Goal: Task Accomplishment & Management: Use online tool/utility

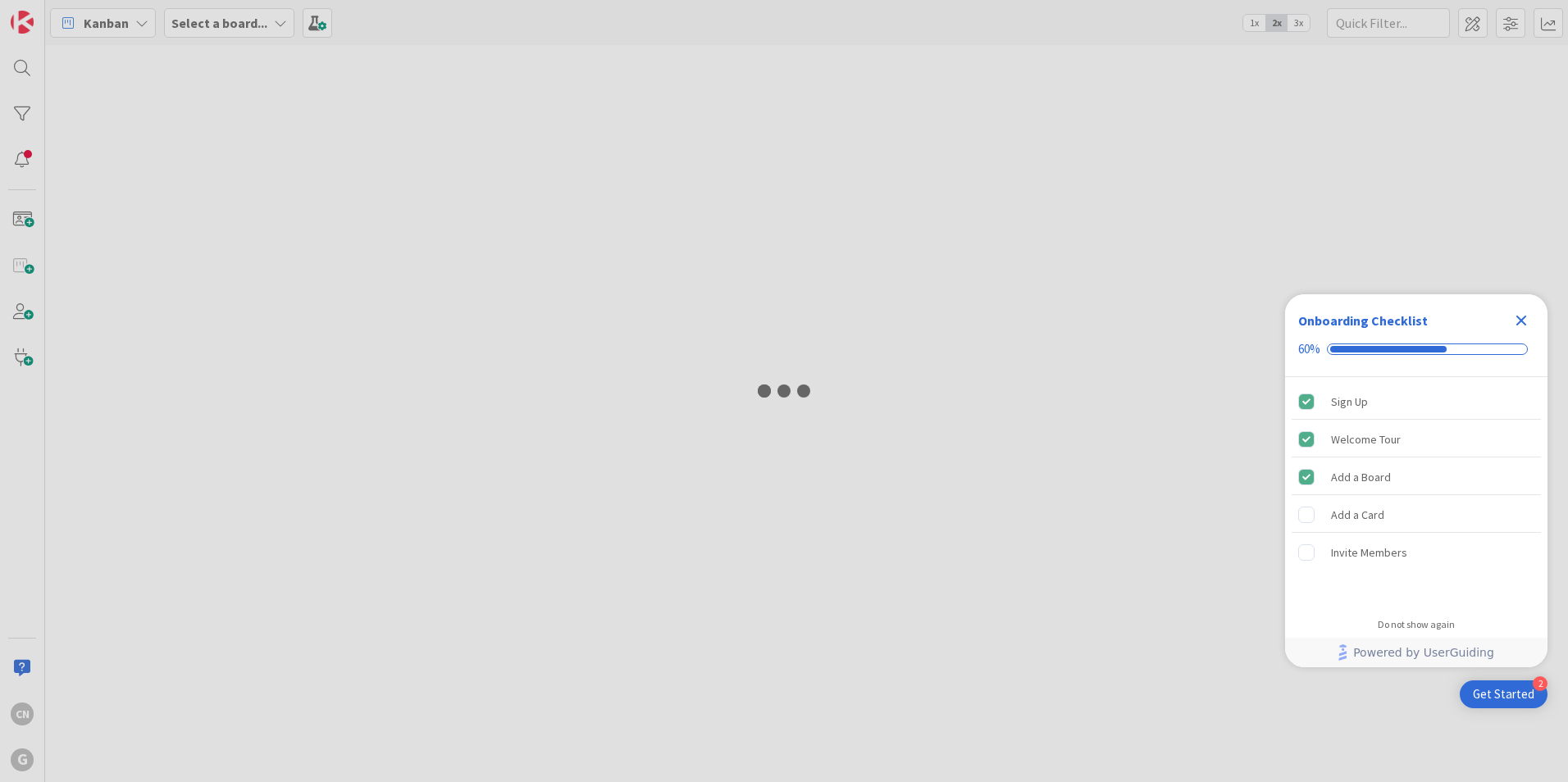
type input "gibson"
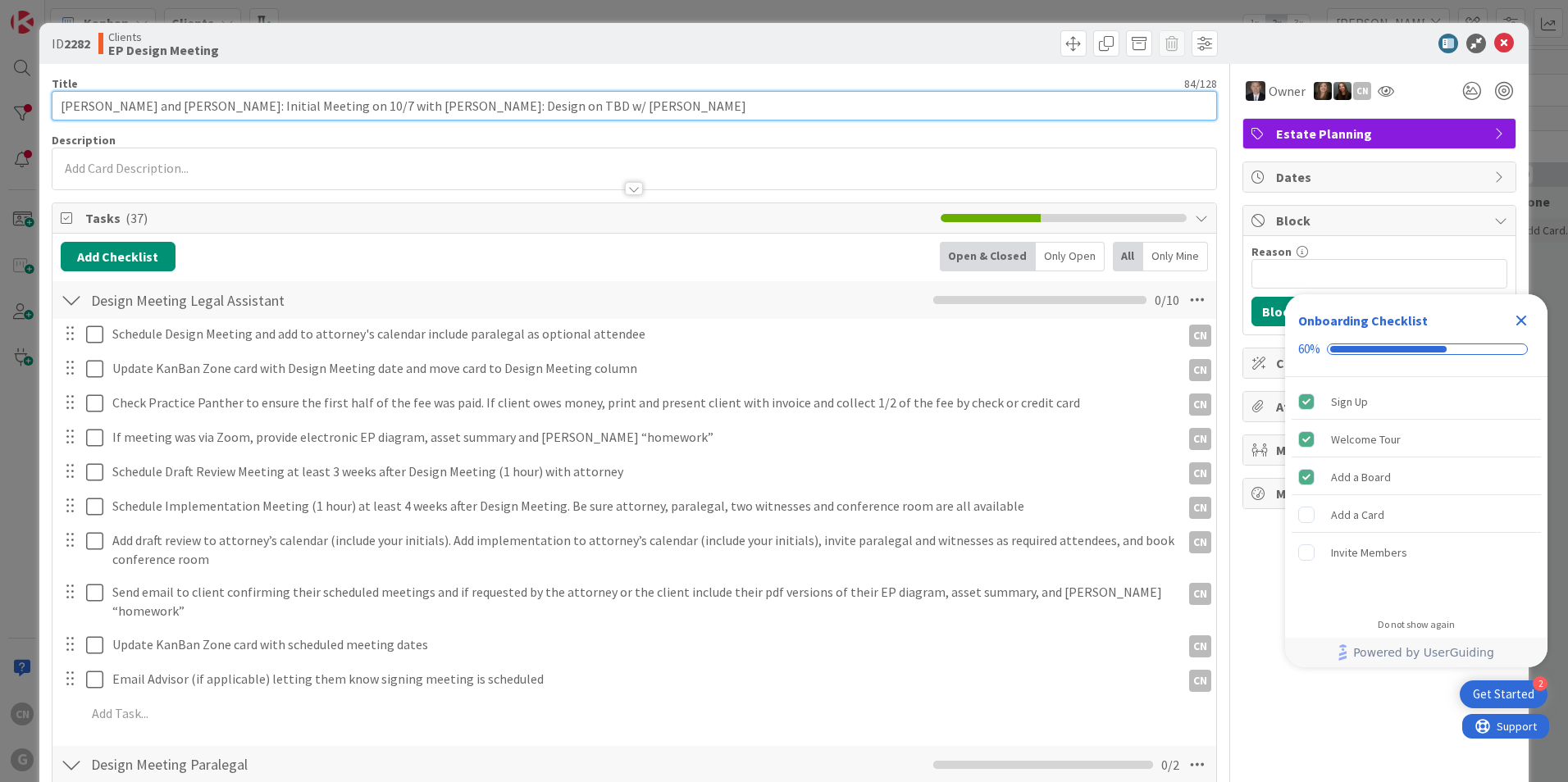
drag, startPoint x: 535, startPoint y: 110, endPoint x: 497, endPoint y: 116, distance: 38.5
click at [498, 111] on input "Carmichael, Gerry and Jane: Initial Meeting on 10/7 with Brad: Design on TBD w/…" at bounding box center [633, 105] width 1165 height 30
drag, startPoint x: 483, startPoint y: 111, endPoint x: 443, endPoint y: 101, distance: 41.2
click at [443, 101] on input "Carmichael, Gerry and Jane: Initial Meeting on 10/7 with Brad: Design on TBD w/…" at bounding box center [633, 105] width 1165 height 30
click at [483, 111] on input "Carmichael, Gerry and Jane: Initial Meeting on 10/7 with Brad: Design 10/31 w/ …" at bounding box center [633, 105] width 1165 height 30
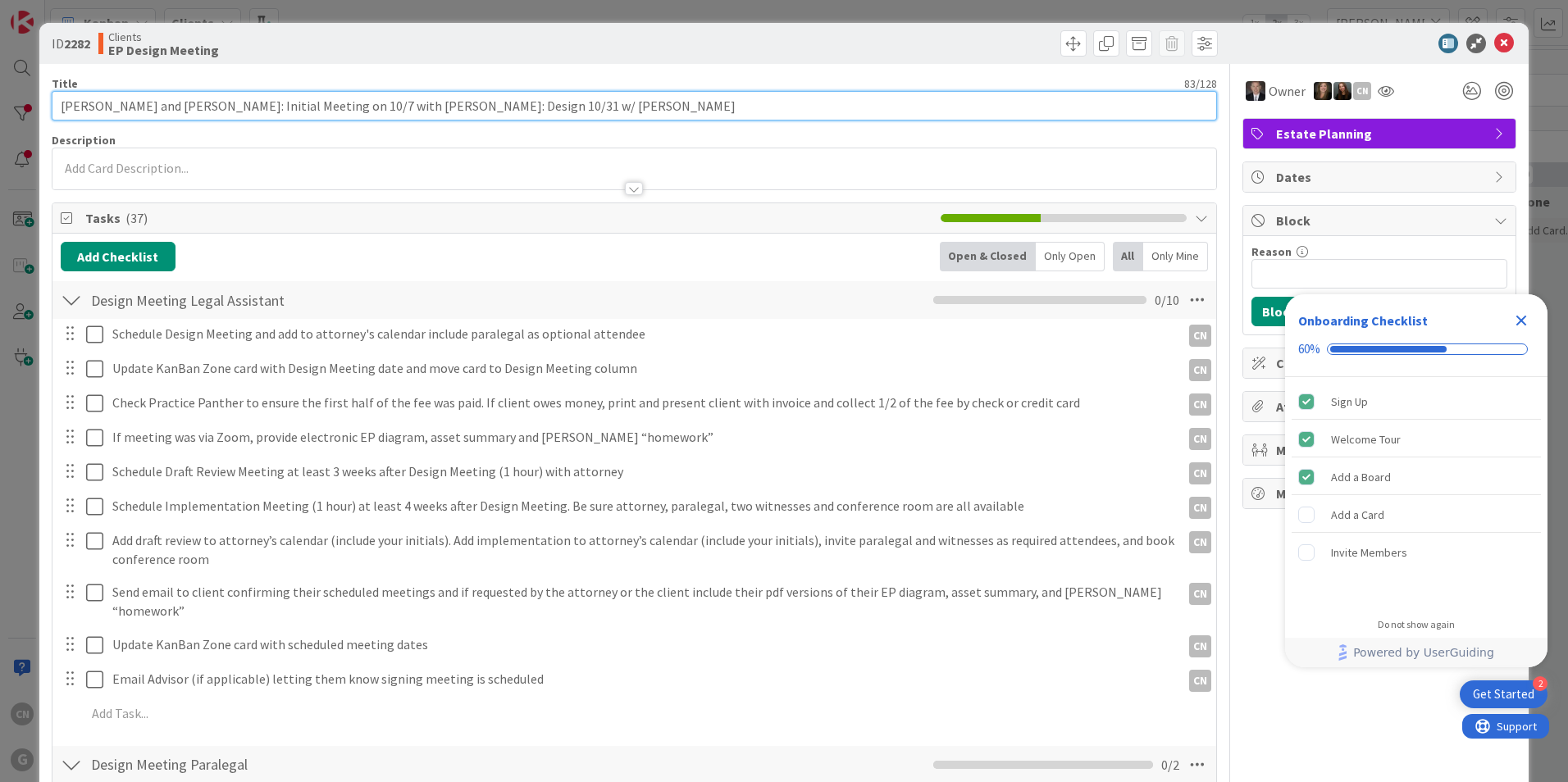
click at [486, 105] on input "Carmichael, Gerry and Jane: Initial Meeting on 10/7 with Brad: Design 10/31 w/ …" at bounding box center [633, 105] width 1165 height 30
type input "Carmichael, Gerry and Jane: Initial Meeting on 10/7 with Brad: Design 10/31 w/B…"
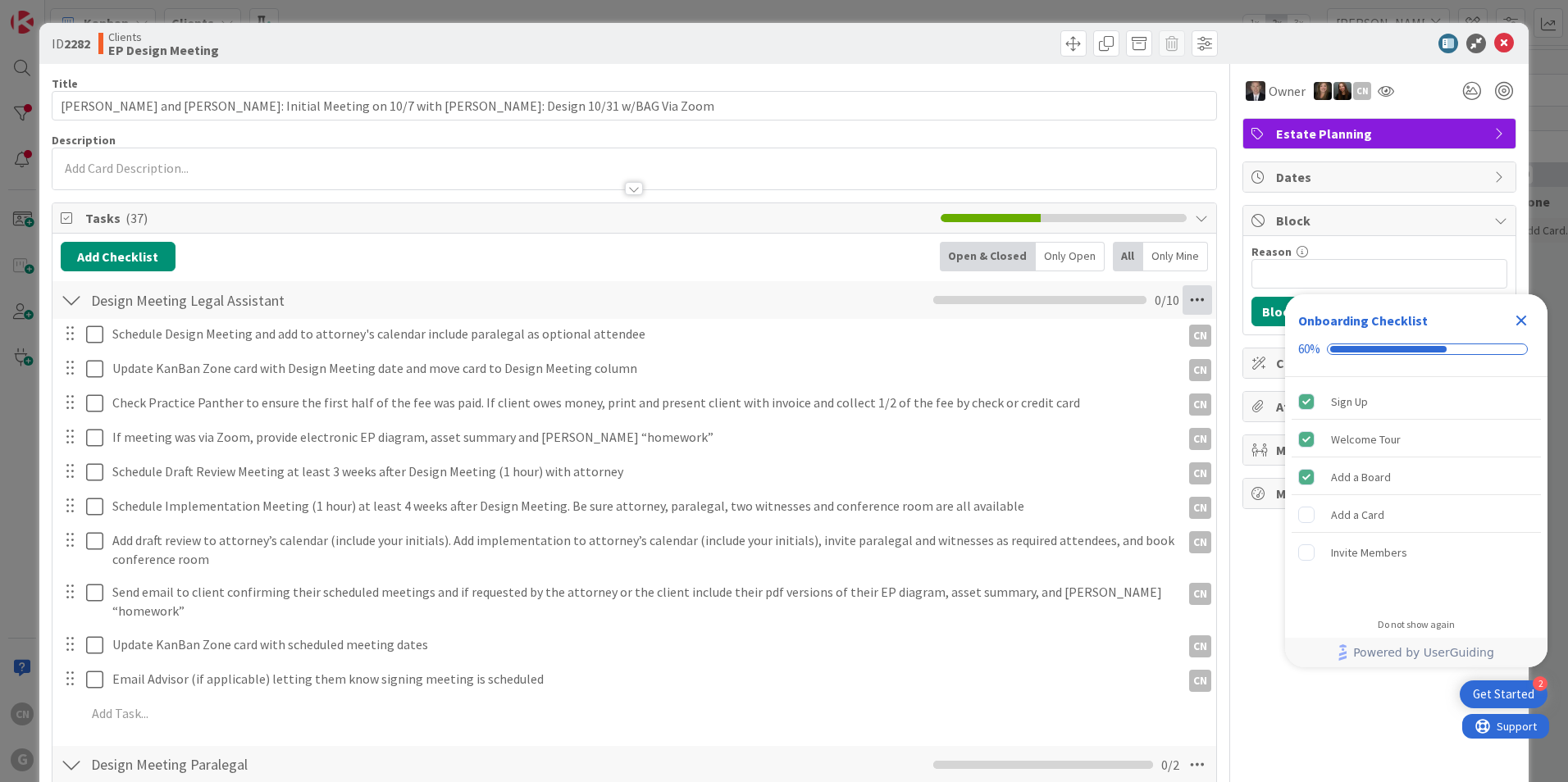
click at [1187, 306] on icon at bounding box center [1197, 300] width 30 height 30
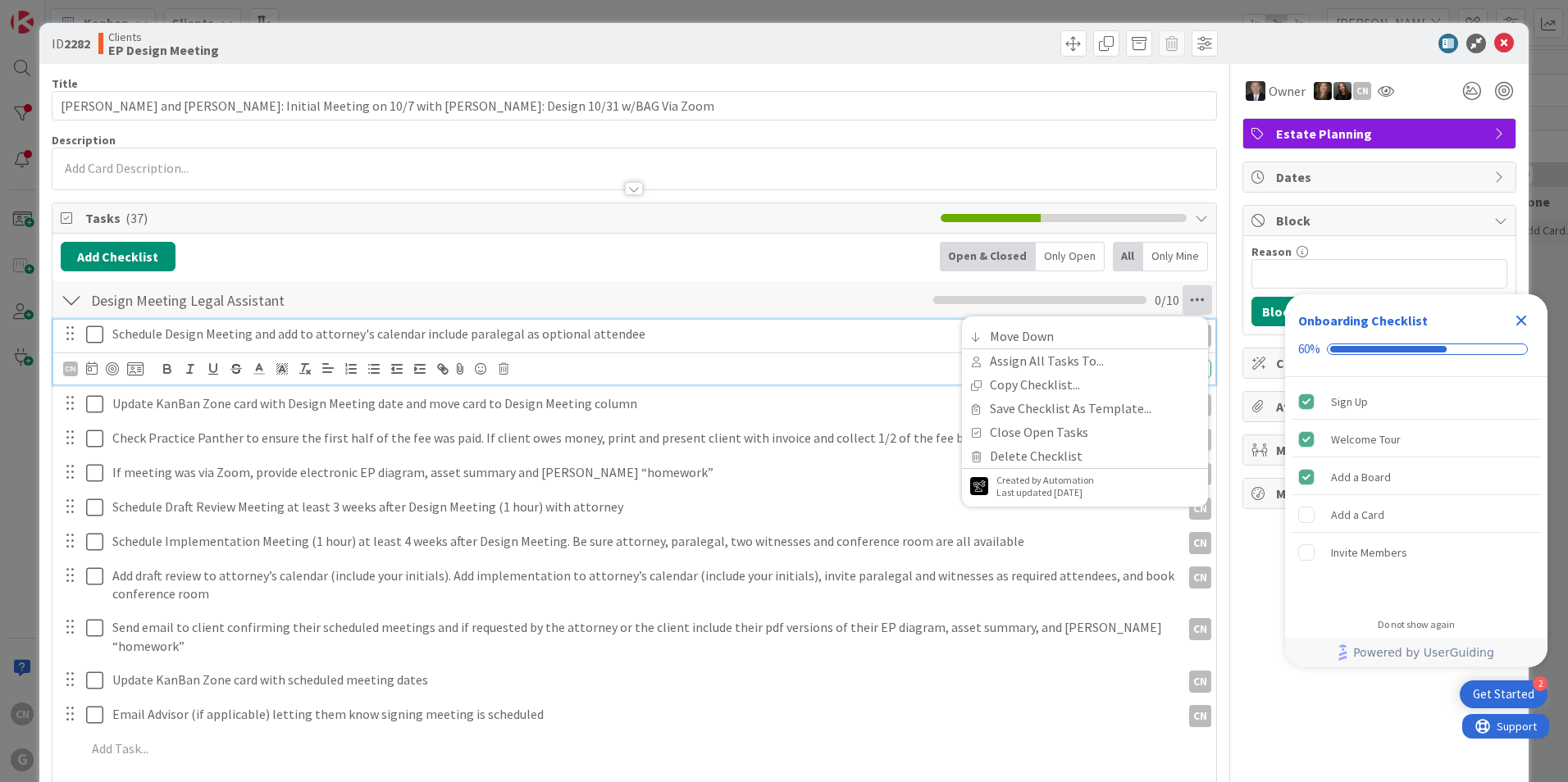
click at [226, 337] on p "Schedule Design Meeting and add to attorney's calendar include paralegal as opt…" at bounding box center [643, 334] width 1061 height 19
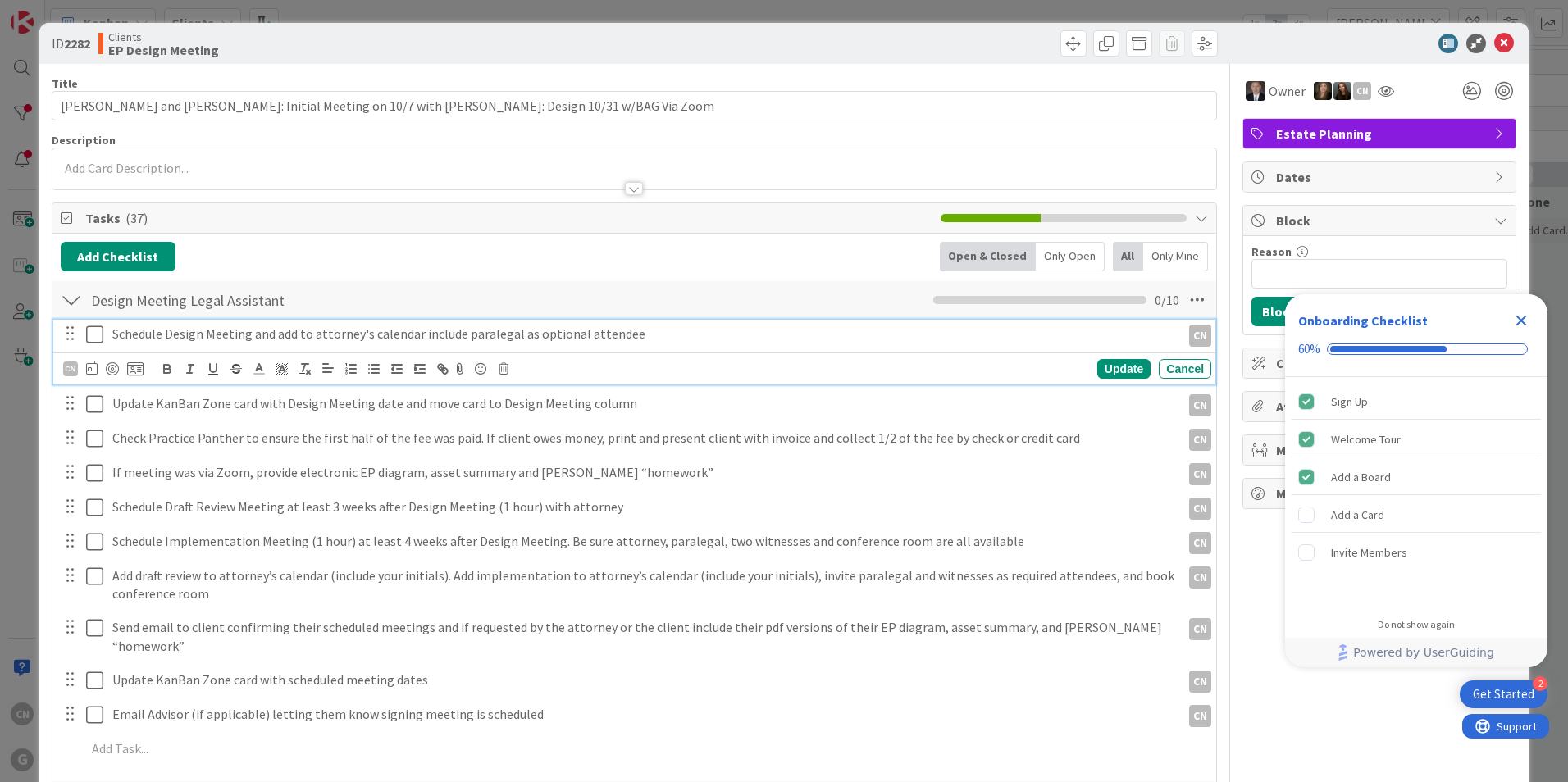
click at [91, 336] on icon at bounding box center [95, 334] width 17 height 19
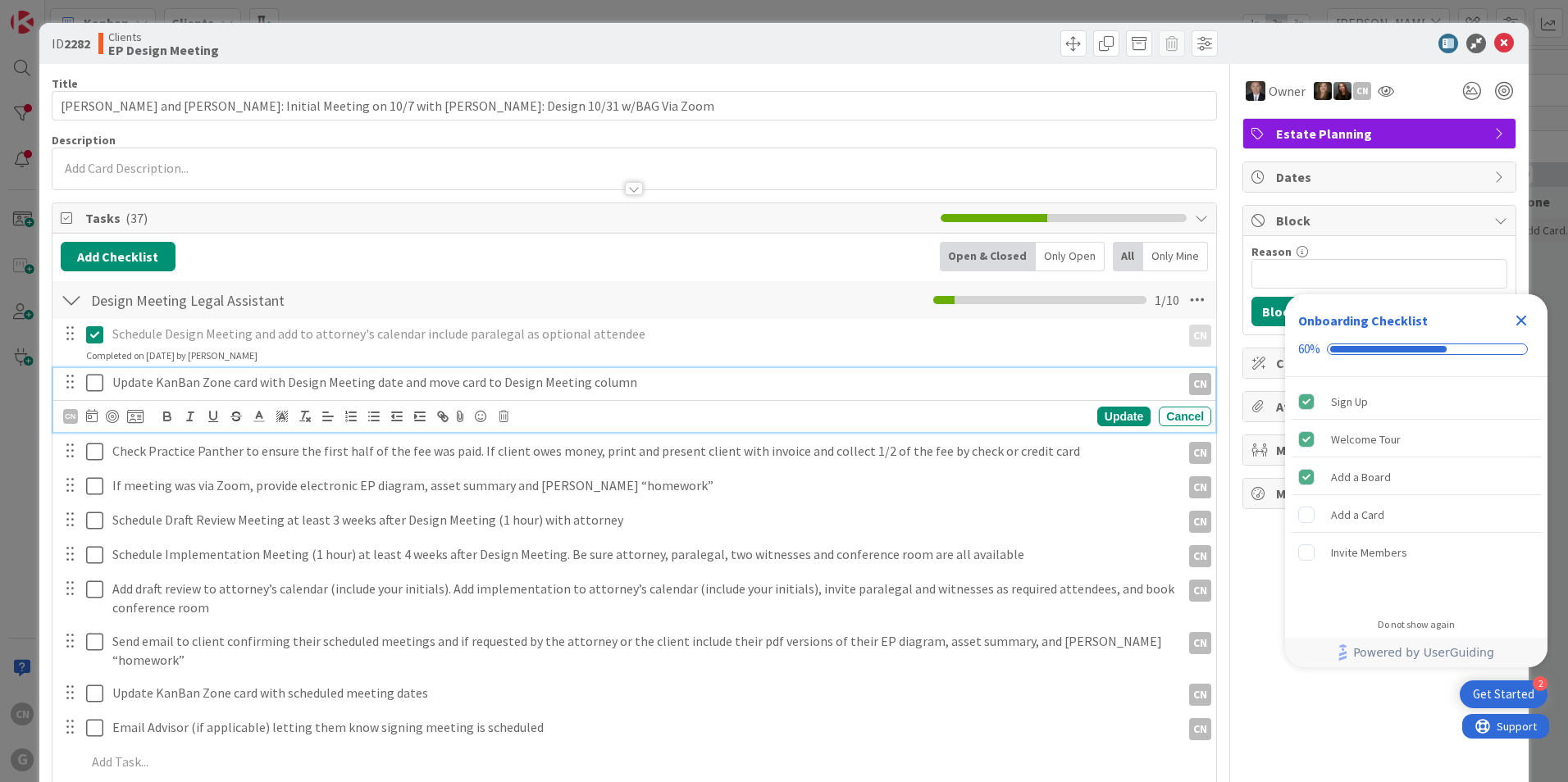
click at [95, 382] on icon at bounding box center [95, 383] width 17 height 19
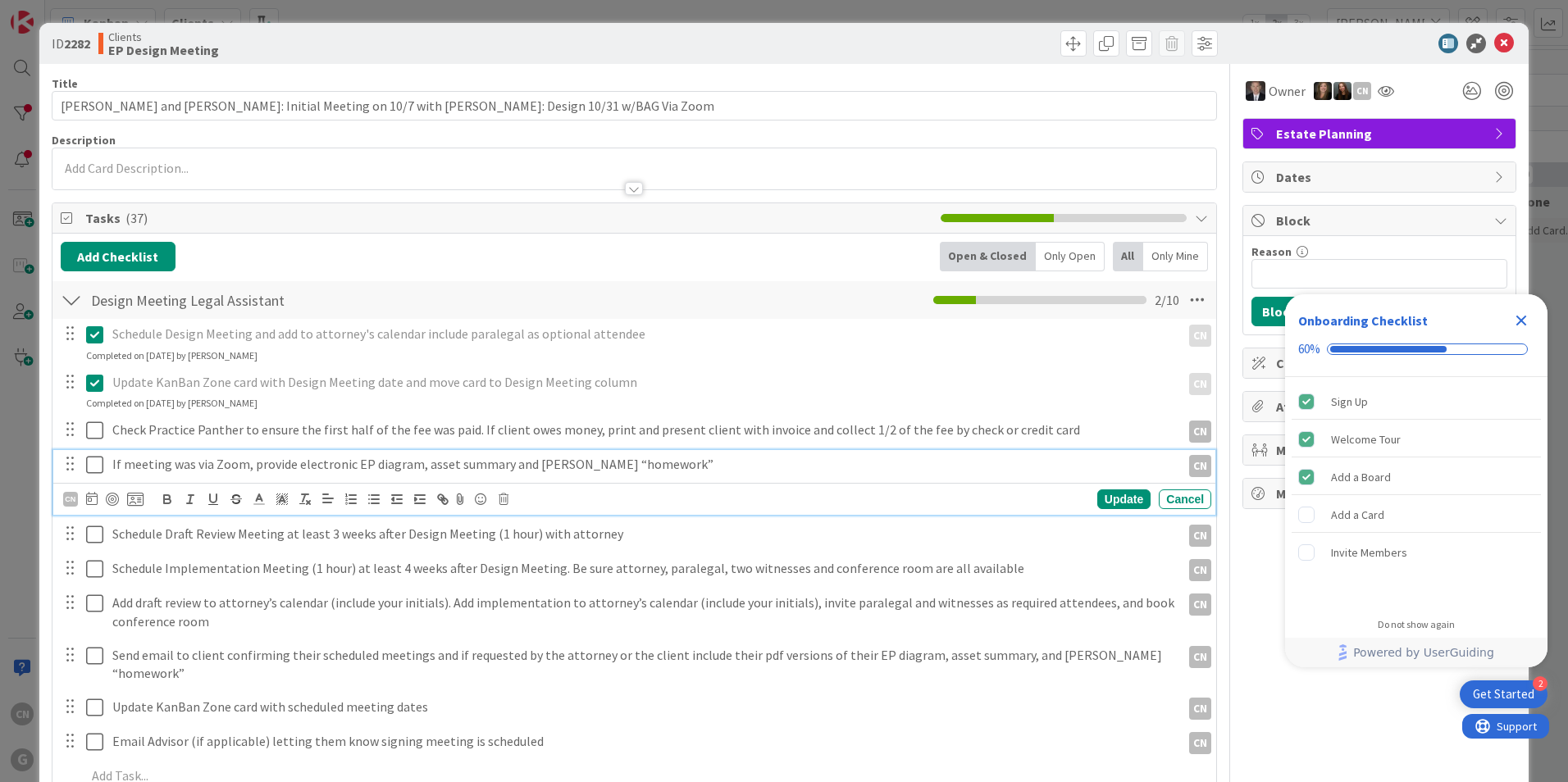
click at [664, 468] on p "If meeting was via Zoom, provide electronic EP diagram, asset summary and LOIs …" at bounding box center [643, 465] width 1061 height 19
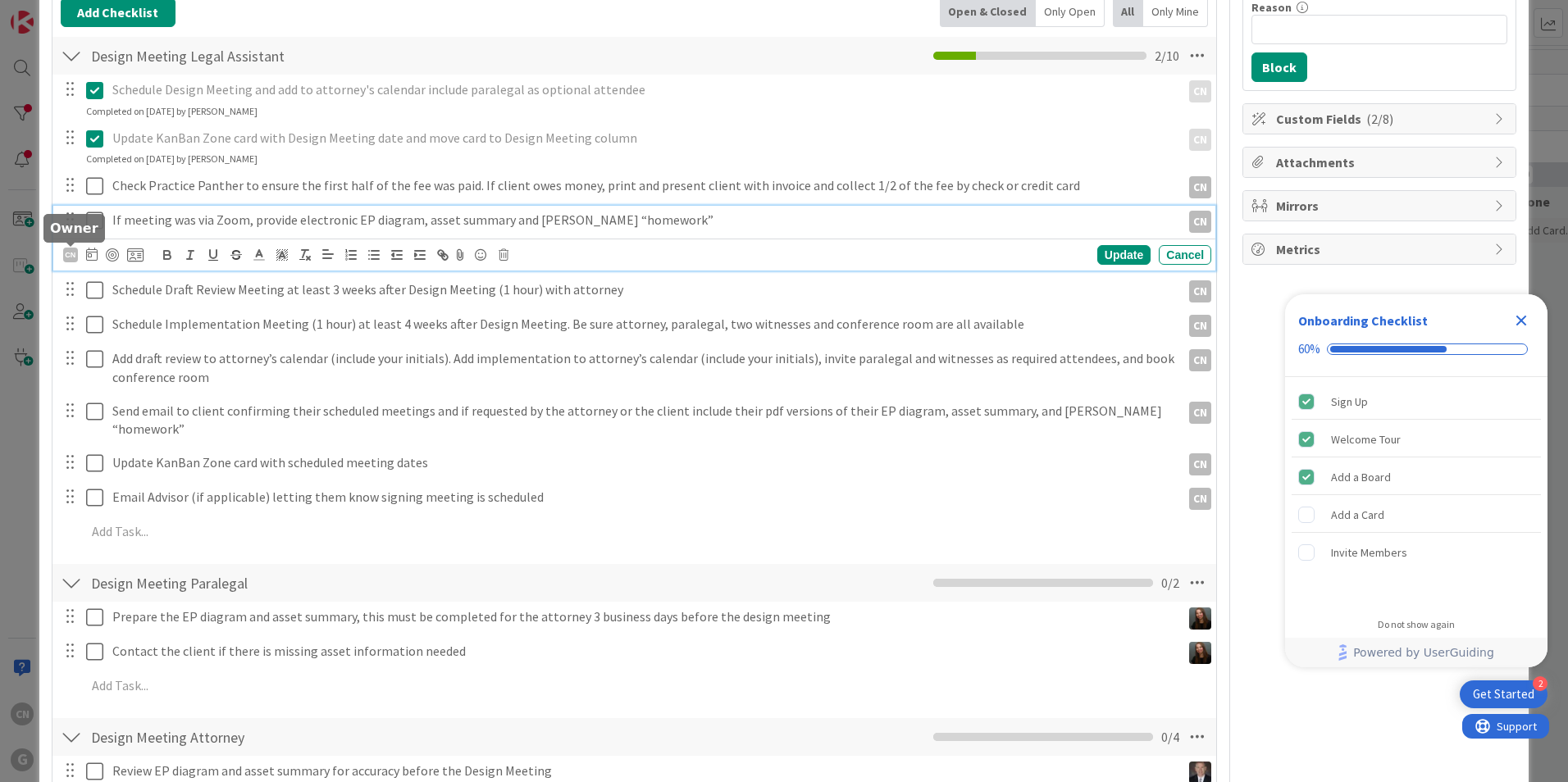
scroll to position [246, 0]
click at [68, 256] on div "CN" at bounding box center [70, 253] width 15 height 14
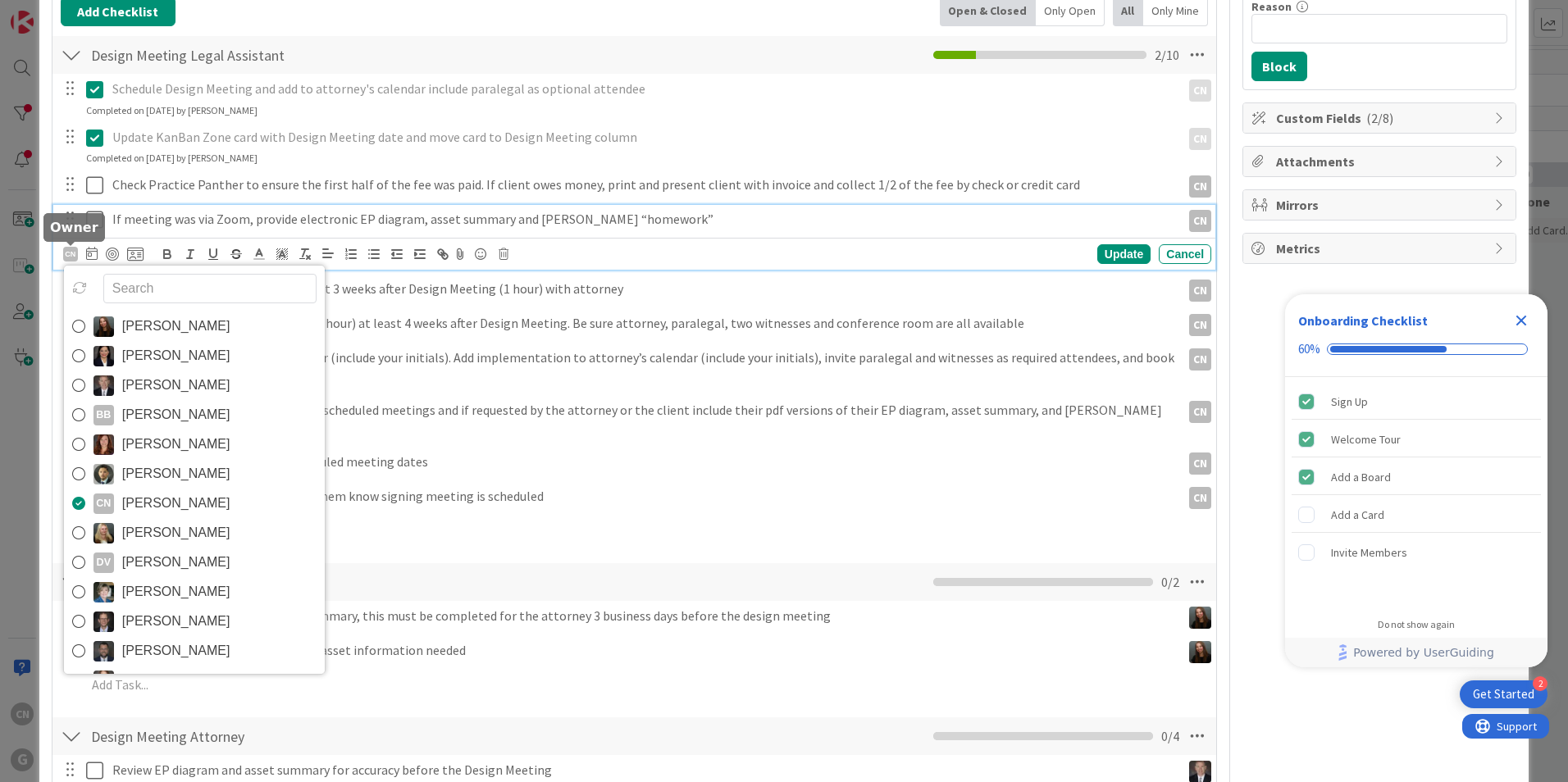
click at [68, 256] on div "CN" at bounding box center [70, 253] width 15 height 14
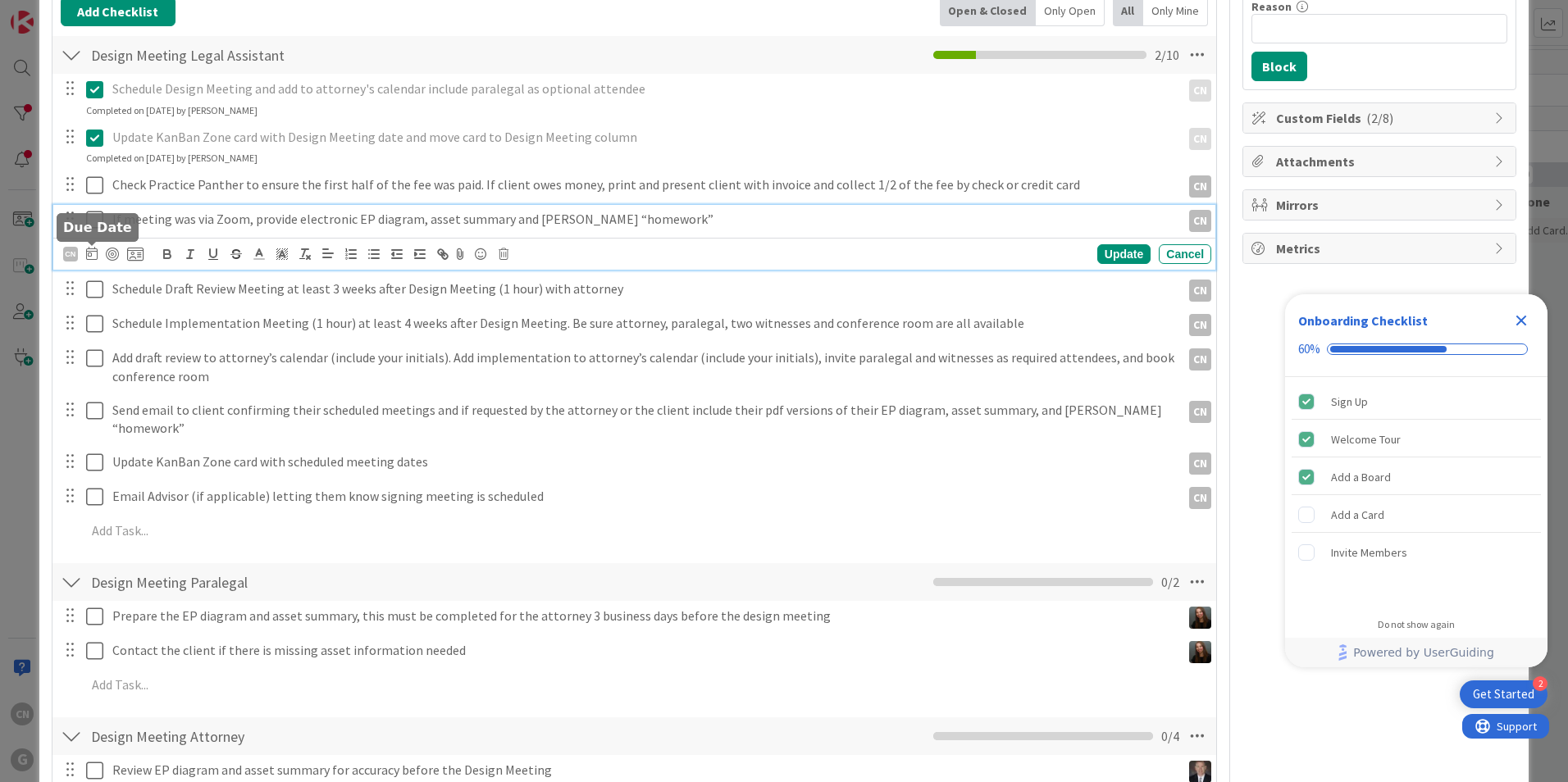
click at [90, 253] on icon at bounding box center [92, 253] width 12 height 14
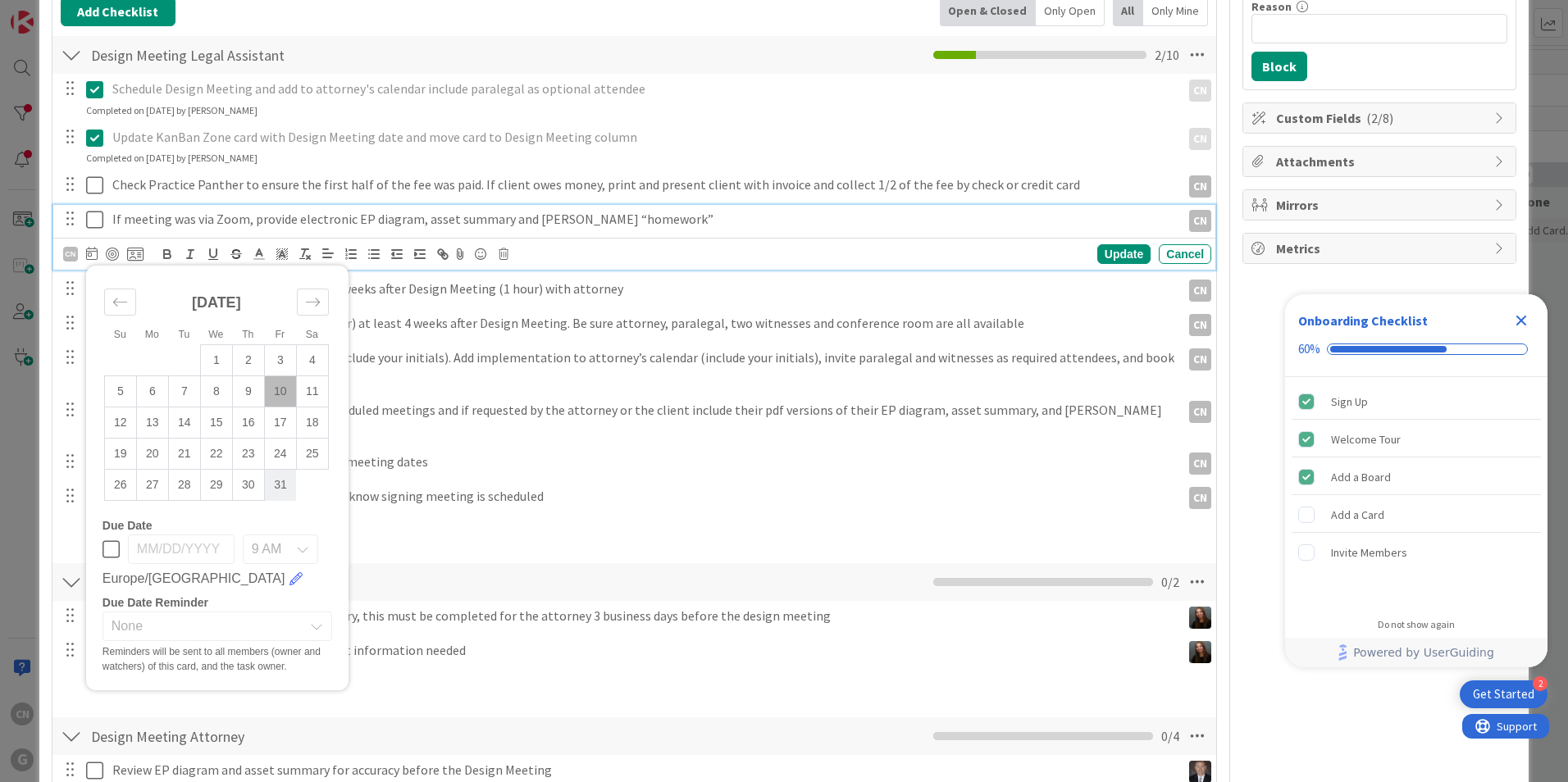
click at [280, 489] on td "31" at bounding box center [279, 485] width 32 height 31
type input "10/31/2025"
click at [280, 489] on td "31" at bounding box center [279, 485] width 32 height 31
click at [1102, 263] on div "Update" at bounding box center [1123, 254] width 53 height 19
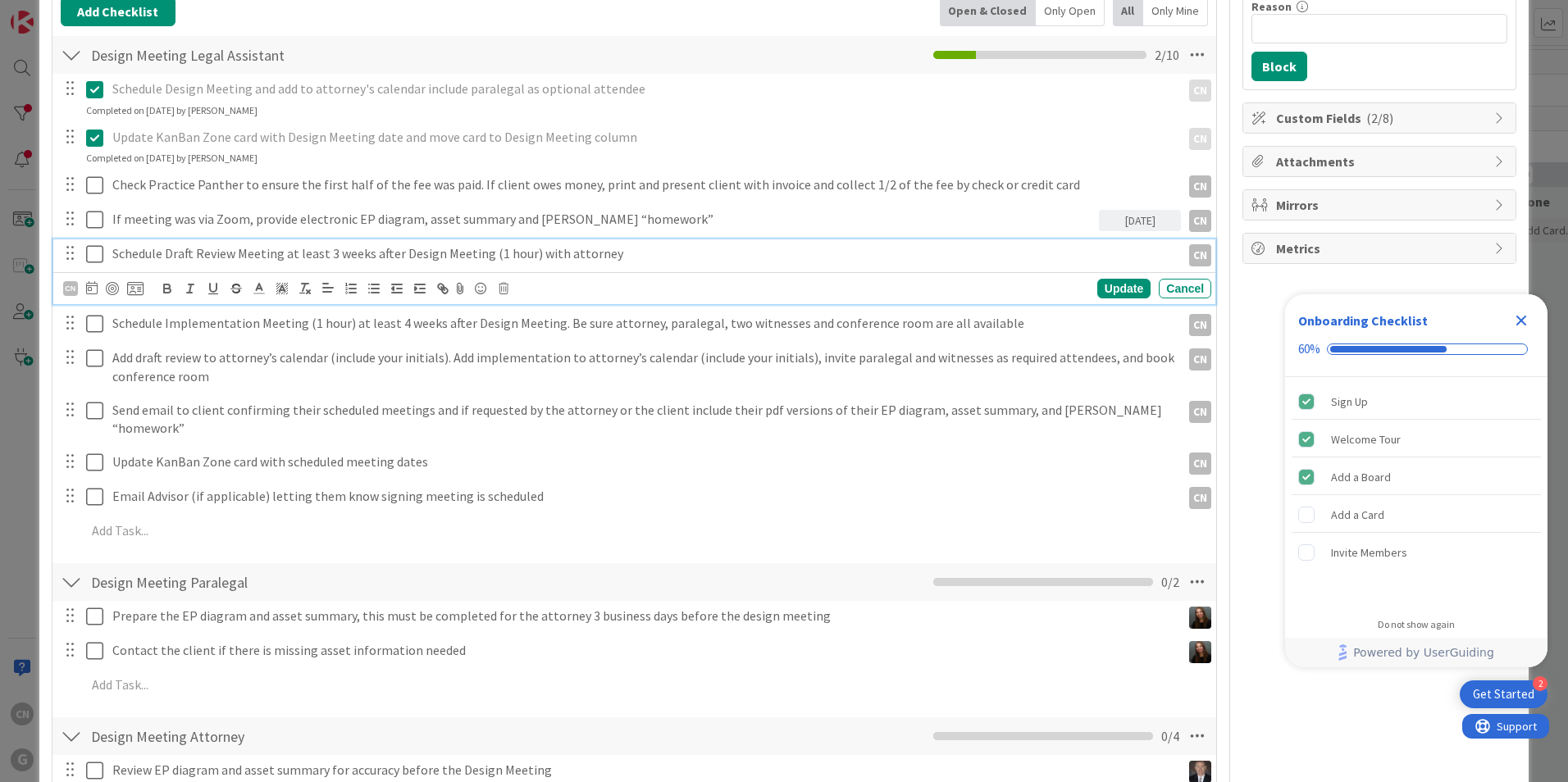
click at [381, 252] on p "Schedule Draft Review Meeting at least 3 weeks after Design Meeting (1 hour) wi…" at bounding box center [643, 254] width 1061 height 19
click at [92, 285] on icon at bounding box center [92, 288] width 12 height 14
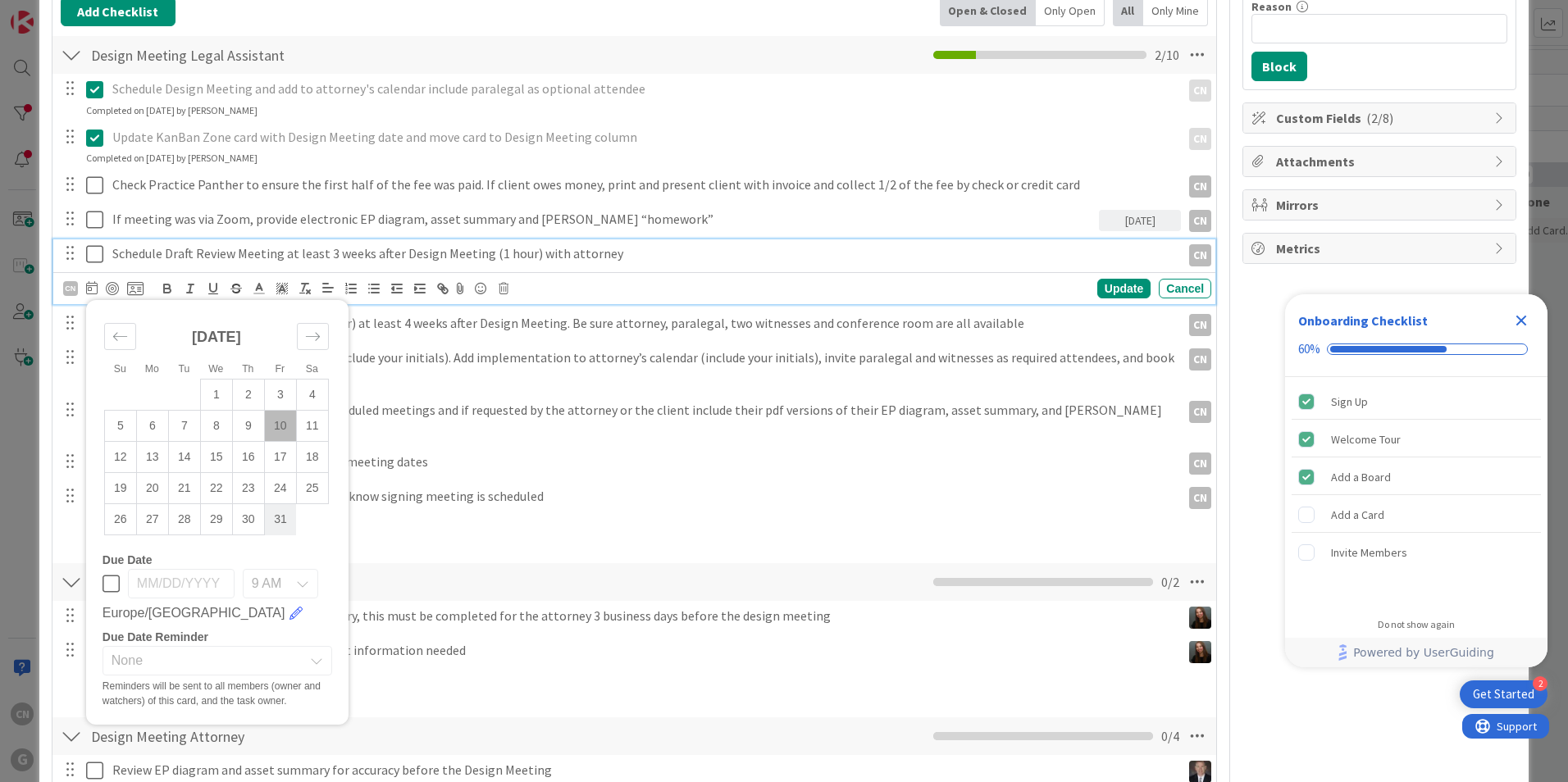
click at [279, 520] on td "31" at bounding box center [279, 520] width 32 height 31
type input "10/31/2025"
click at [1097, 292] on div "Update" at bounding box center [1123, 288] width 53 height 19
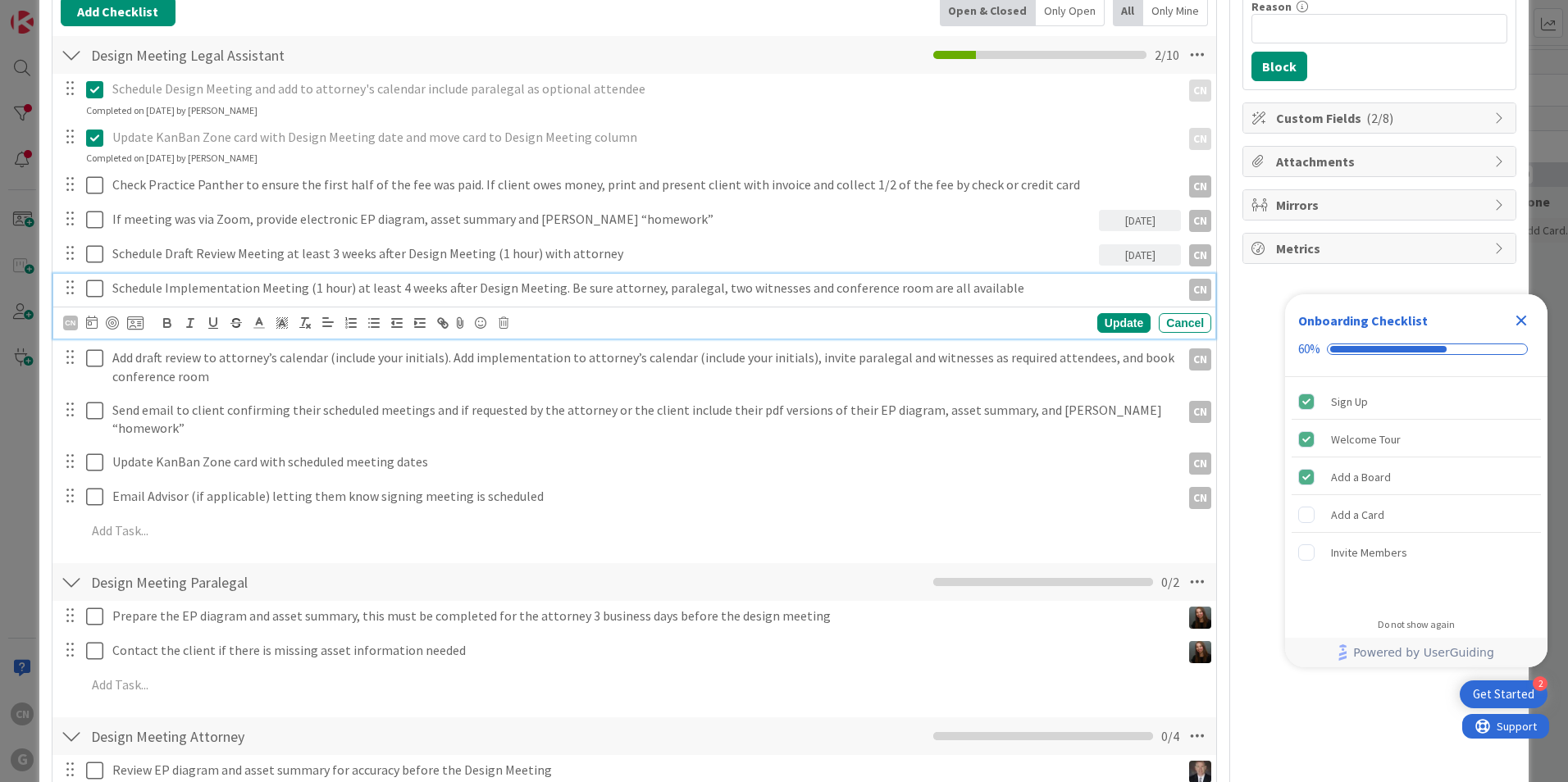
click at [613, 288] on p "Schedule Implementation Meeting (1 hour) at least 4 weeks after Design Meeting.…" at bounding box center [643, 288] width 1061 height 19
click at [91, 322] on icon at bounding box center [92, 323] width 12 height 14
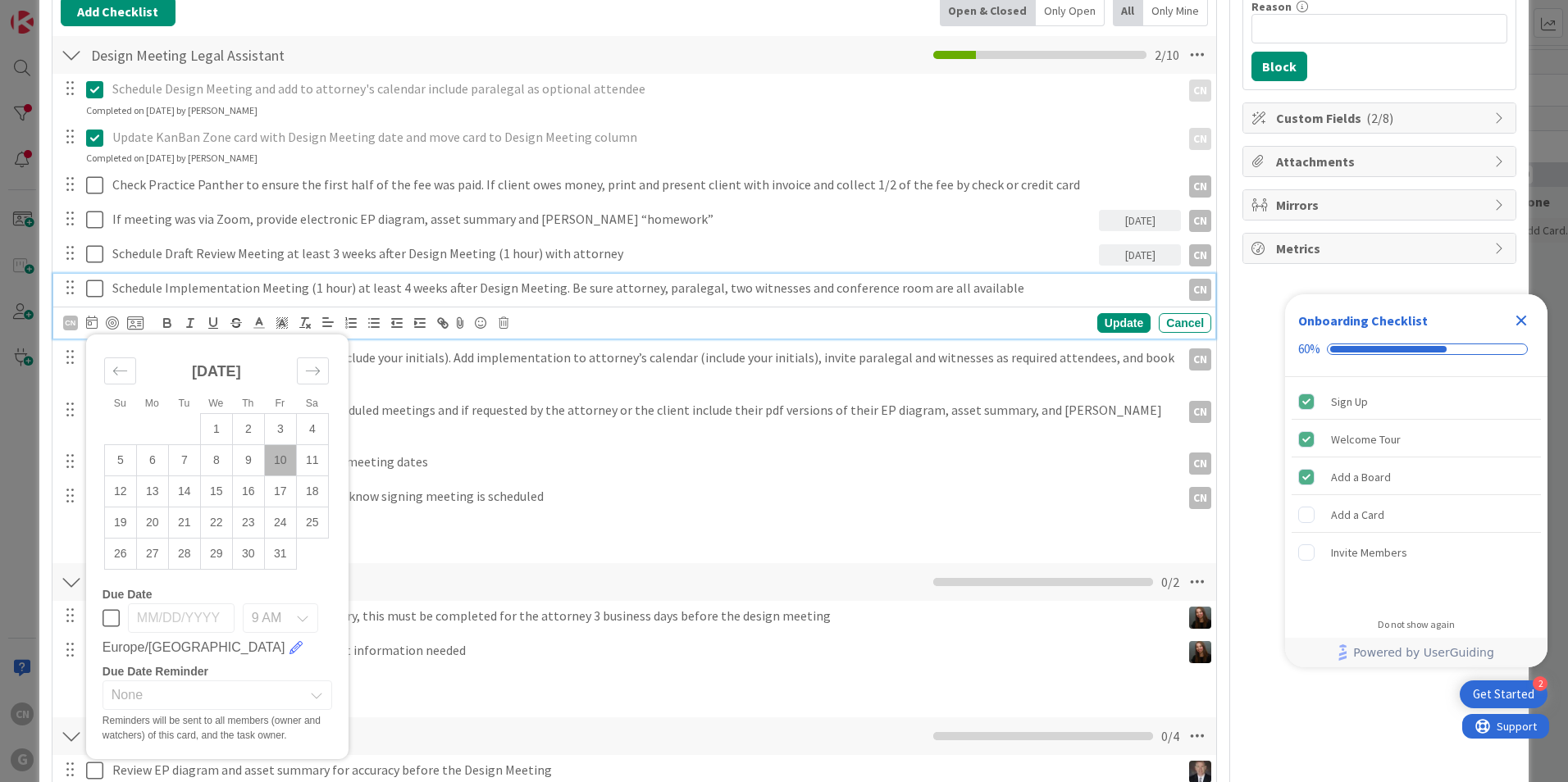
drag, startPoint x: 279, startPoint y: 559, endPoint x: 432, endPoint y: 549, distance: 153.3
click at [278, 554] on td "31" at bounding box center [279, 554] width 32 height 31
type input "10/31/2025"
click at [1124, 330] on div "Update" at bounding box center [1123, 323] width 53 height 19
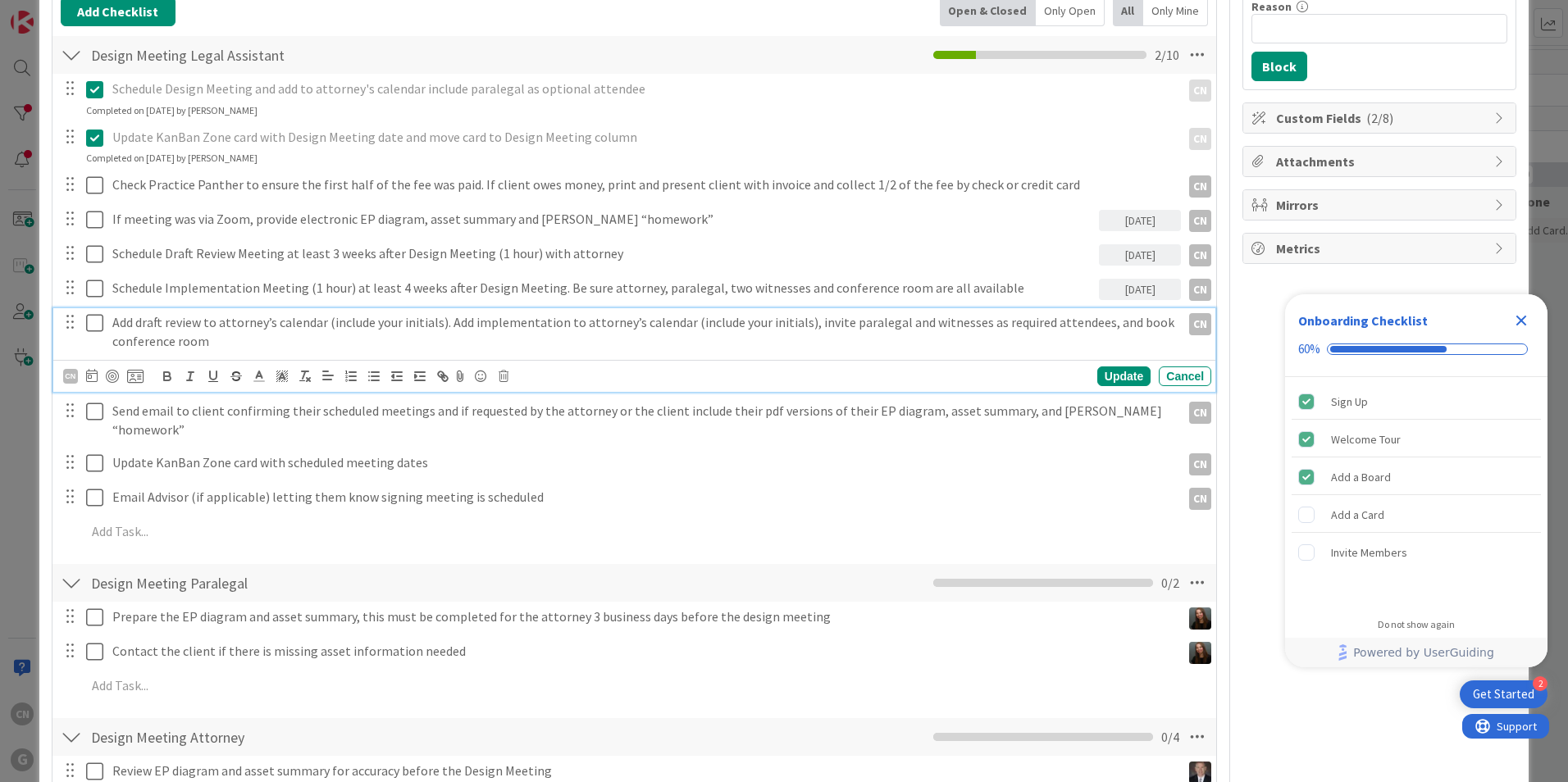
click at [216, 341] on p "Add draft review to attorney’s calendar (include your initials). Add implementa…" at bounding box center [643, 332] width 1061 height 37
click at [90, 372] on icon at bounding box center [92, 376] width 12 height 14
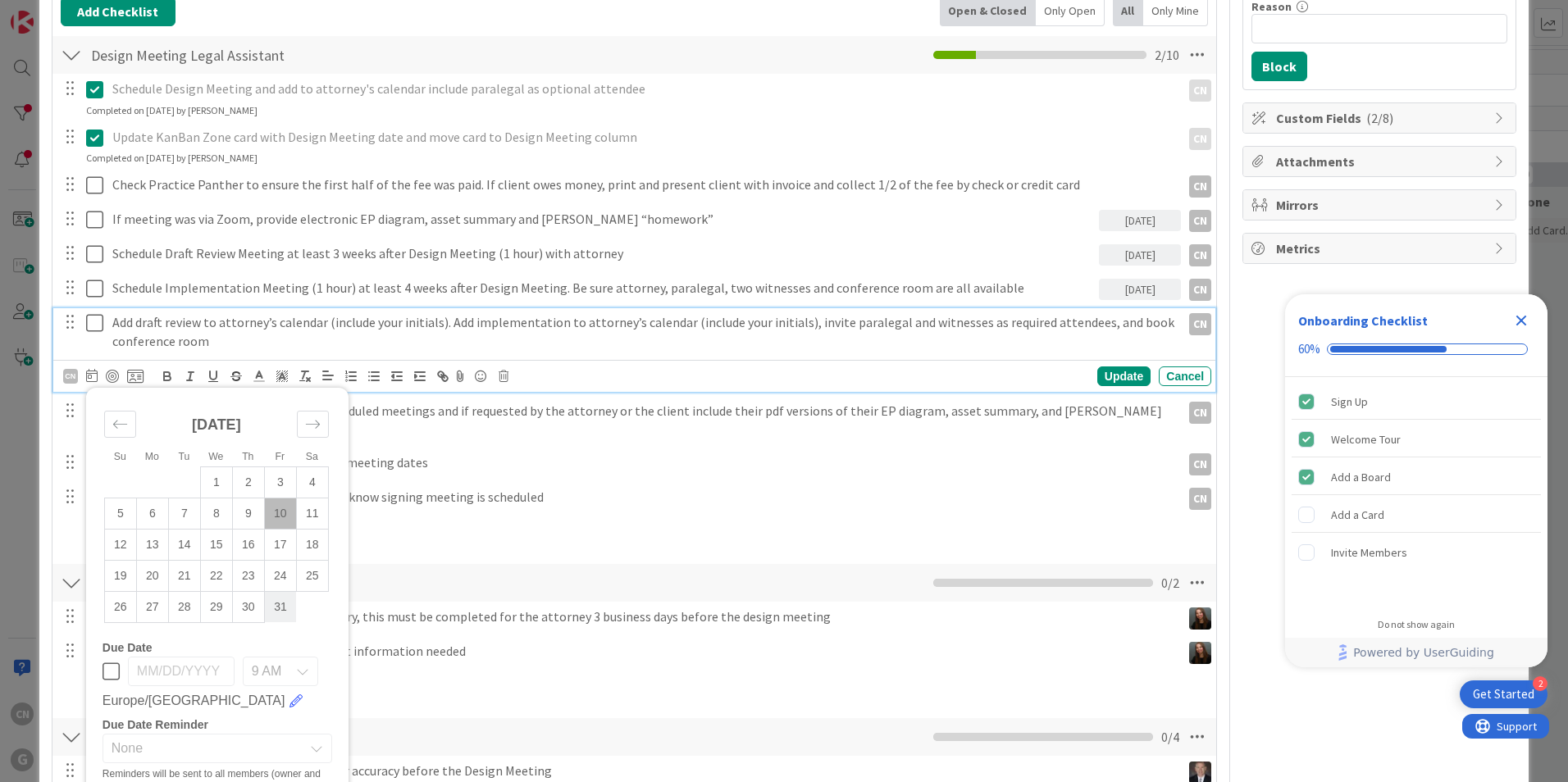
click at [280, 610] on td "31" at bounding box center [279, 607] width 32 height 31
type input "10/31/2025"
click at [1127, 374] on div "Update" at bounding box center [1123, 376] width 53 height 19
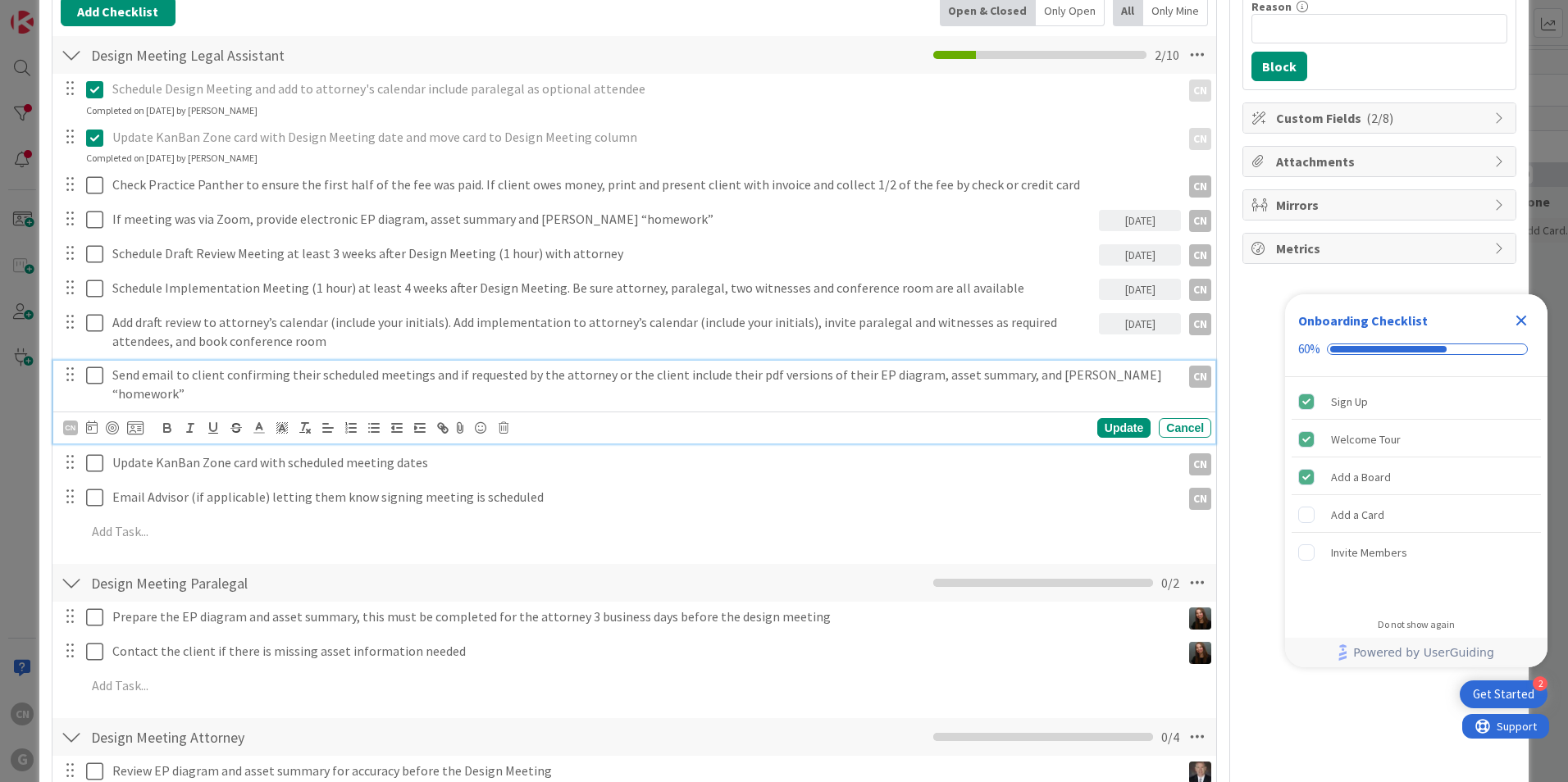
click at [293, 374] on p "Send email to client confirming their scheduled meetings and if requested by th…" at bounding box center [643, 384] width 1061 height 37
click at [87, 420] on icon at bounding box center [92, 427] width 12 height 14
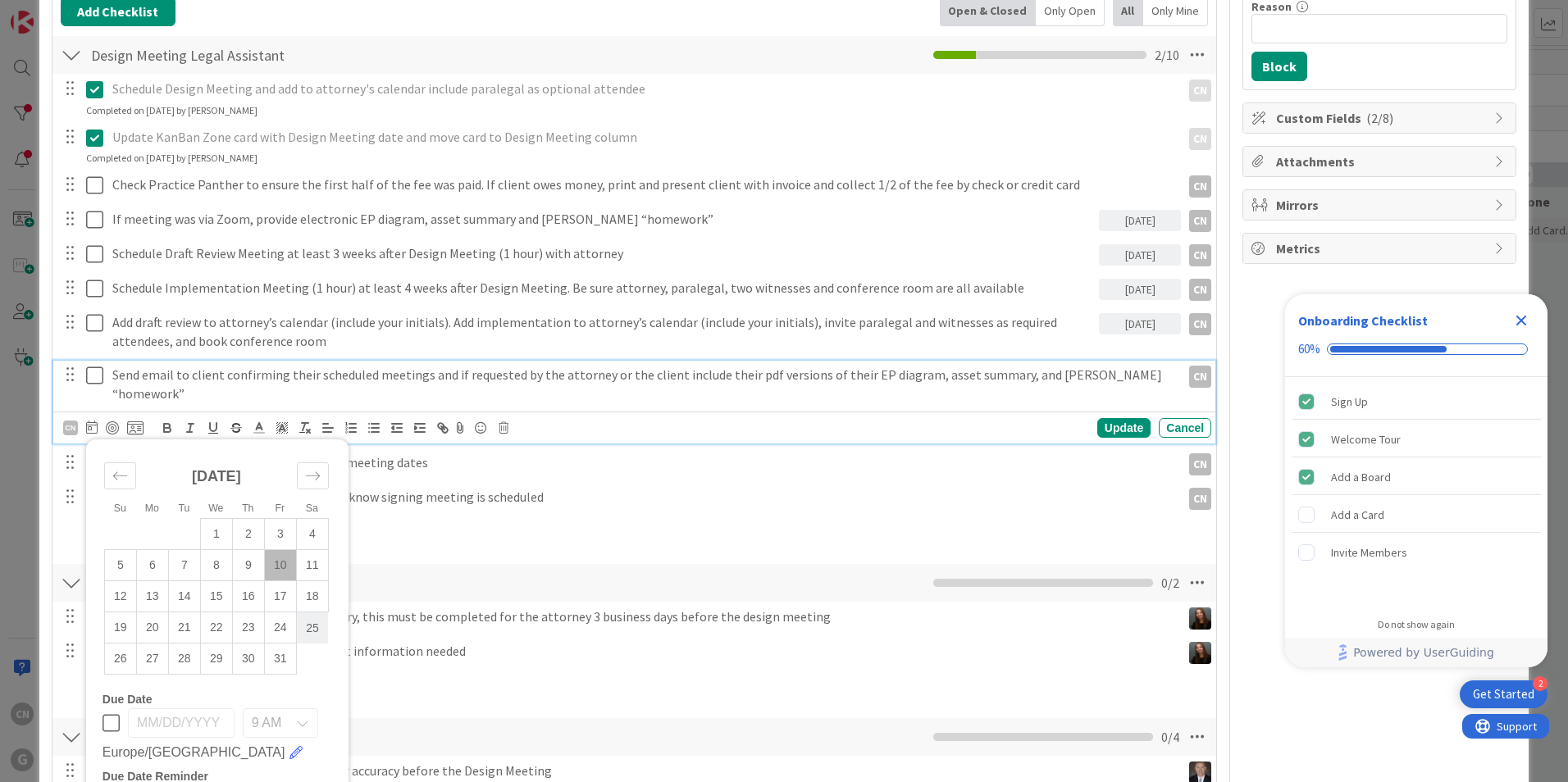
drag, startPoint x: 278, startPoint y: 643, endPoint x: 297, endPoint y: 640, distance: 19.2
click at [281, 644] on td "31" at bounding box center [279, 659] width 32 height 31
type input "10/31/2025"
click at [1110, 428] on div "Update" at bounding box center [1123, 428] width 53 height 19
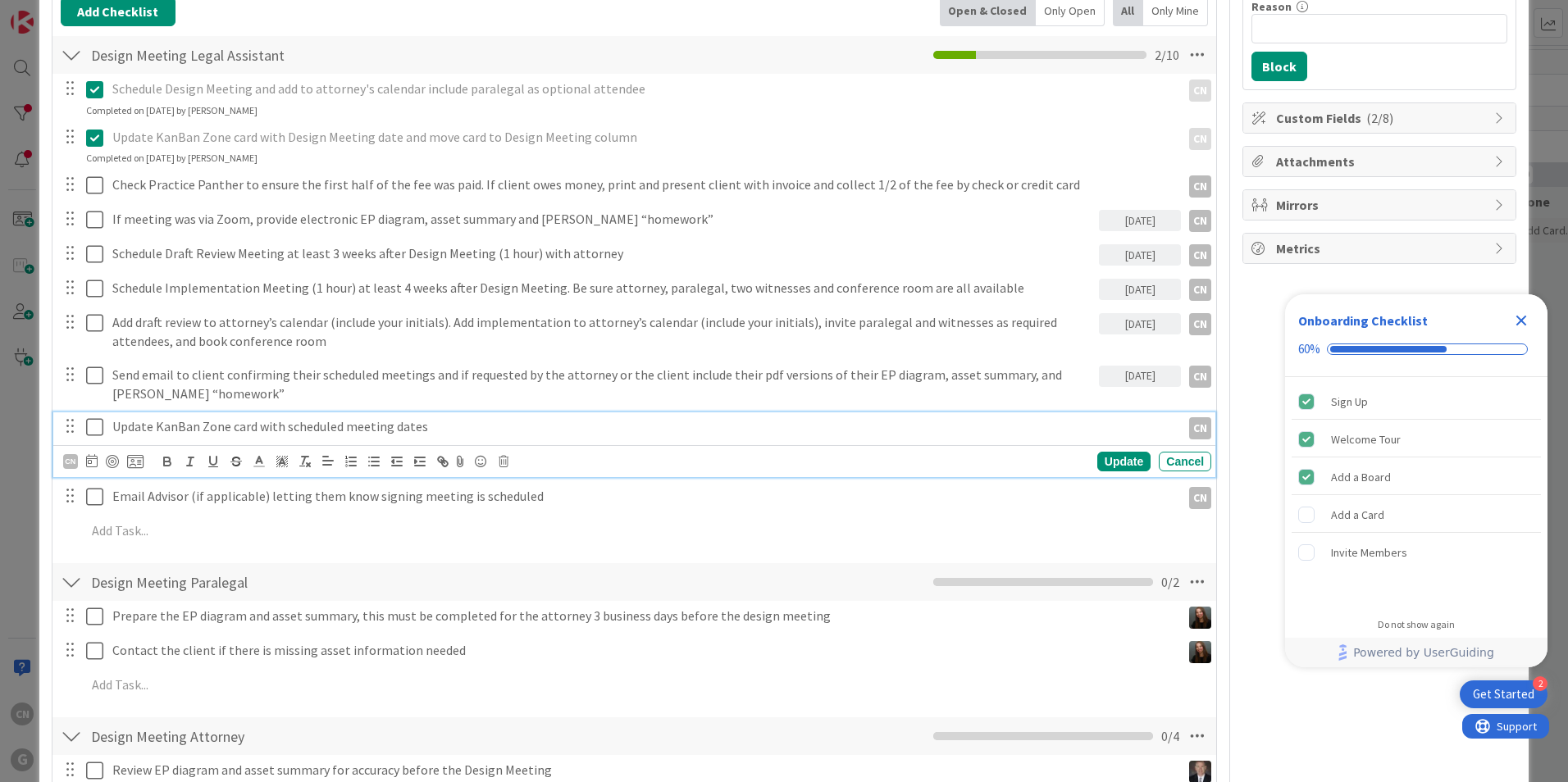
click at [235, 427] on p "Update KanBan Zone card with scheduled meeting dates" at bounding box center [643, 427] width 1061 height 19
click at [91, 464] on icon at bounding box center [92, 461] width 12 height 14
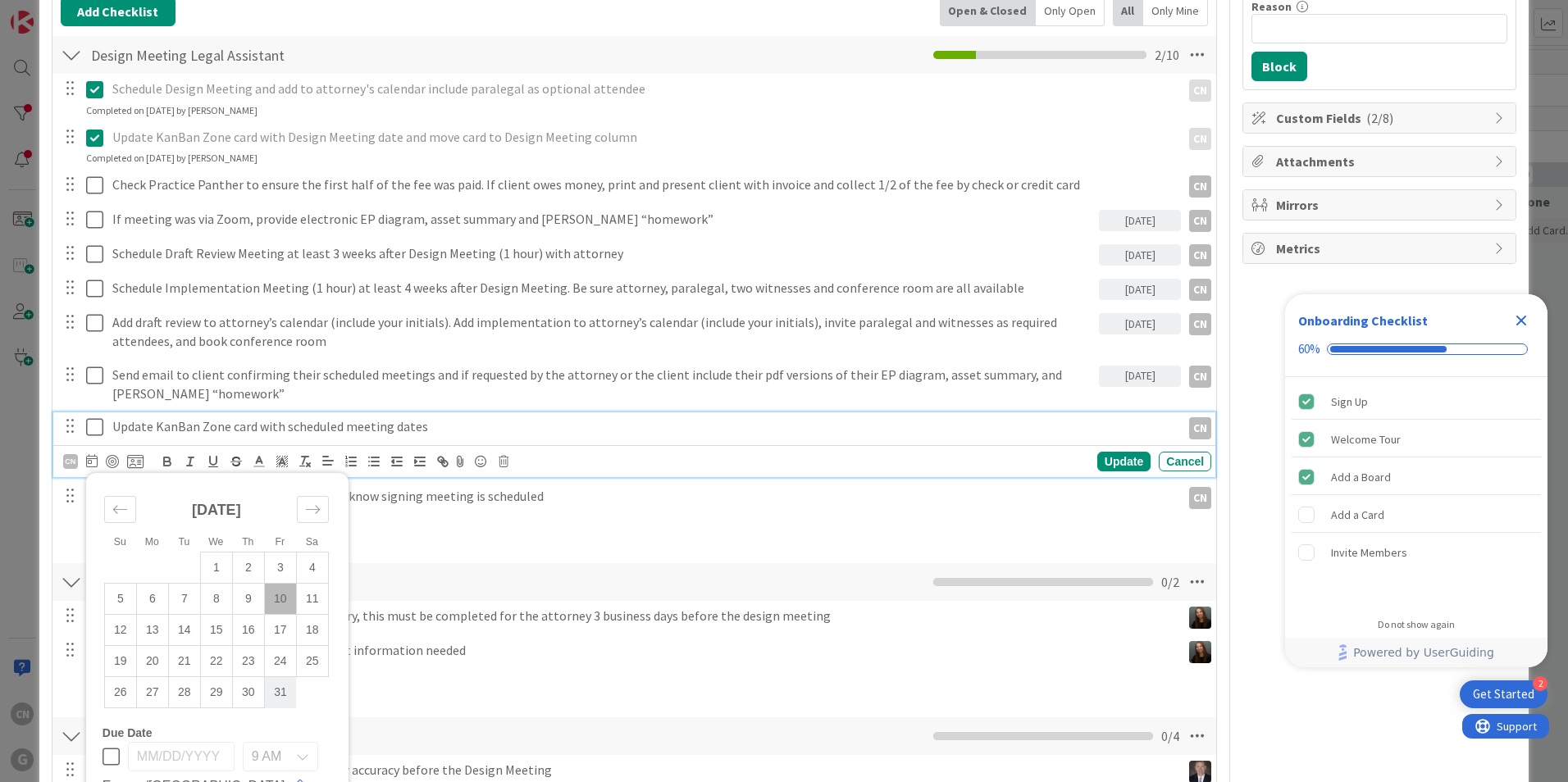
click at [279, 696] on td "31" at bounding box center [279, 693] width 32 height 31
type input "10/31/2025"
click at [1117, 460] on div "Update" at bounding box center [1123, 461] width 53 height 19
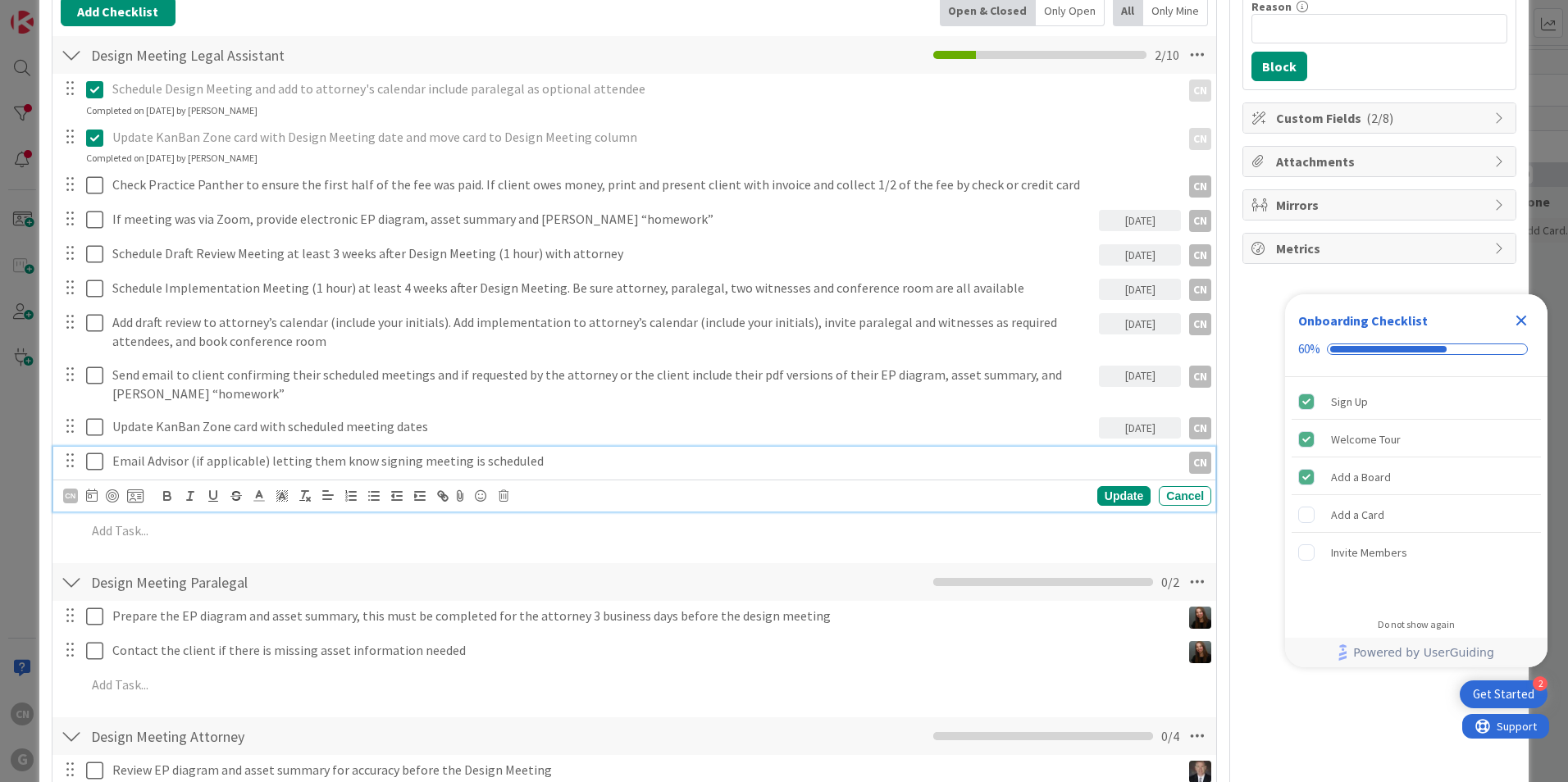
click at [556, 459] on p "Email Advisor (if applicable) letting them know signing meeting is scheduled" at bounding box center [643, 461] width 1061 height 19
click at [90, 496] on icon at bounding box center [92, 496] width 12 height 14
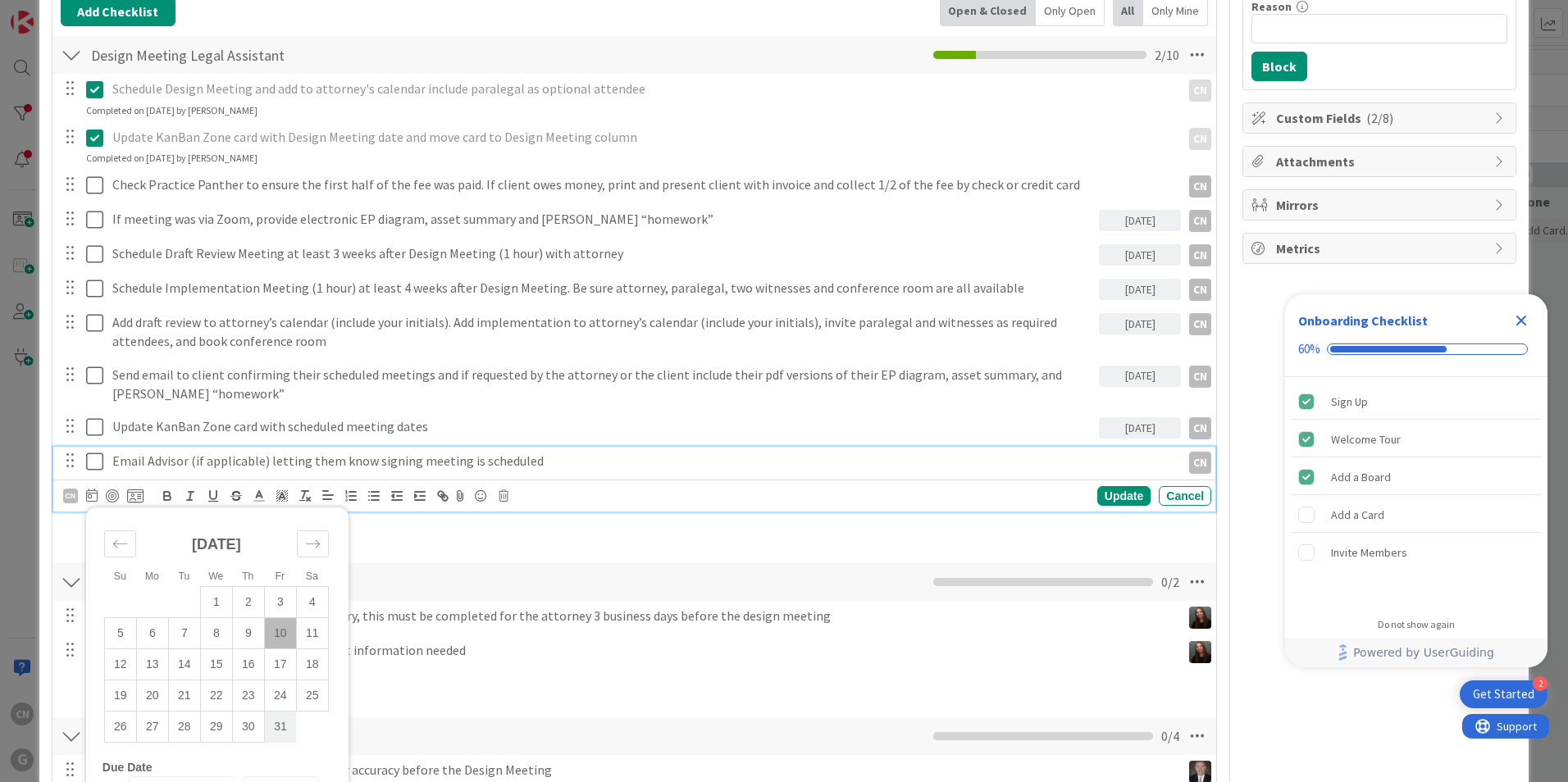
click at [282, 728] on td "31" at bounding box center [279, 727] width 32 height 31
type input "10/31/2025"
click at [1114, 495] on div "Update" at bounding box center [1123, 496] width 53 height 19
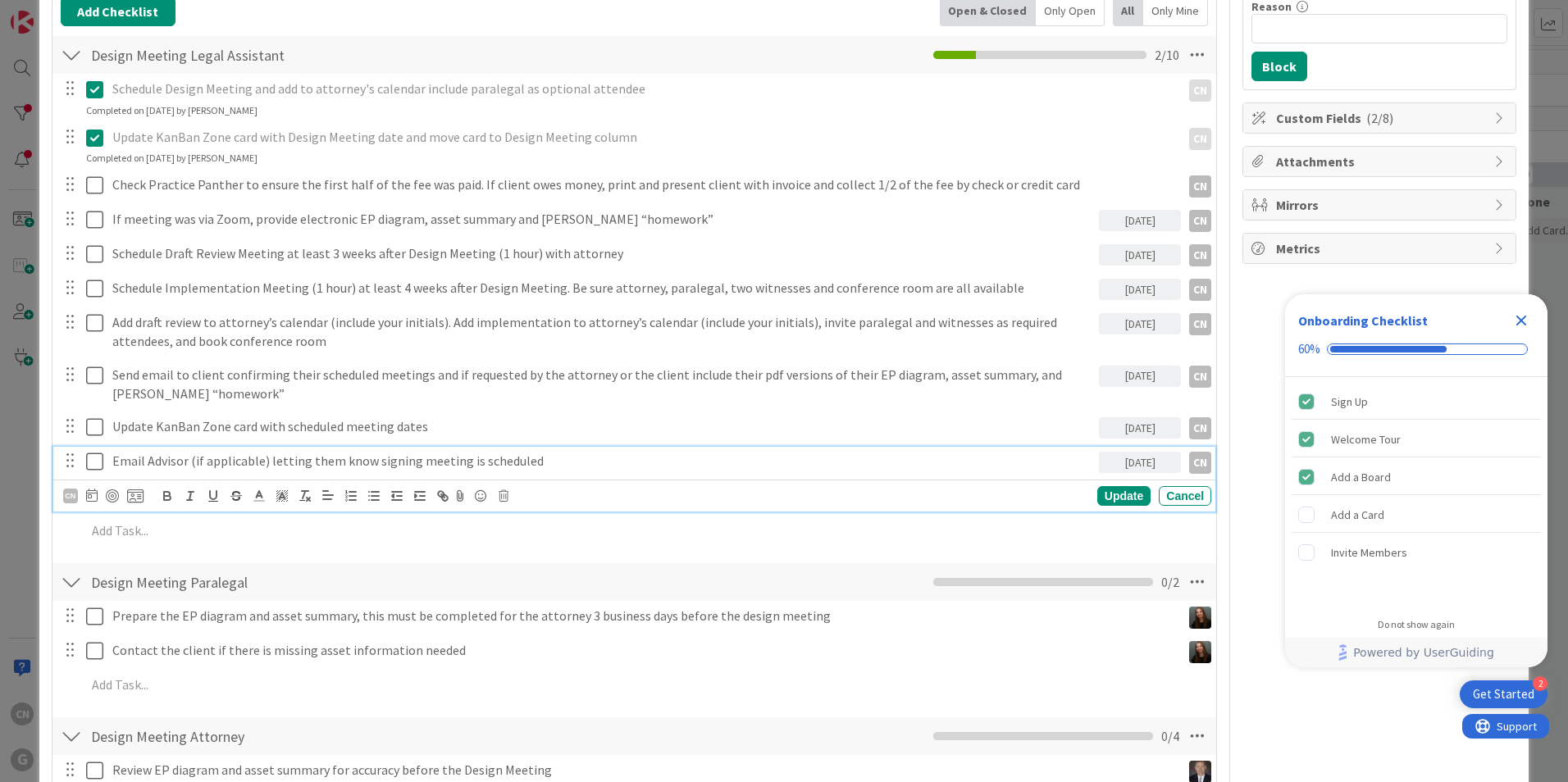
click at [543, 459] on p "Email Advisor (if applicable) letting them know signing meeting is scheduled" at bounding box center [602, 461] width 980 height 19
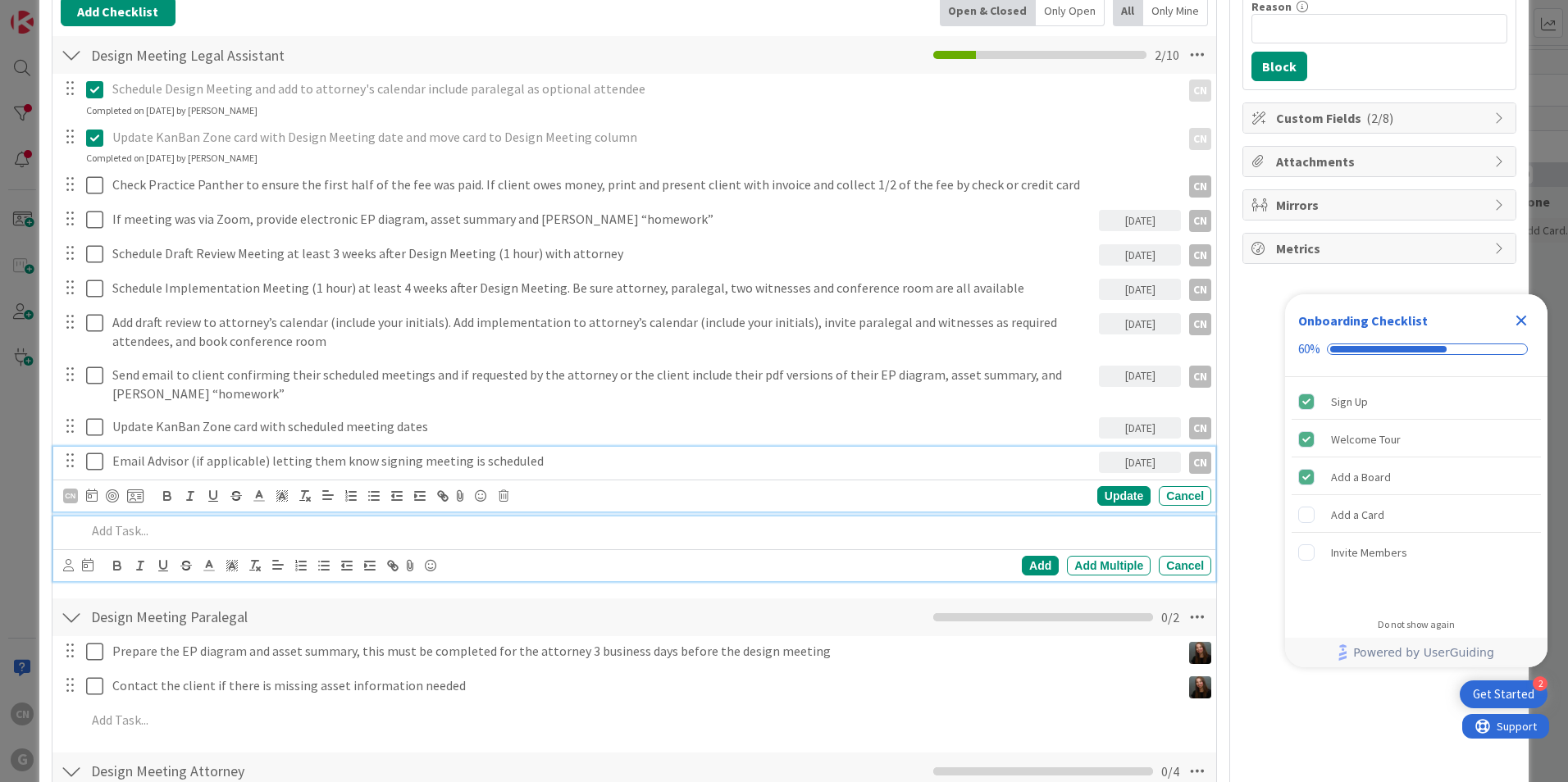
click at [283, 538] on p at bounding box center [645, 531] width 1118 height 19
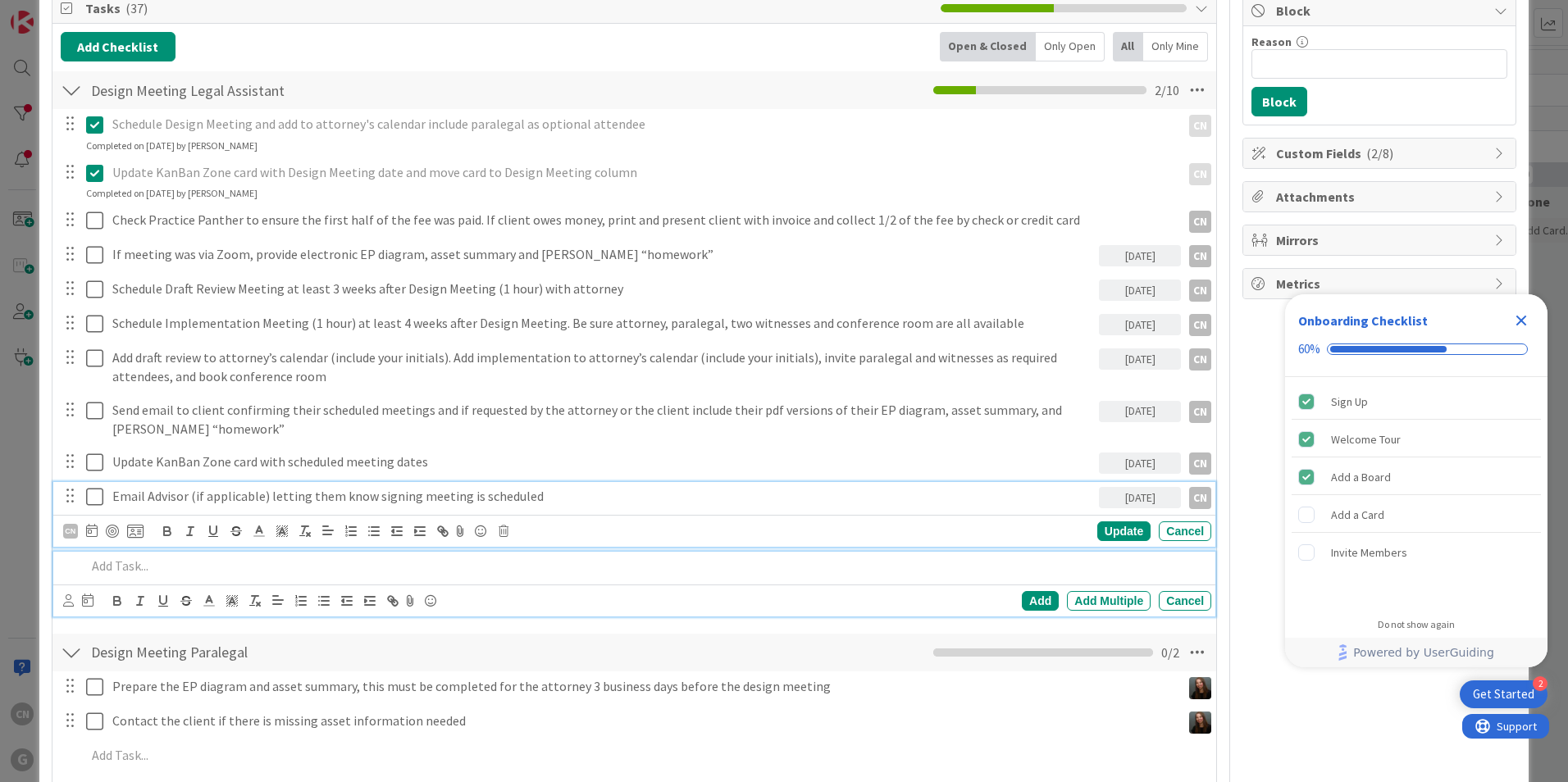
click at [576, 506] on div "Email Advisor (if applicable) letting them know signing meeting is scheduled 10…" at bounding box center [634, 514] width 1162 height 65
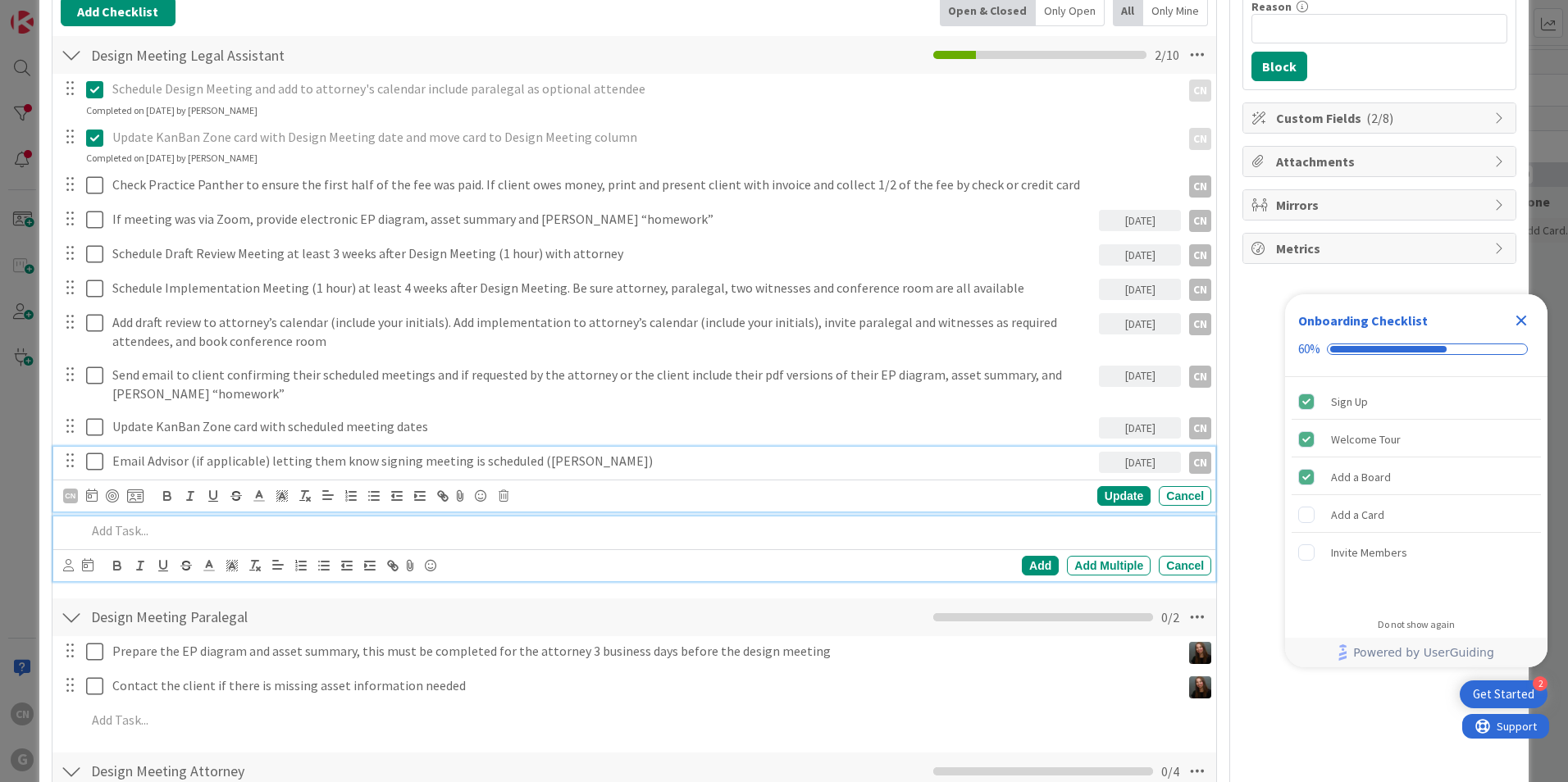
click at [415, 530] on p at bounding box center [645, 531] width 1118 height 19
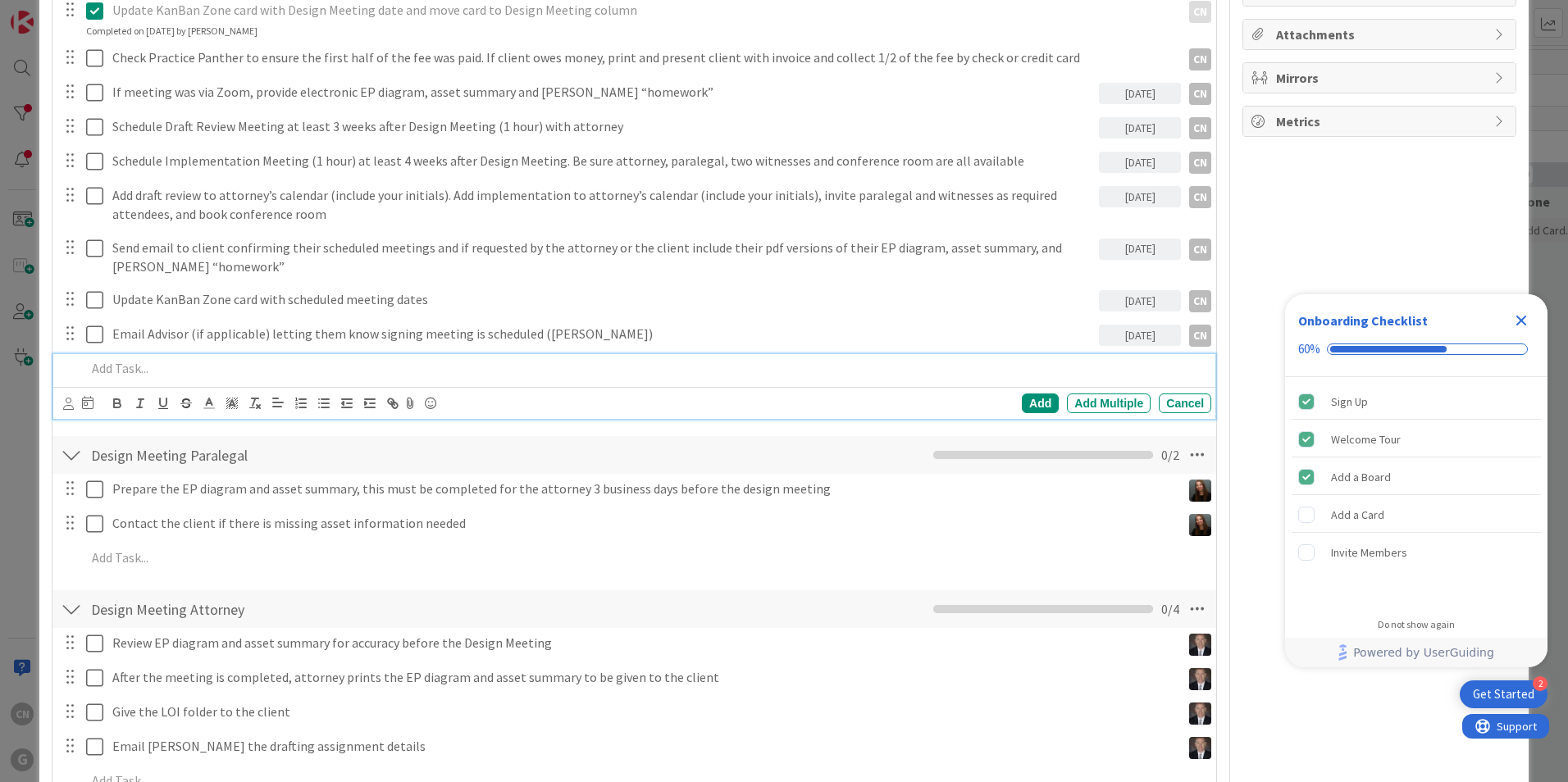
scroll to position [373, 0]
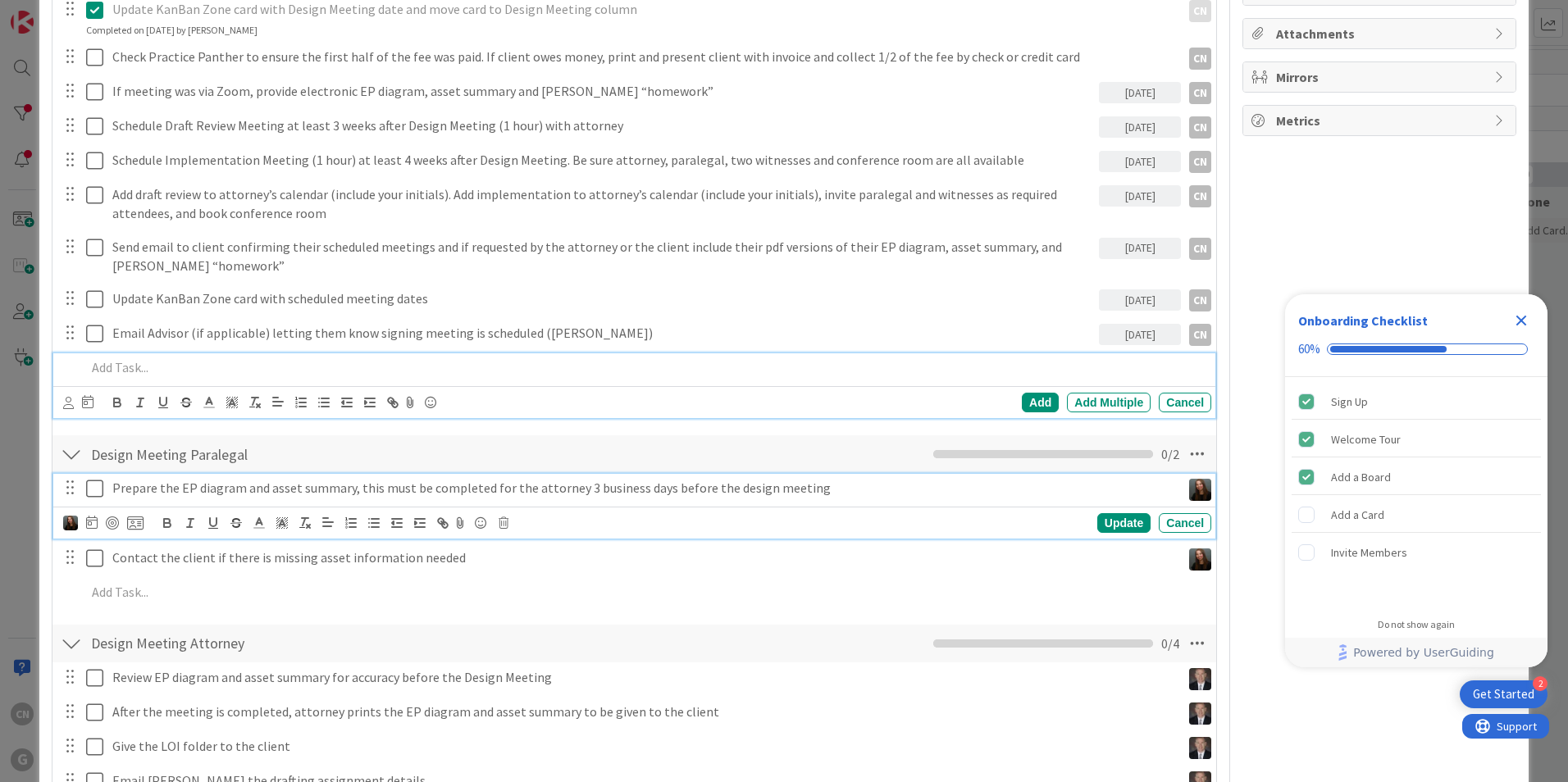
click at [238, 491] on p "Prepare the EP diagram and asset summary, this must be completed for the attorn…" at bounding box center [643, 488] width 1061 height 19
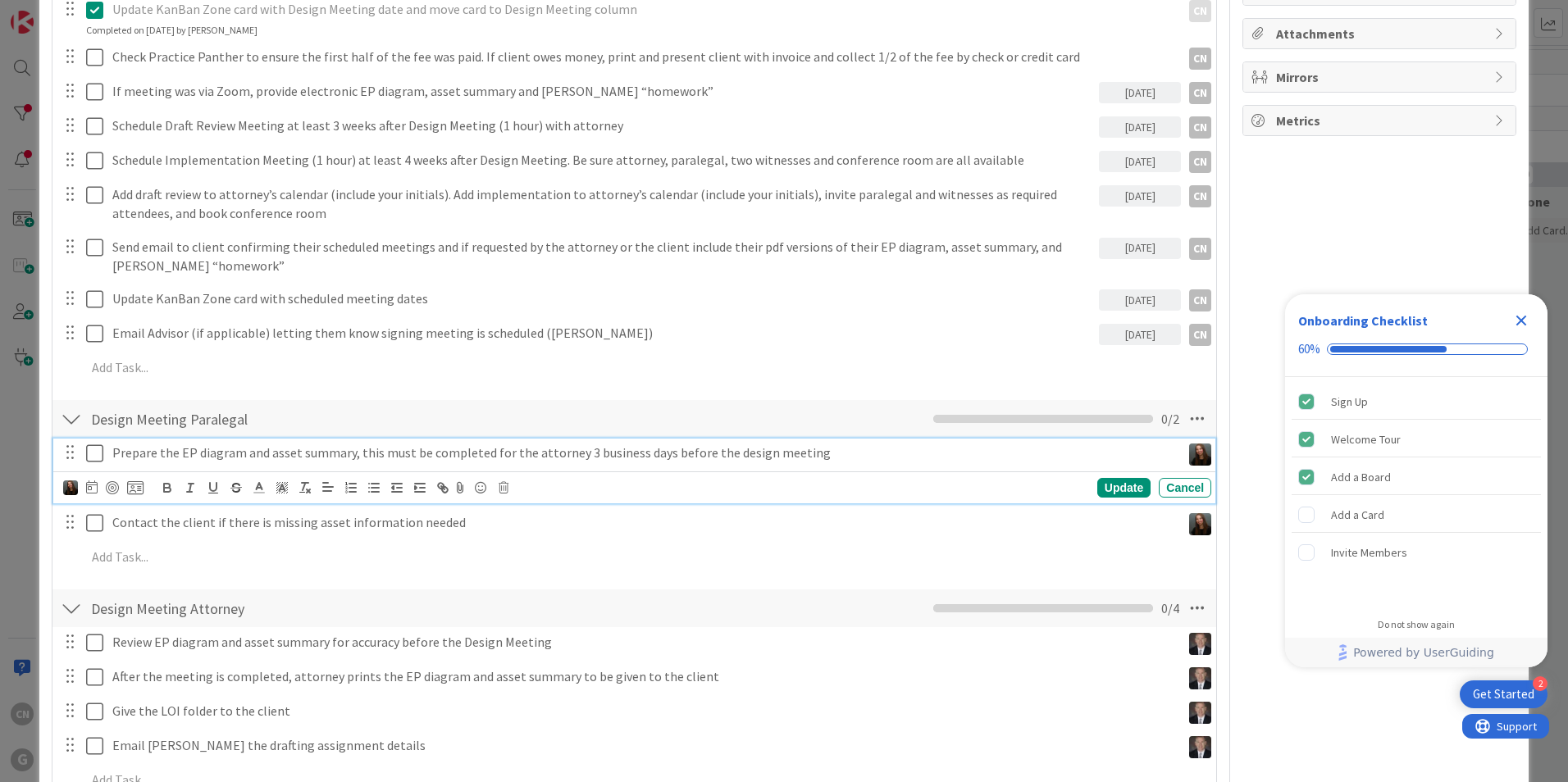
scroll to position [337, 0]
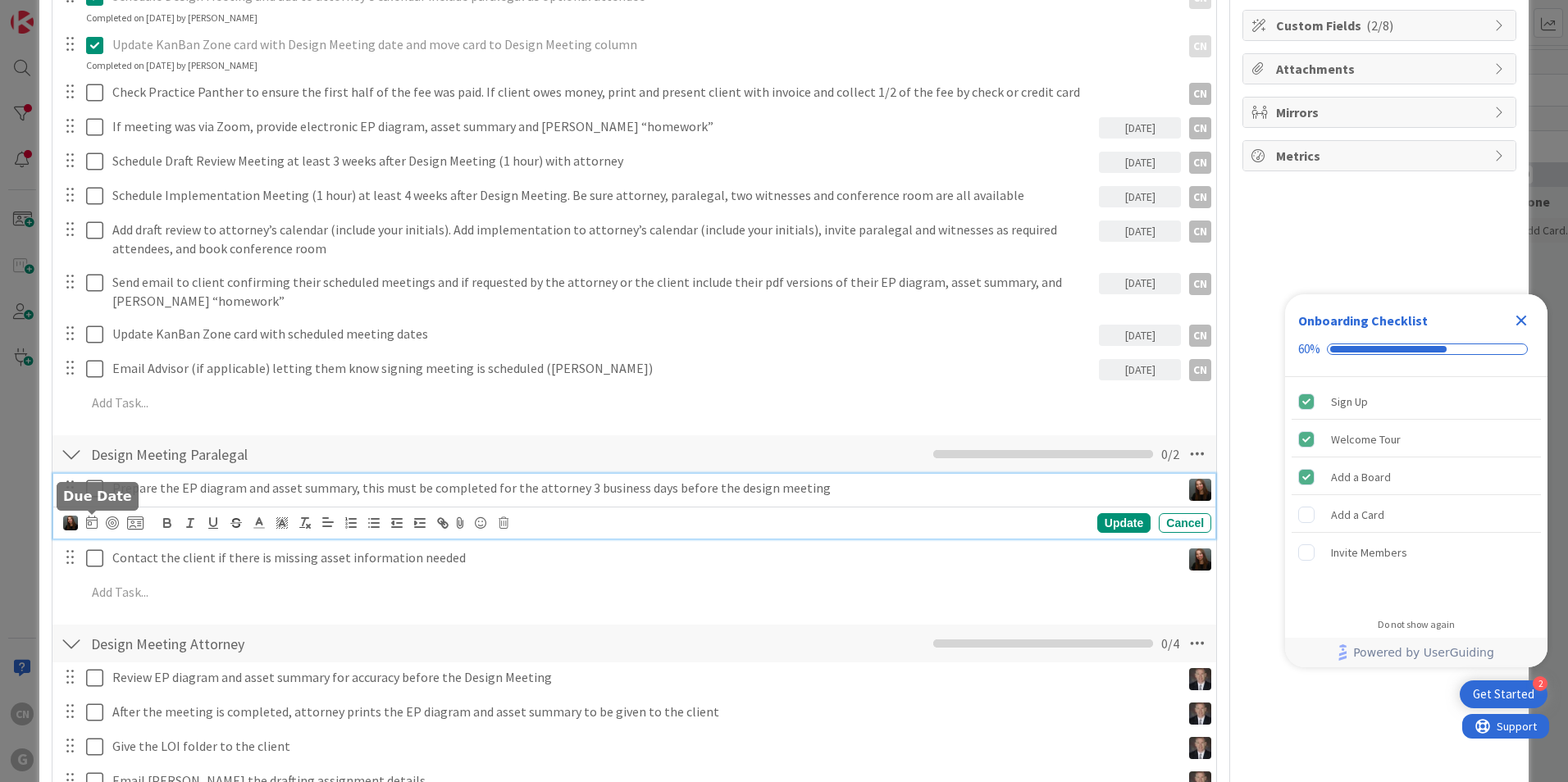
click at [92, 524] on icon at bounding box center [92, 523] width 12 height 14
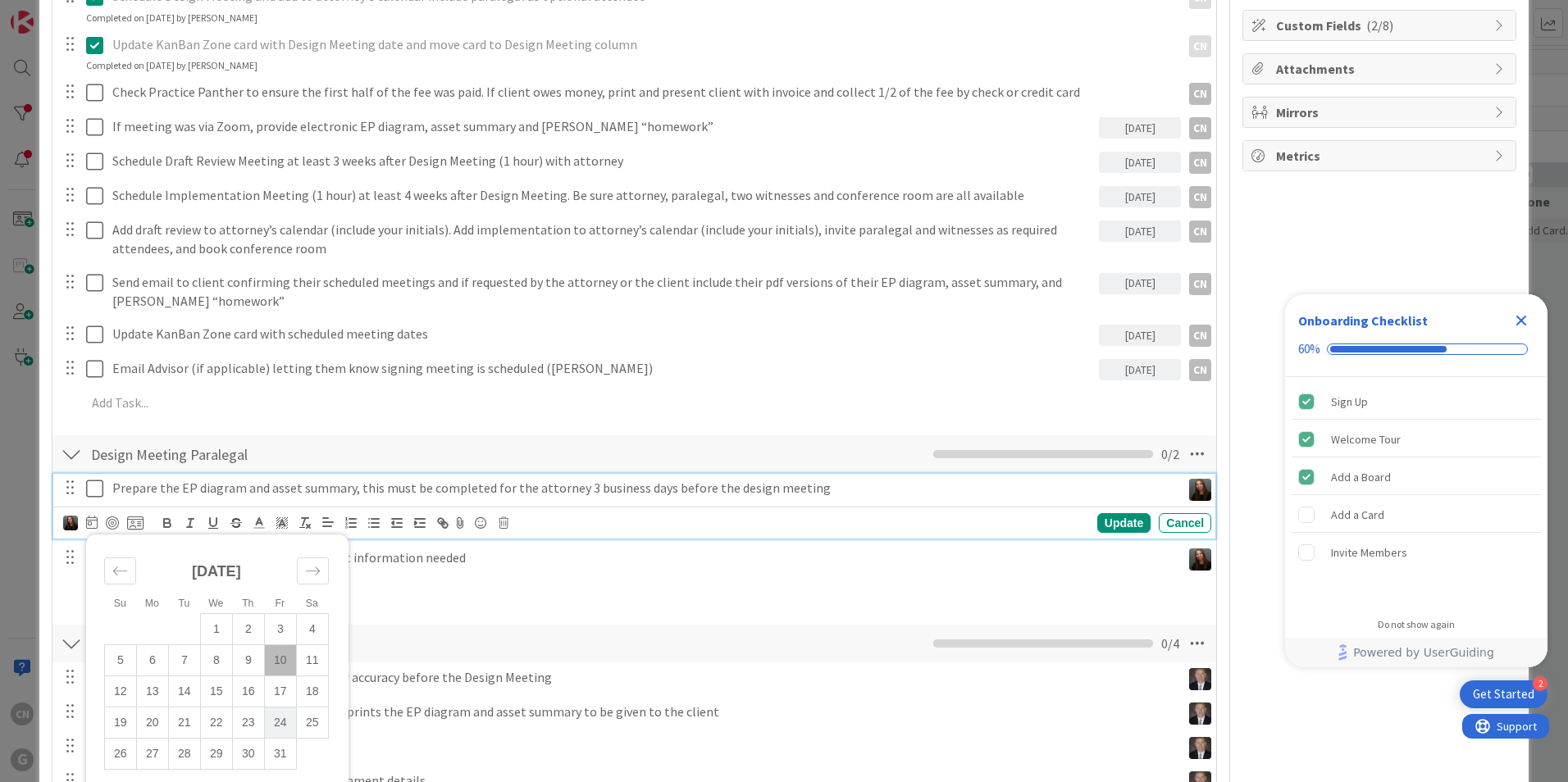
click at [279, 727] on td "24" at bounding box center [279, 723] width 32 height 31
type input "10/24/2025"
click at [1110, 521] on div "Update" at bounding box center [1123, 523] width 53 height 19
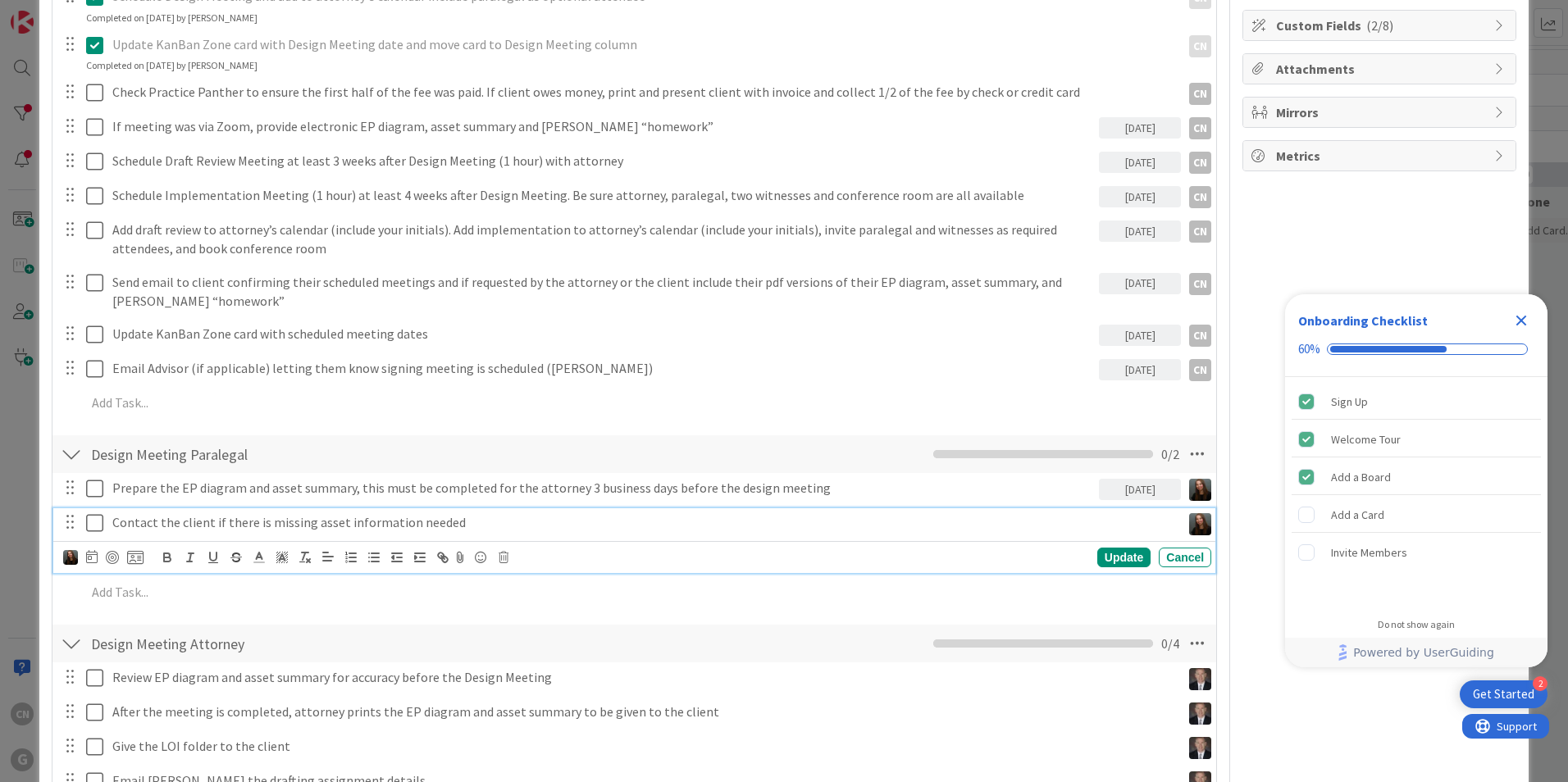
click at [180, 527] on p "Contact the client if there is missing asset information needed" at bounding box center [643, 523] width 1061 height 19
click at [87, 556] on icon at bounding box center [92, 557] width 12 height 14
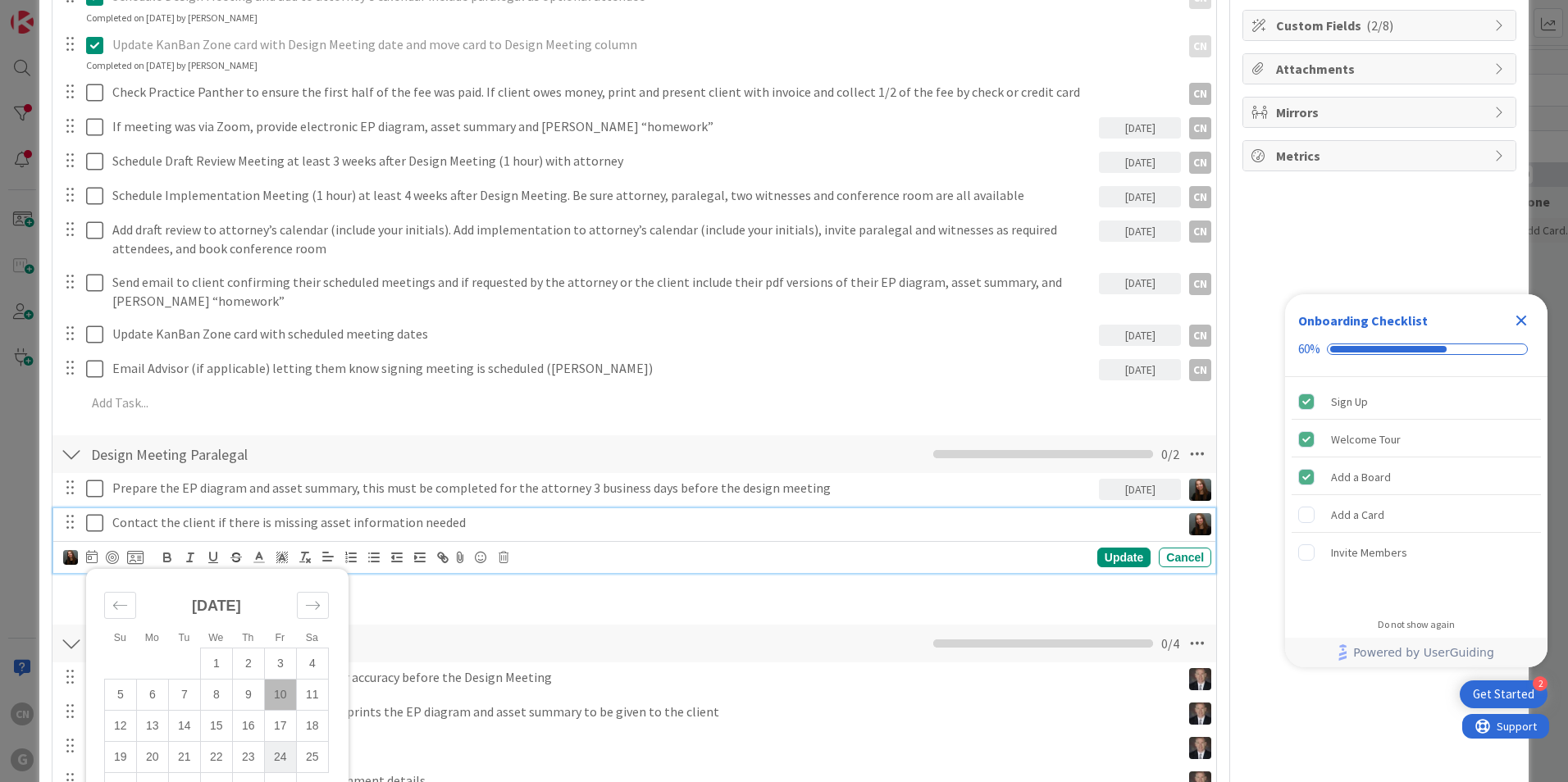
click at [278, 755] on td "24" at bounding box center [279, 758] width 32 height 31
type input "10/24/2025"
click at [1111, 561] on div "Update" at bounding box center [1123, 558] width 53 height 19
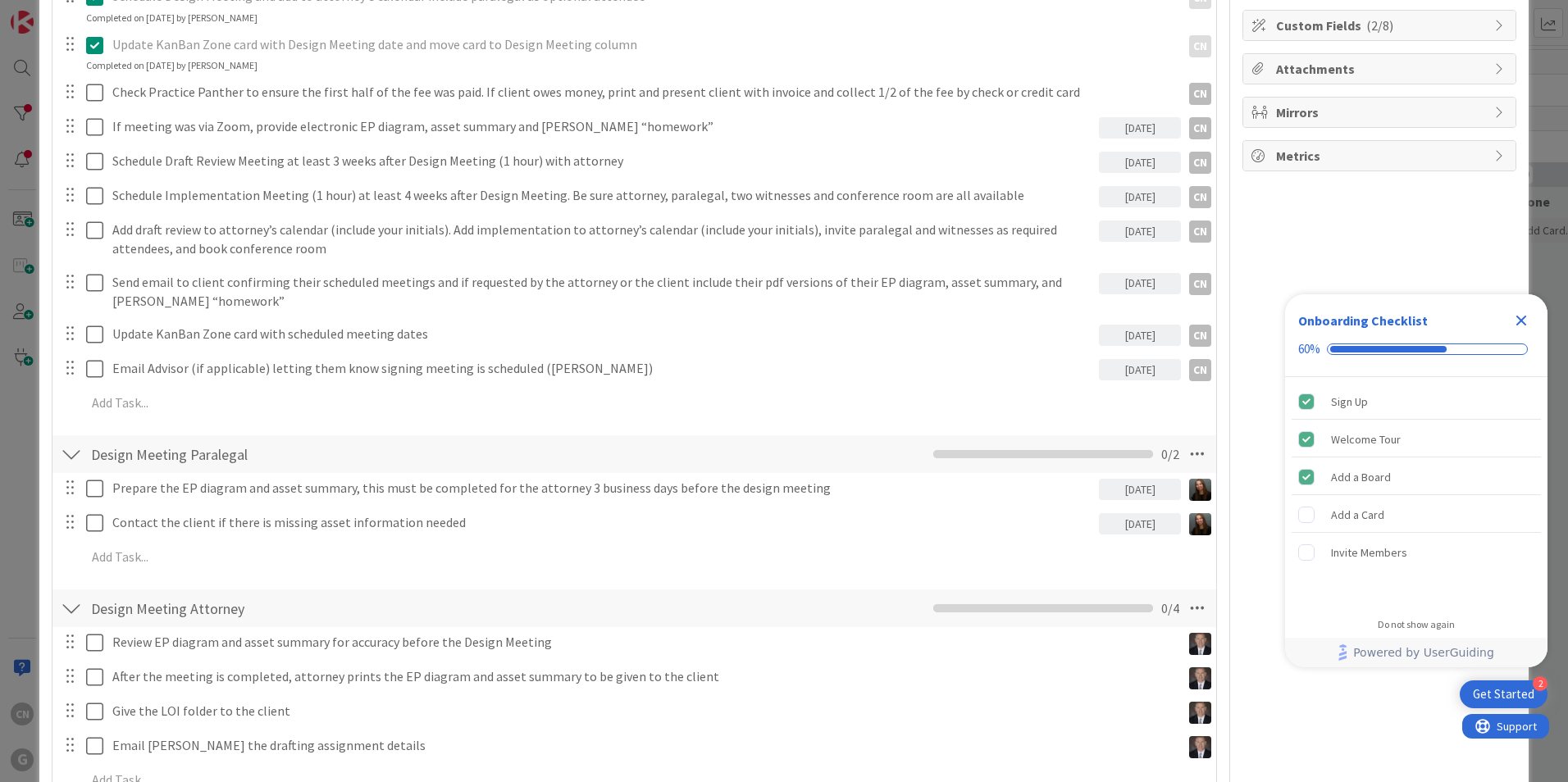
click at [1523, 316] on icon "Close Checklist" at bounding box center [1521, 320] width 19 height 19
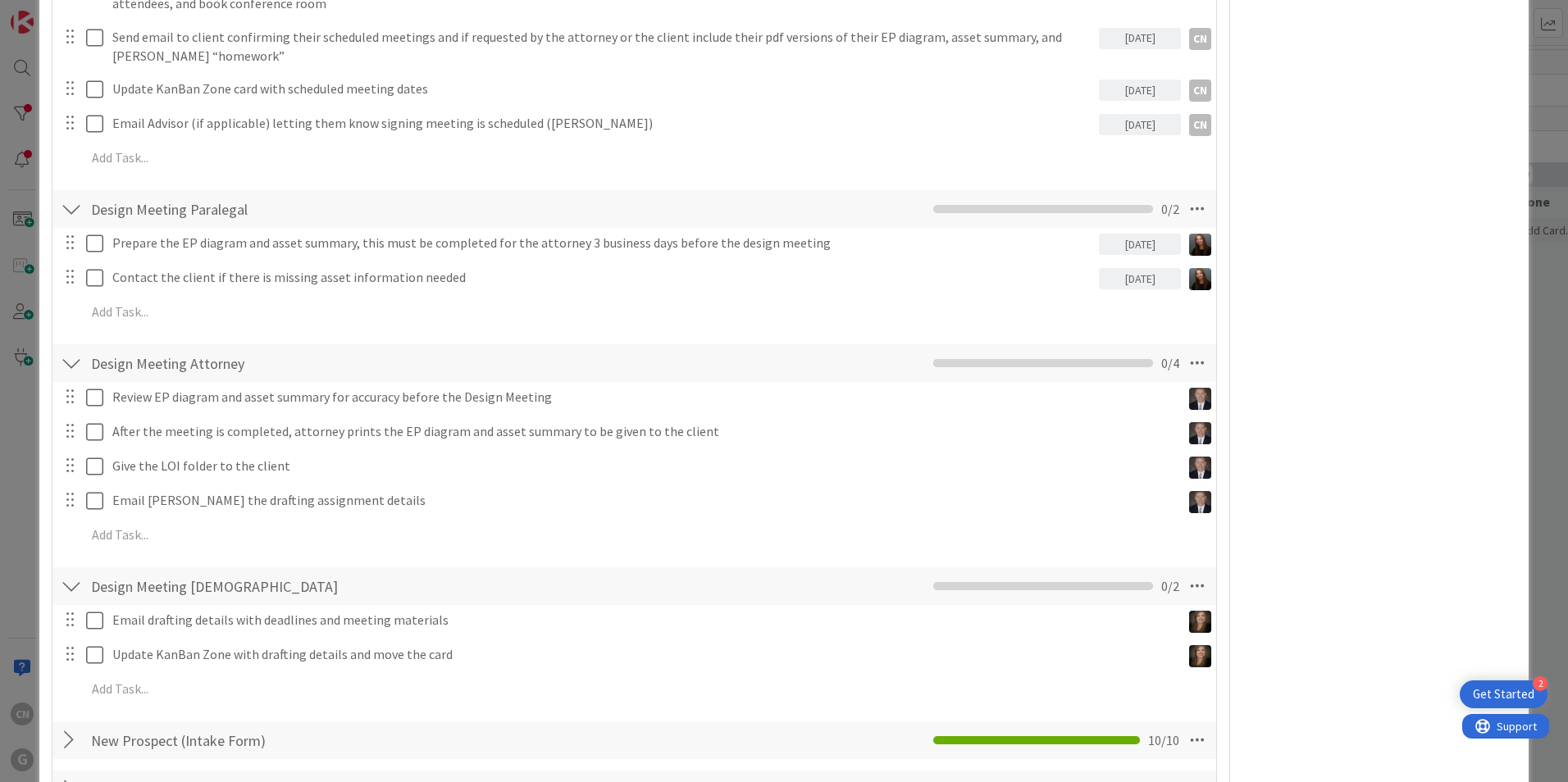
scroll to position [584, 0]
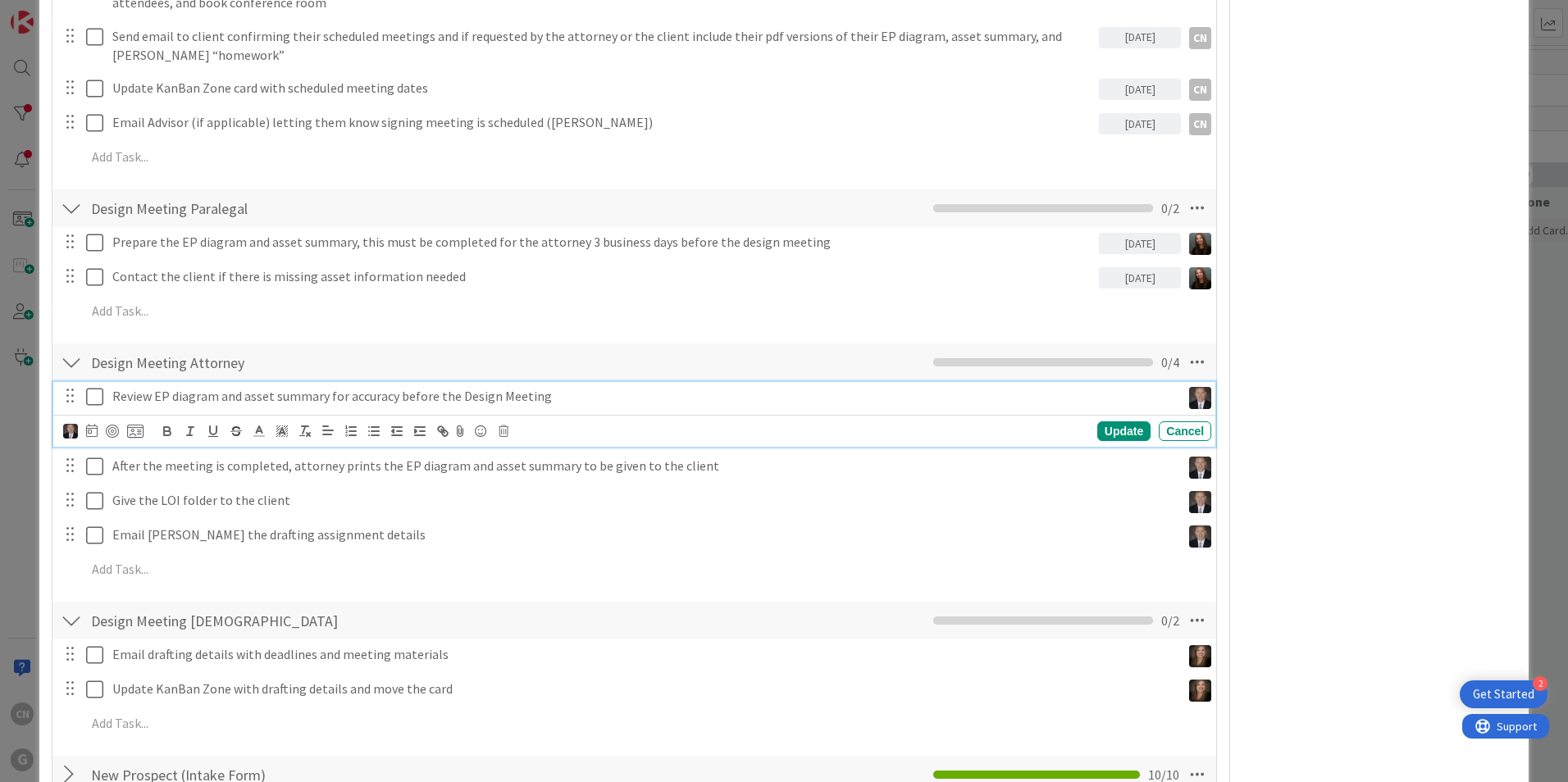
click at [218, 399] on p "Review EP diagram and asset summary for accuracy before the Design Meeting" at bounding box center [643, 396] width 1061 height 19
click at [92, 429] on icon at bounding box center [92, 431] width 12 height 14
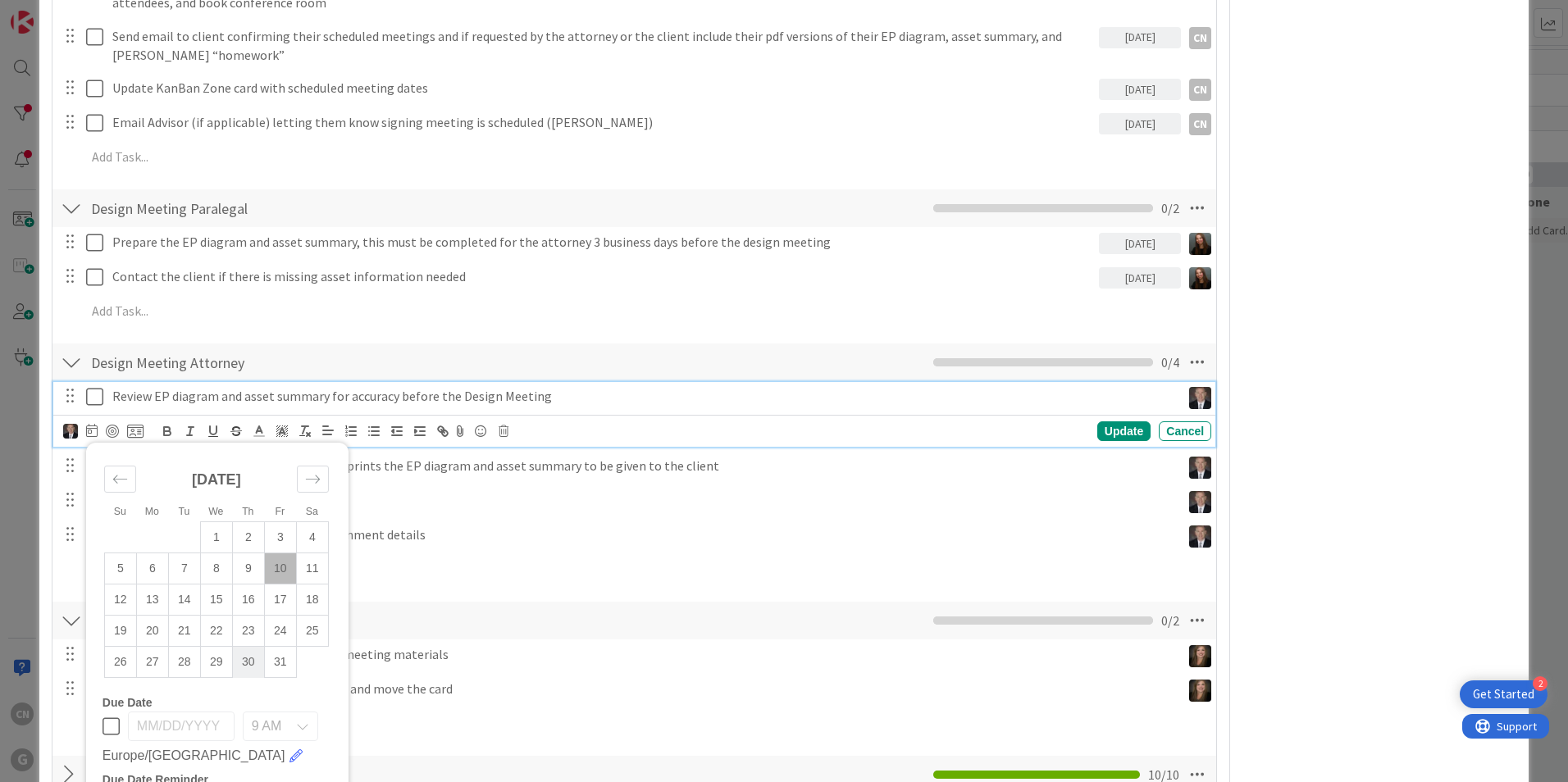
click at [246, 662] on td "30" at bounding box center [247, 662] width 32 height 31
type input "10/30/2025"
click at [1103, 434] on div "Update" at bounding box center [1123, 431] width 53 height 19
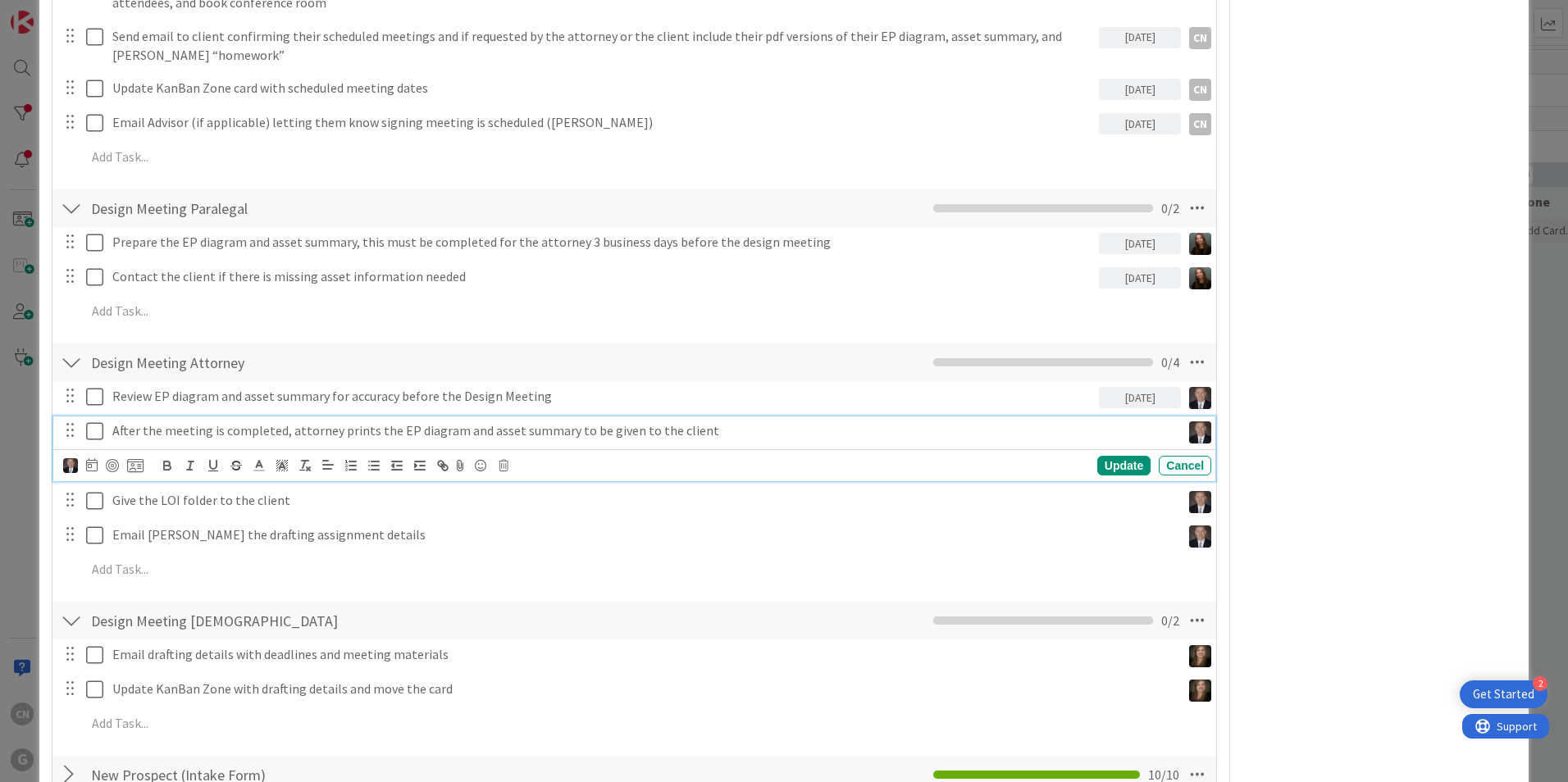
click at [334, 433] on p "After the meeting is completed, attorney prints the EP diagram and asset summar…" at bounding box center [643, 431] width 1061 height 19
click at [86, 463] on icon at bounding box center [92, 465] width 12 height 14
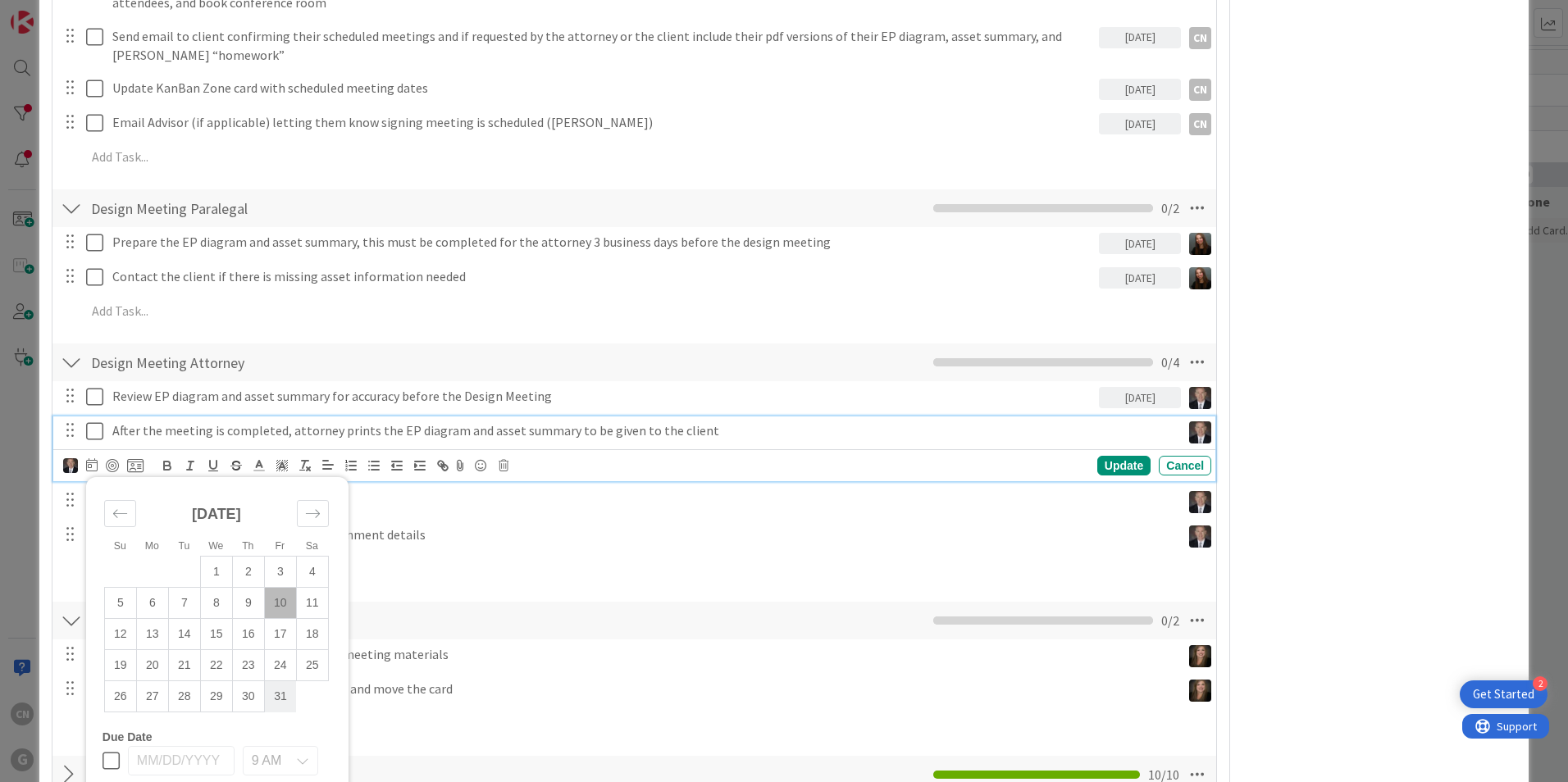
click at [279, 694] on td "31" at bounding box center [279, 697] width 32 height 31
type input "10/31/2025"
click at [1105, 463] on div "Update" at bounding box center [1123, 466] width 53 height 19
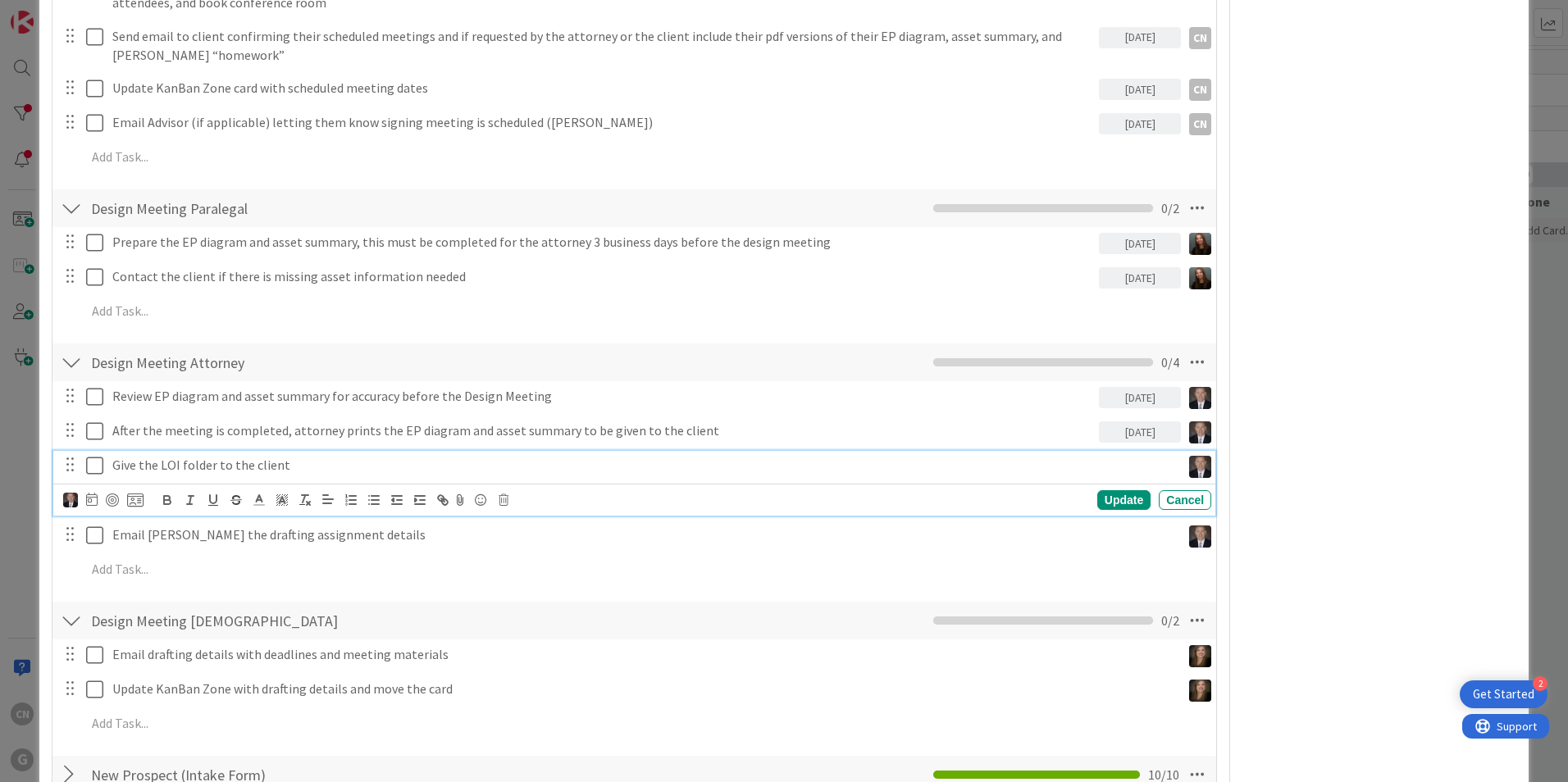
click at [293, 457] on p "Give the LOI folder to the client" at bounding box center [643, 466] width 1061 height 19
click at [134, 504] on icon at bounding box center [134, 500] width 16 height 14
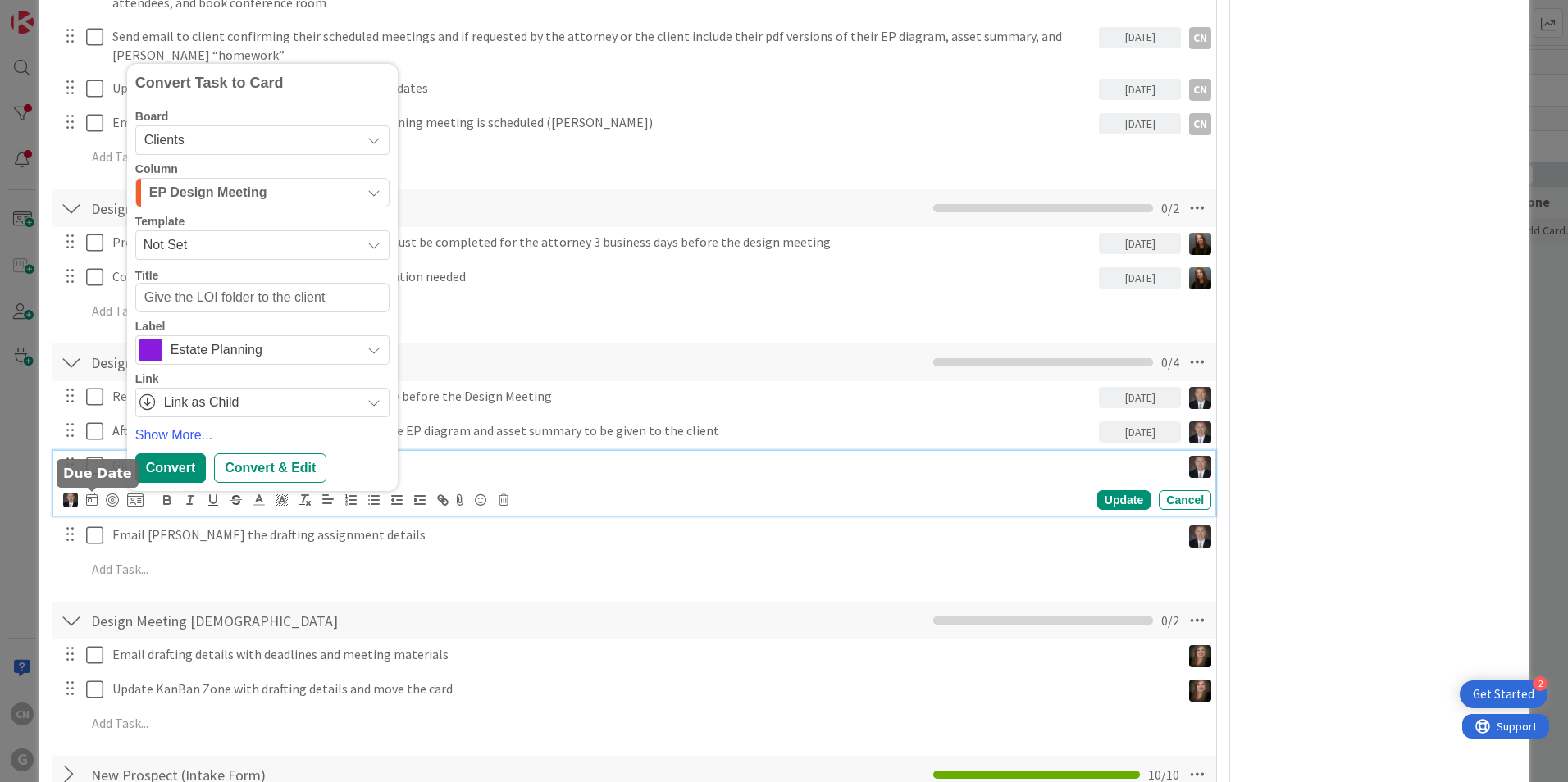
click at [92, 498] on icon at bounding box center [92, 500] width 12 height 14
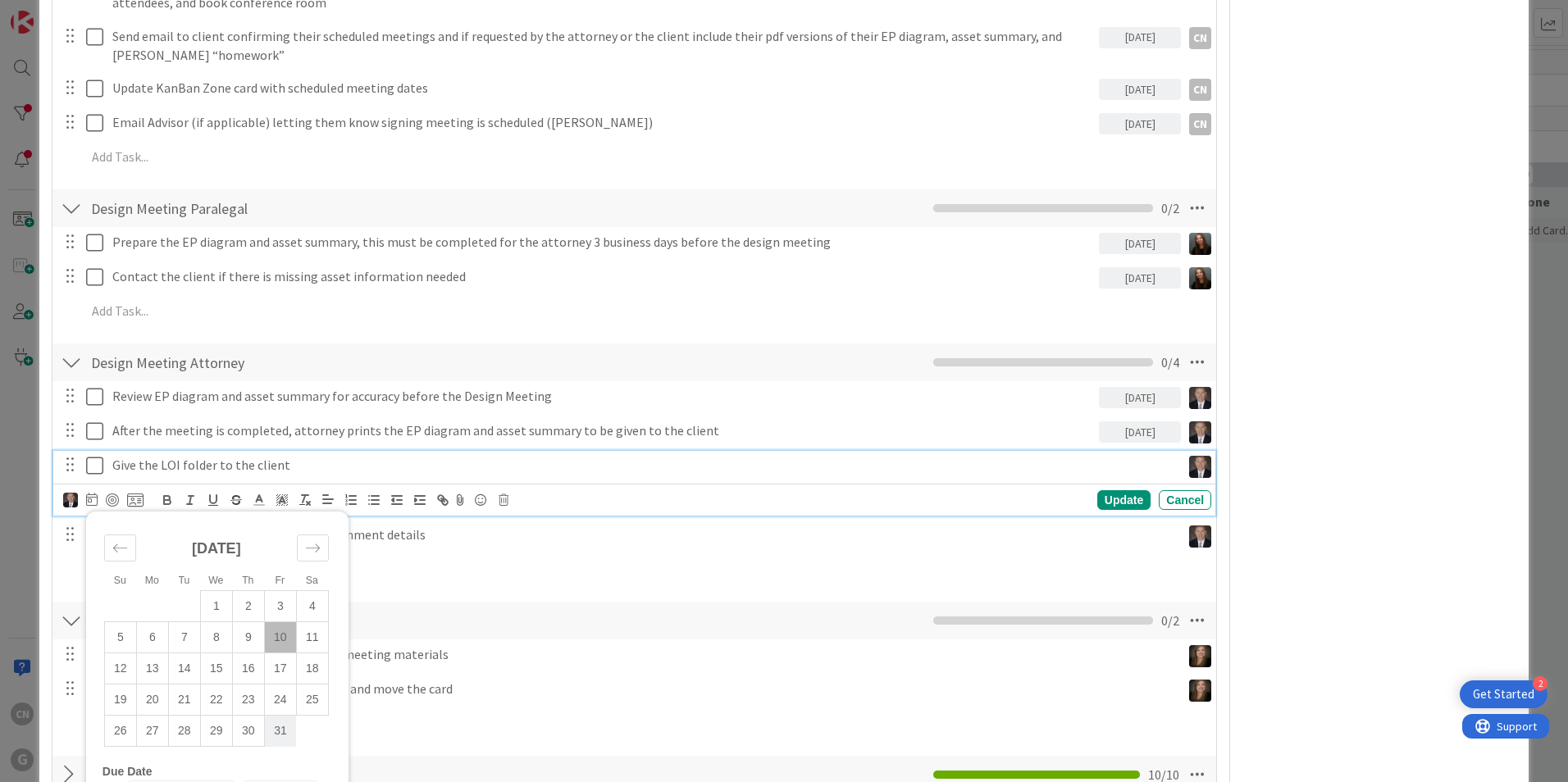
click at [278, 733] on td "31" at bounding box center [279, 732] width 32 height 31
type input "10/31/2025"
click at [1112, 503] on div "Update" at bounding box center [1123, 500] width 53 height 19
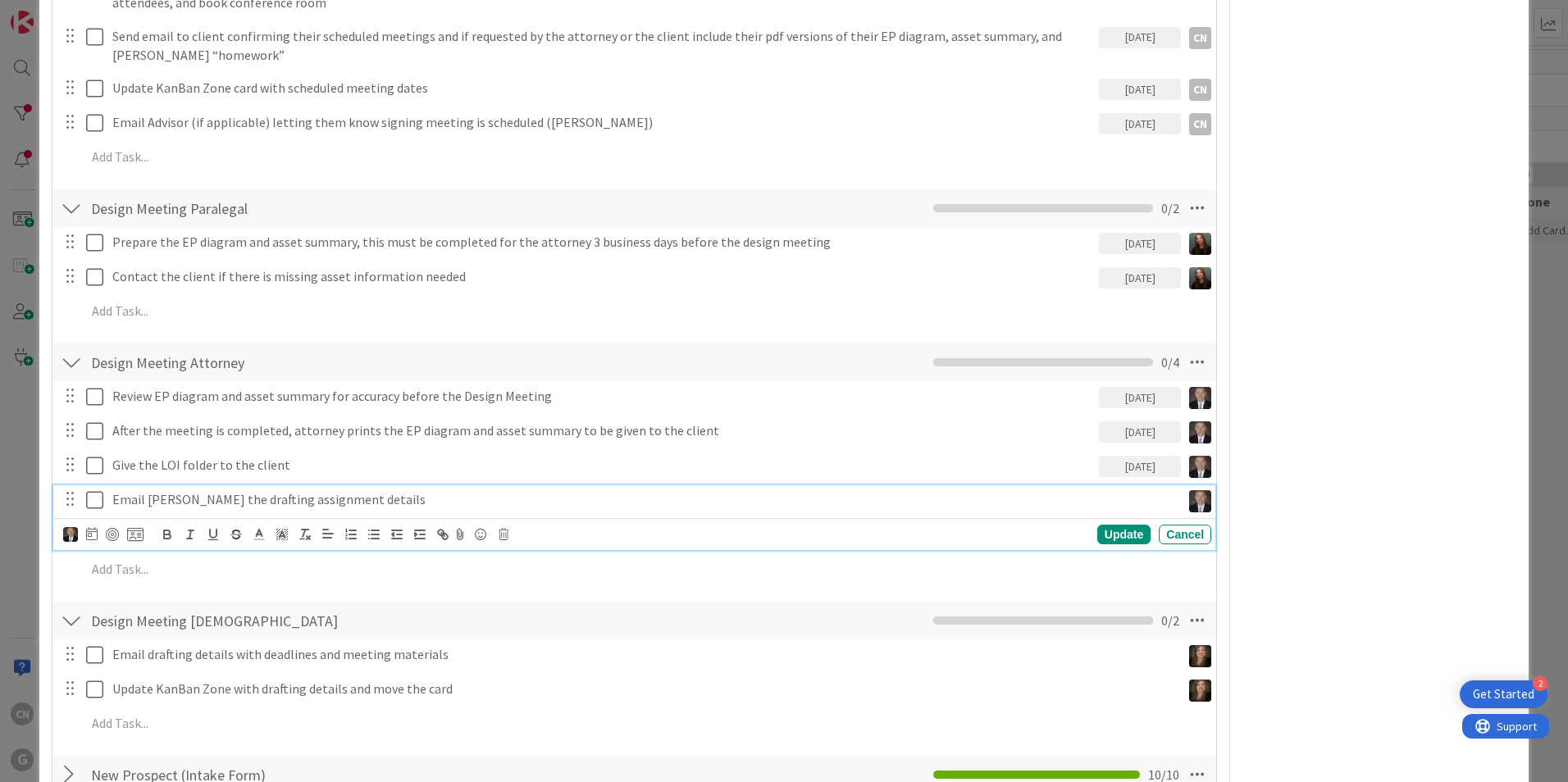
click at [383, 499] on p "Email Shari the drafting assignment details" at bounding box center [643, 500] width 1061 height 19
click at [86, 535] on icon at bounding box center [92, 534] width 12 height 14
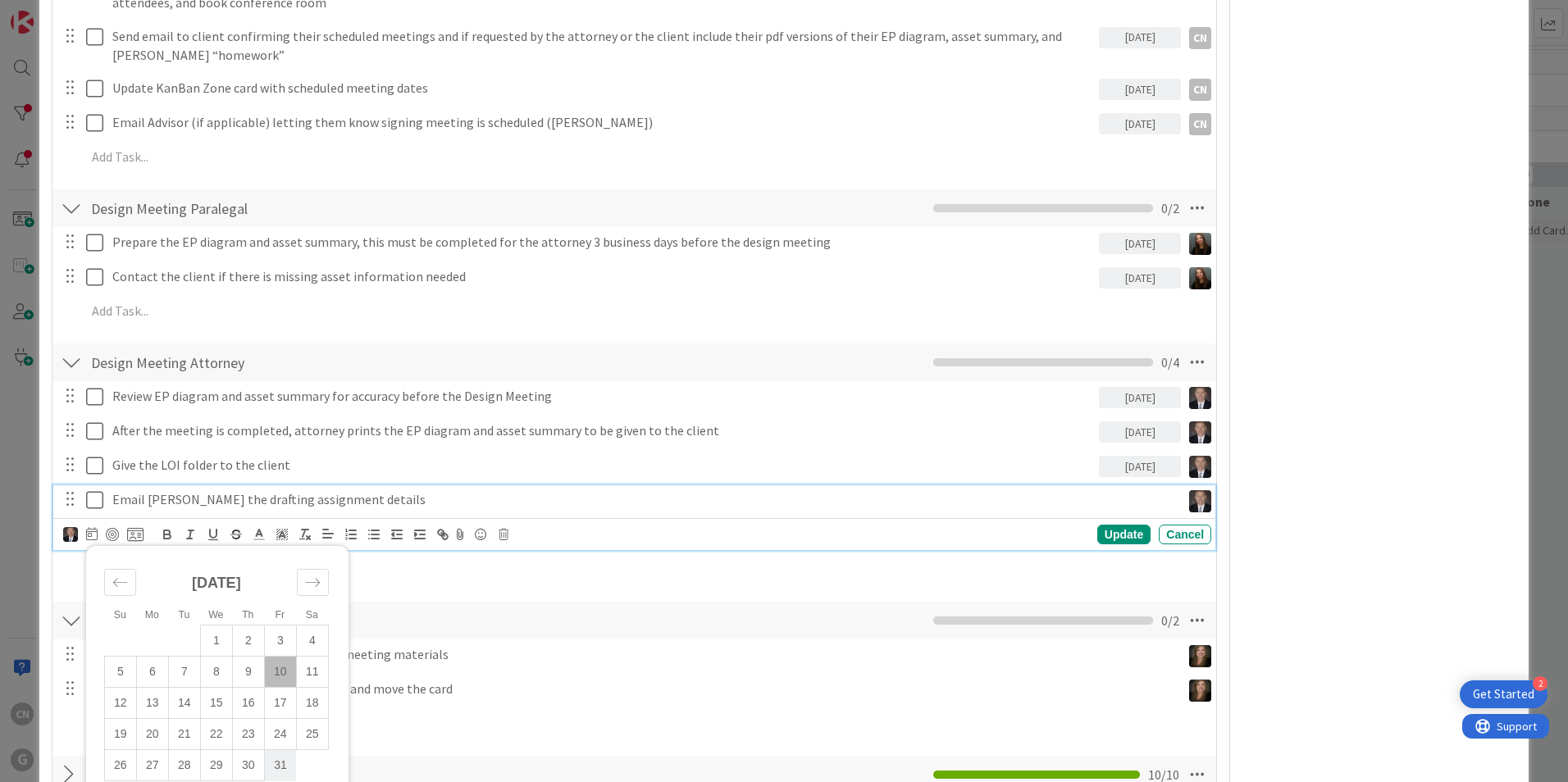
drag, startPoint x: 279, startPoint y: 762, endPoint x: 965, endPoint y: 592, distance: 706.8
click at [279, 760] on td "31" at bounding box center [279, 766] width 32 height 31
type input "10/31/2025"
click at [1111, 529] on div "Update" at bounding box center [1123, 535] width 53 height 19
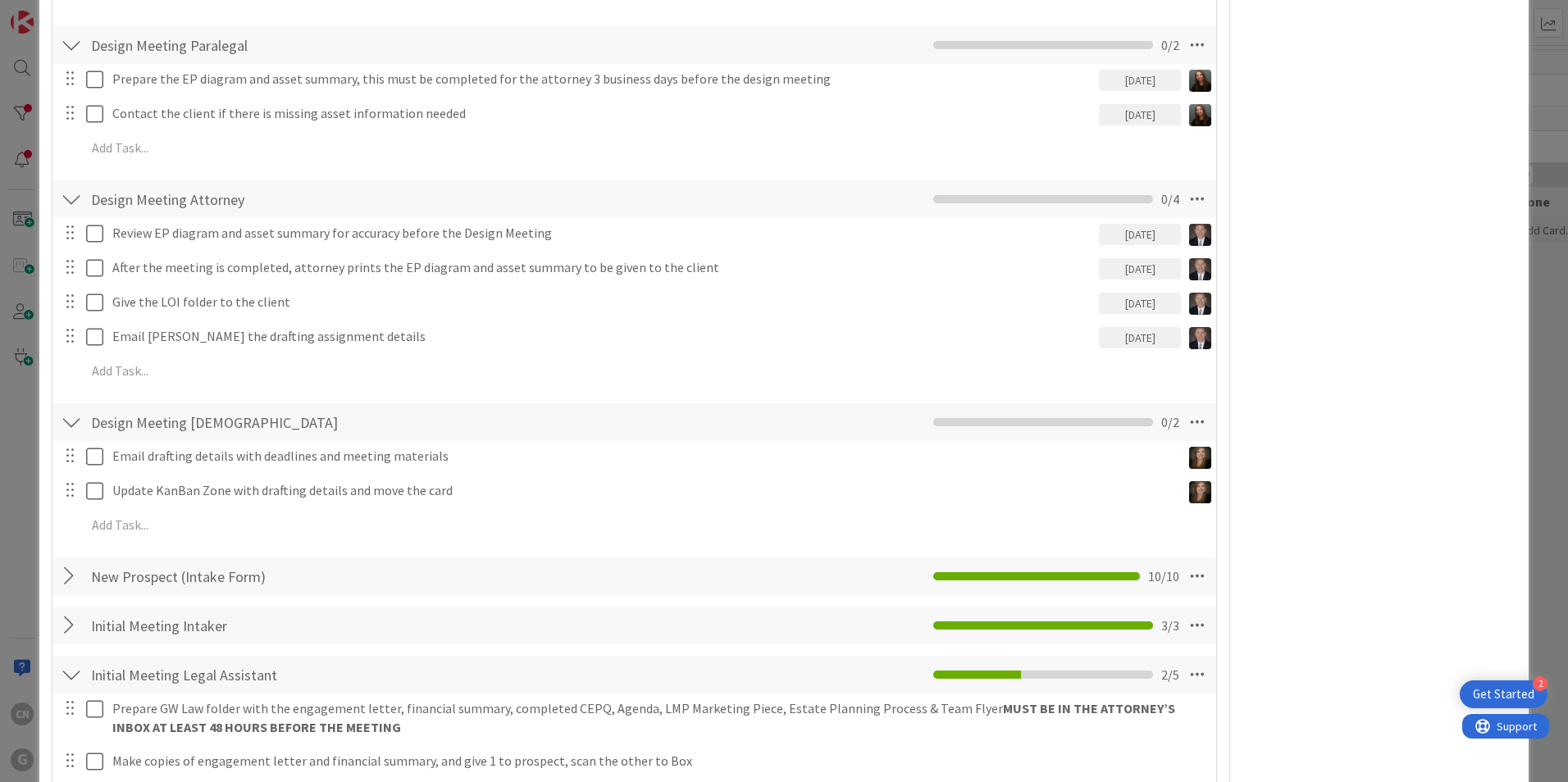
scroll to position [748, 0]
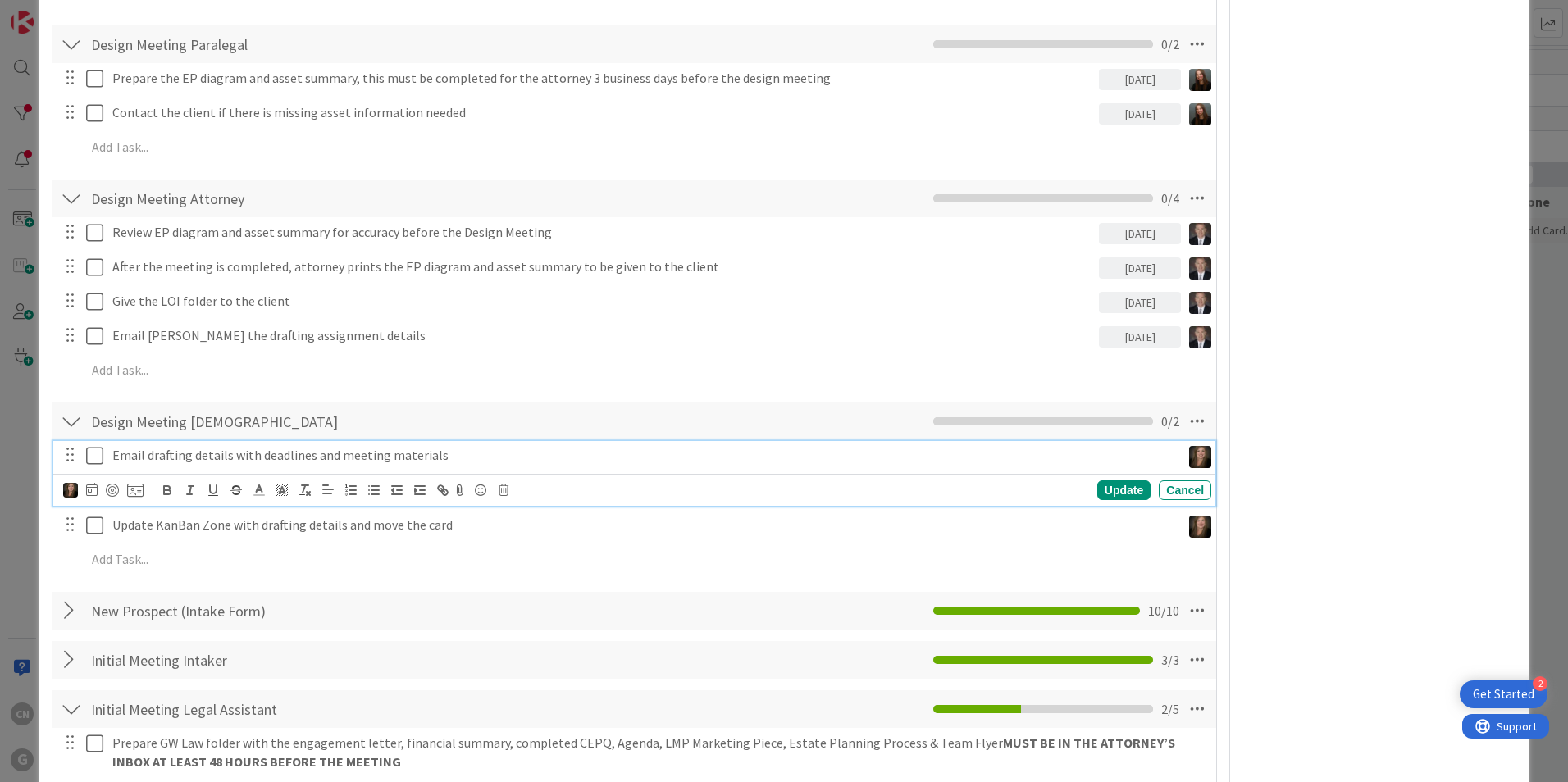
click at [281, 452] on p "Email drafting details with deadlines and meeting materials" at bounding box center [643, 455] width 1061 height 19
click at [95, 492] on icon at bounding box center [92, 490] width 12 height 14
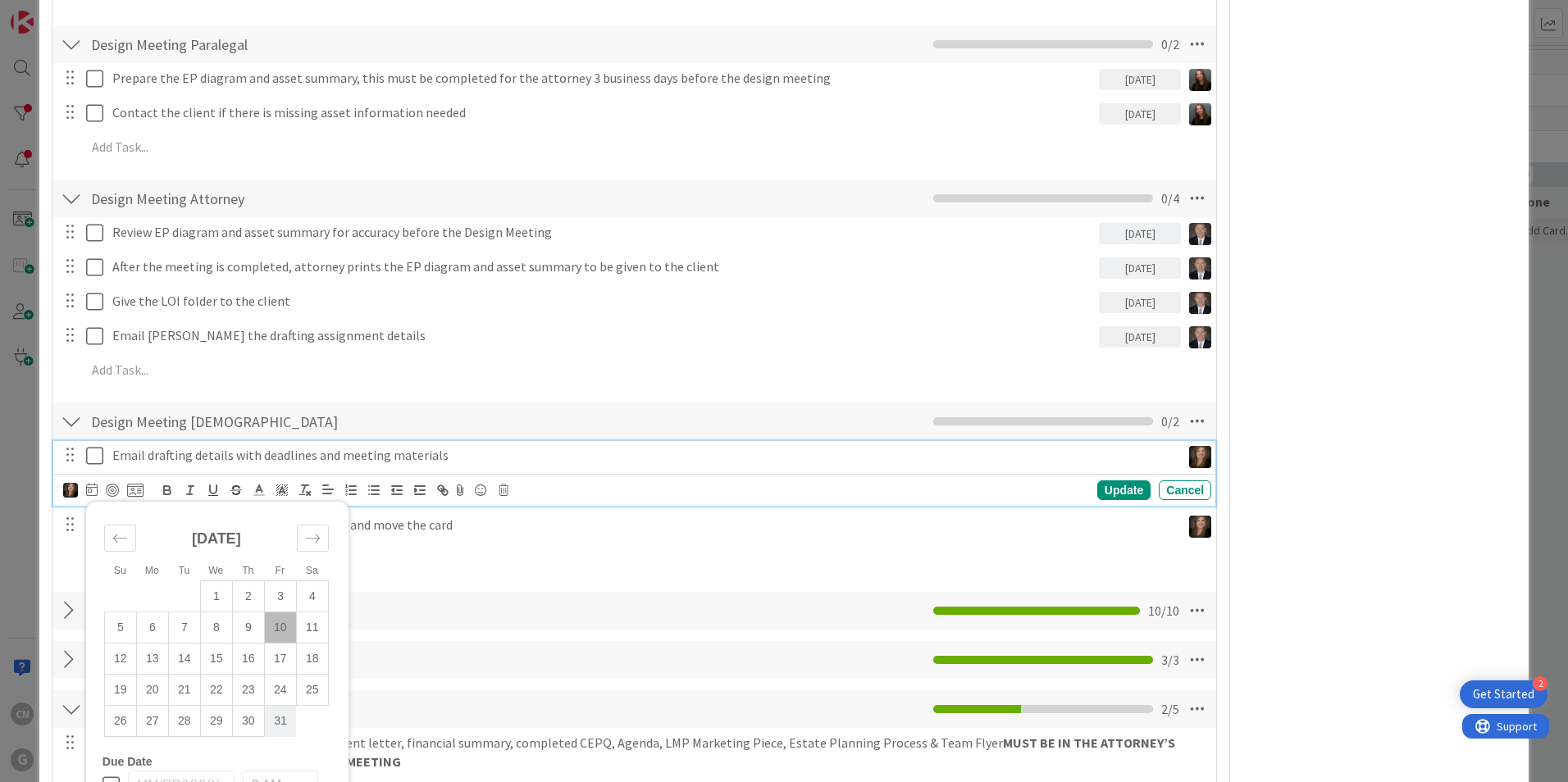
click at [280, 721] on td "31" at bounding box center [279, 721] width 32 height 31
type input "10/31/2025"
click at [1116, 487] on div "Update" at bounding box center [1123, 490] width 53 height 19
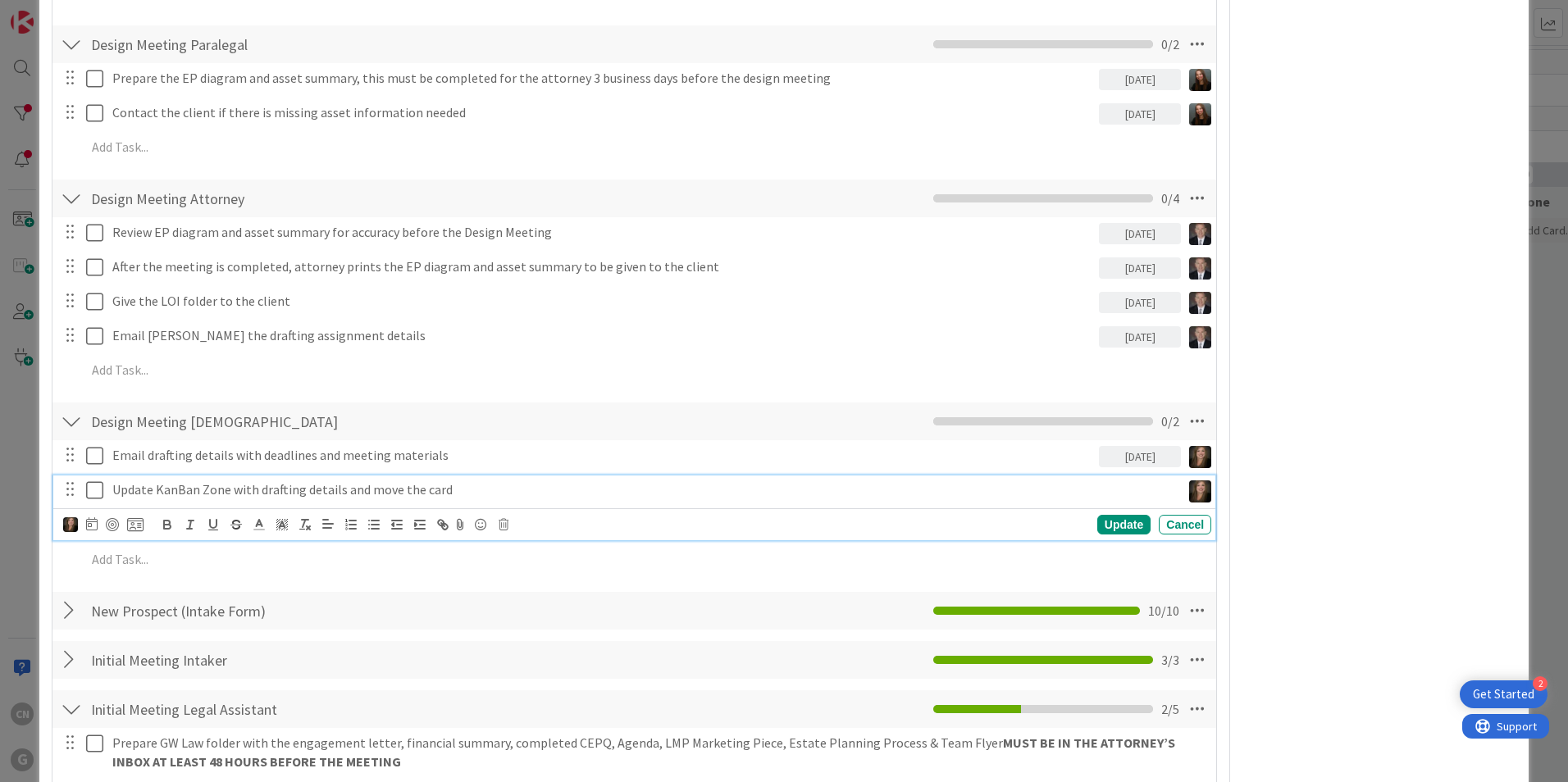
click at [403, 487] on p "Update KanBan Zone with drafting details and move the card" at bounding box center [643, 490] width 1061 height 19
click at [95, 526] on icon at bounding box center [92, 524] width 12 height 14
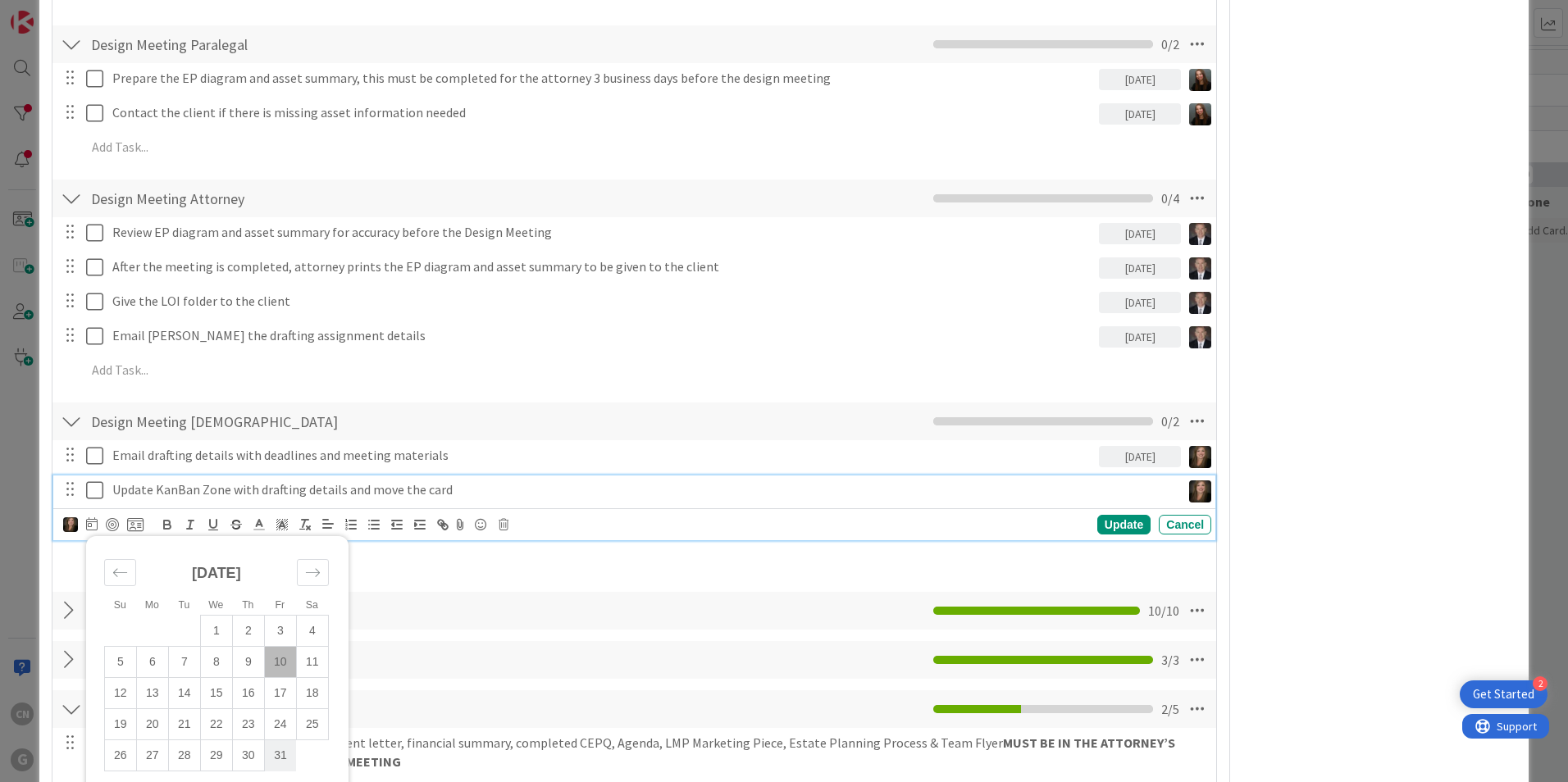
click at [281, 754] on td "31" at bounding box center [279, 756] width 32 height 31
type input "10/31/2025"
click at [1100, 524] on div "Update" at bounding box center [1123, 525] width 53 height 19
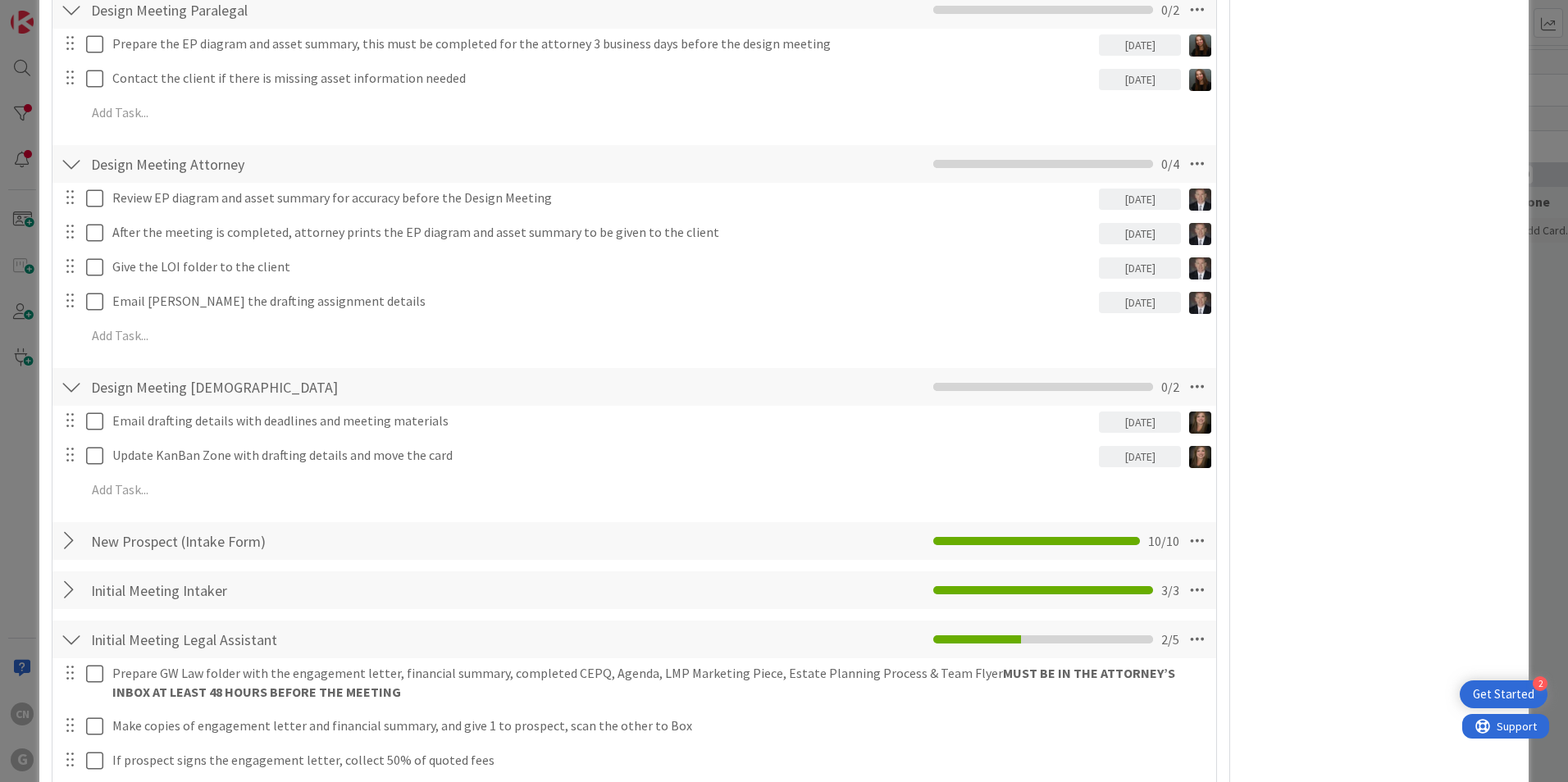
scroll to position [783, 0]
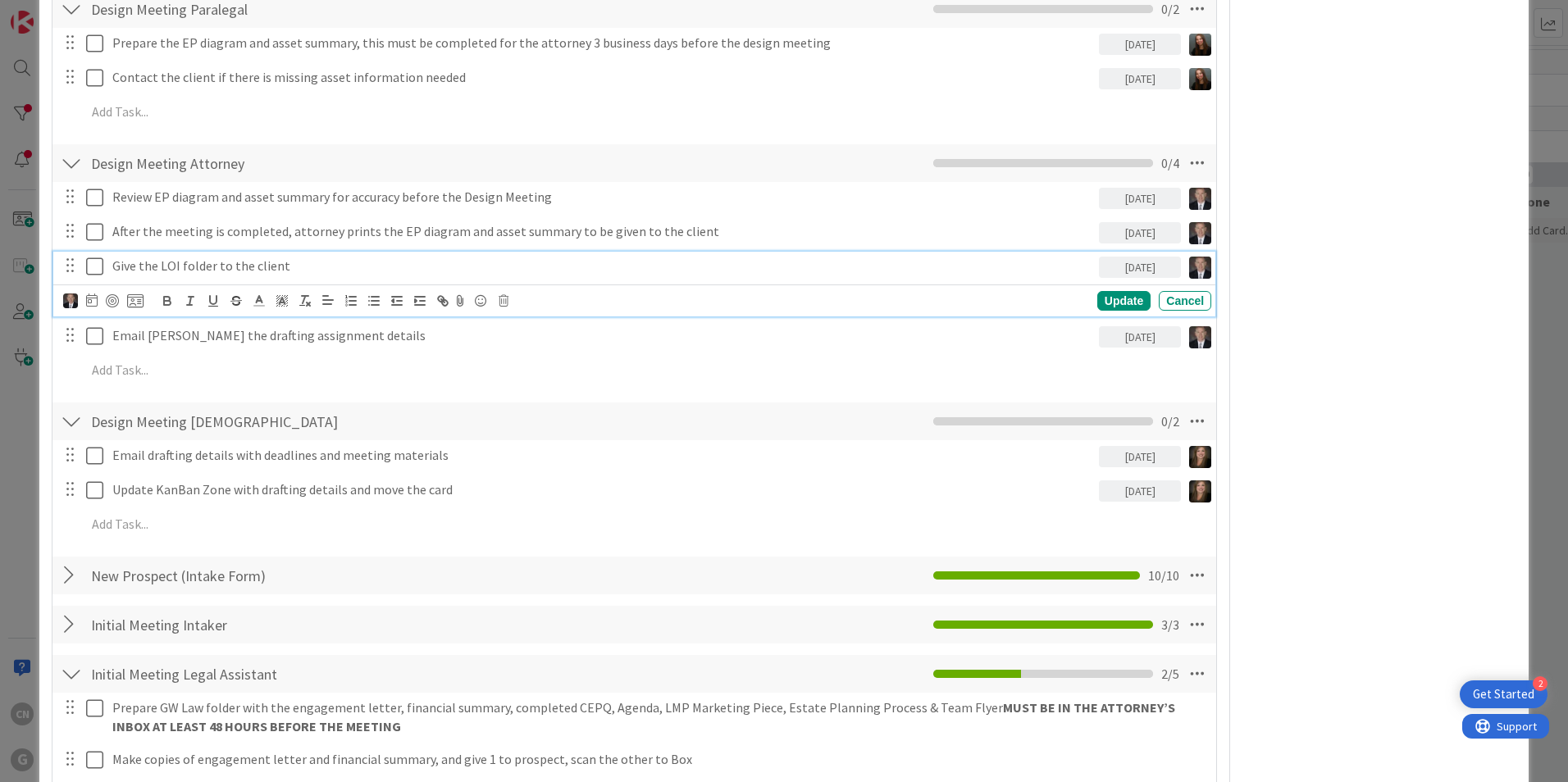
click at [304, 270] on p "Give the LOI folder to the client" at bounding box center [602, 267] width 980 height 19
click at [502, 303] on icon at bounding box center [504, 301] width 10 height 12
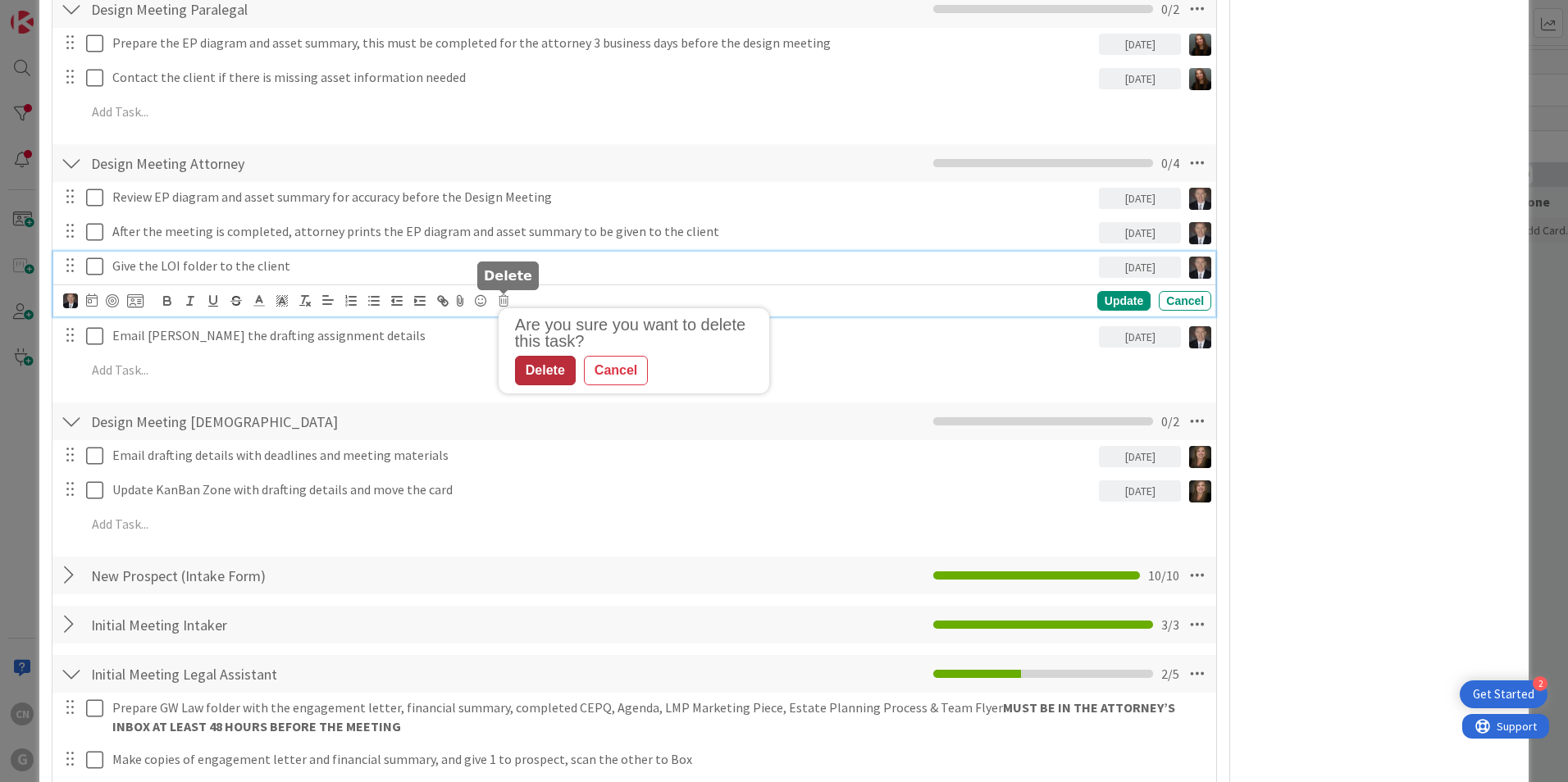
click at [548, 374] on div "Delete" at bounding box center [545, 370] width 61 height 30
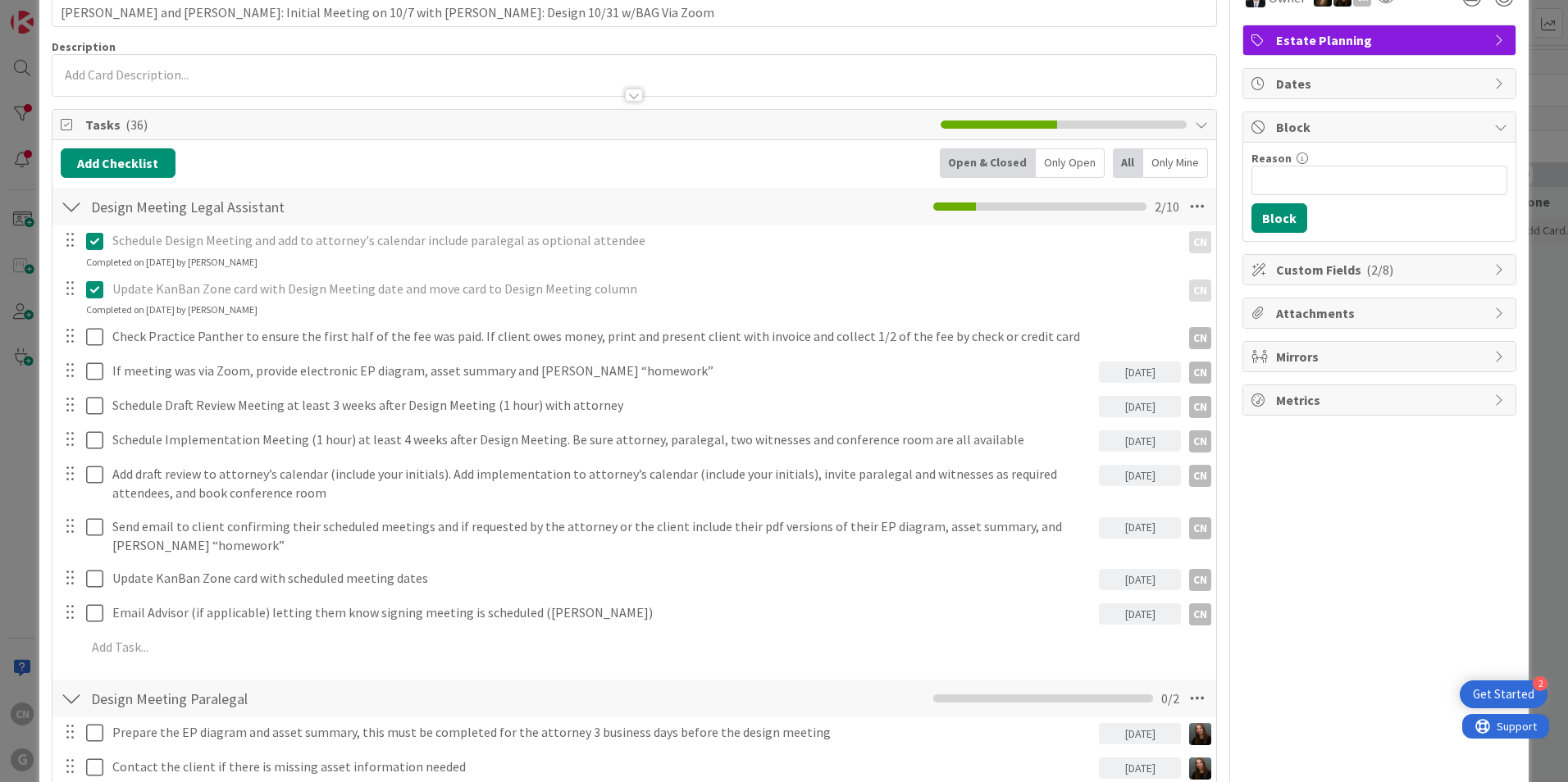
scroll to position [0, 0]
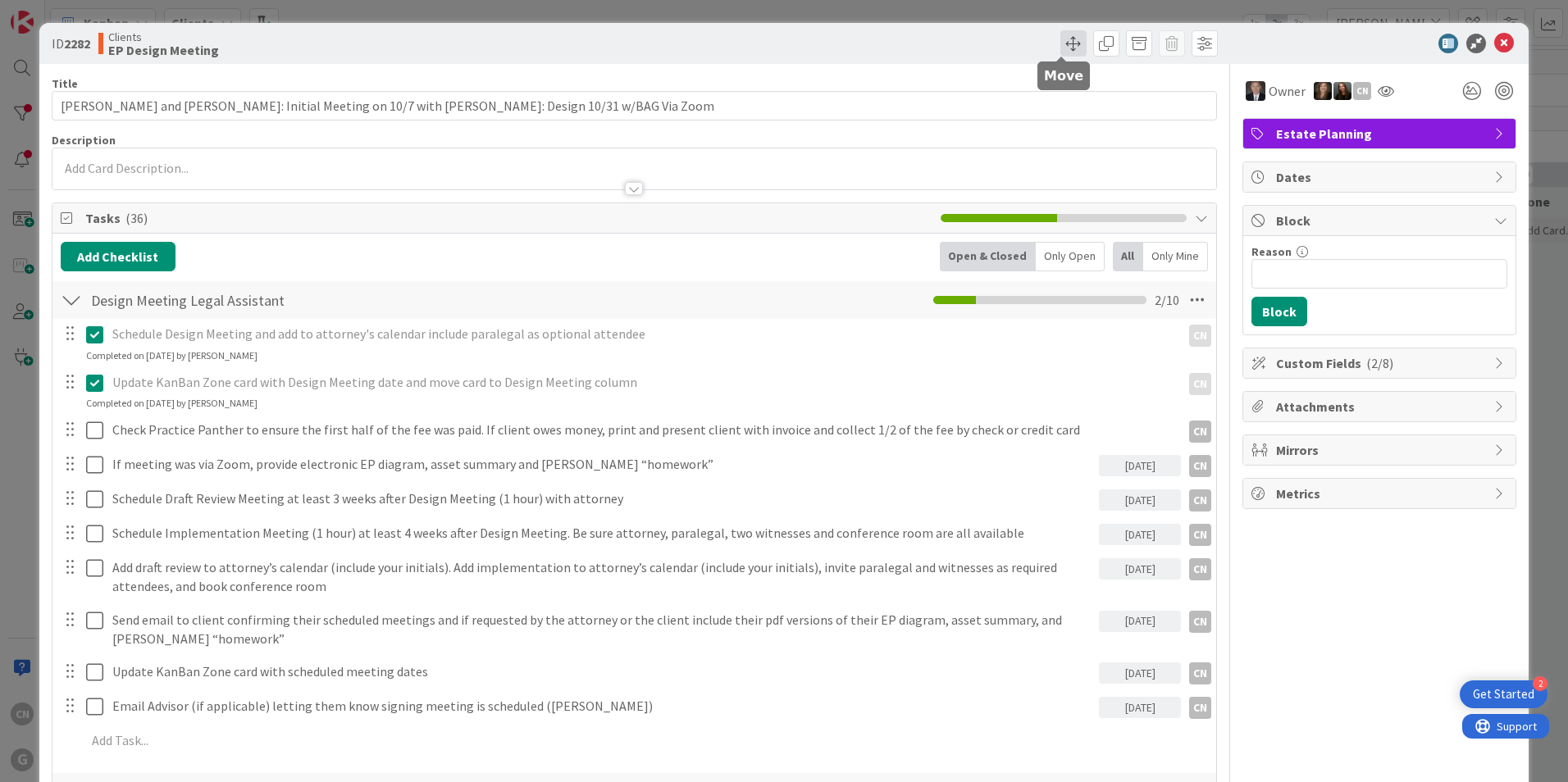
click at [1060, 49] on span at bounding box center [1073, 43] width 26 height 26
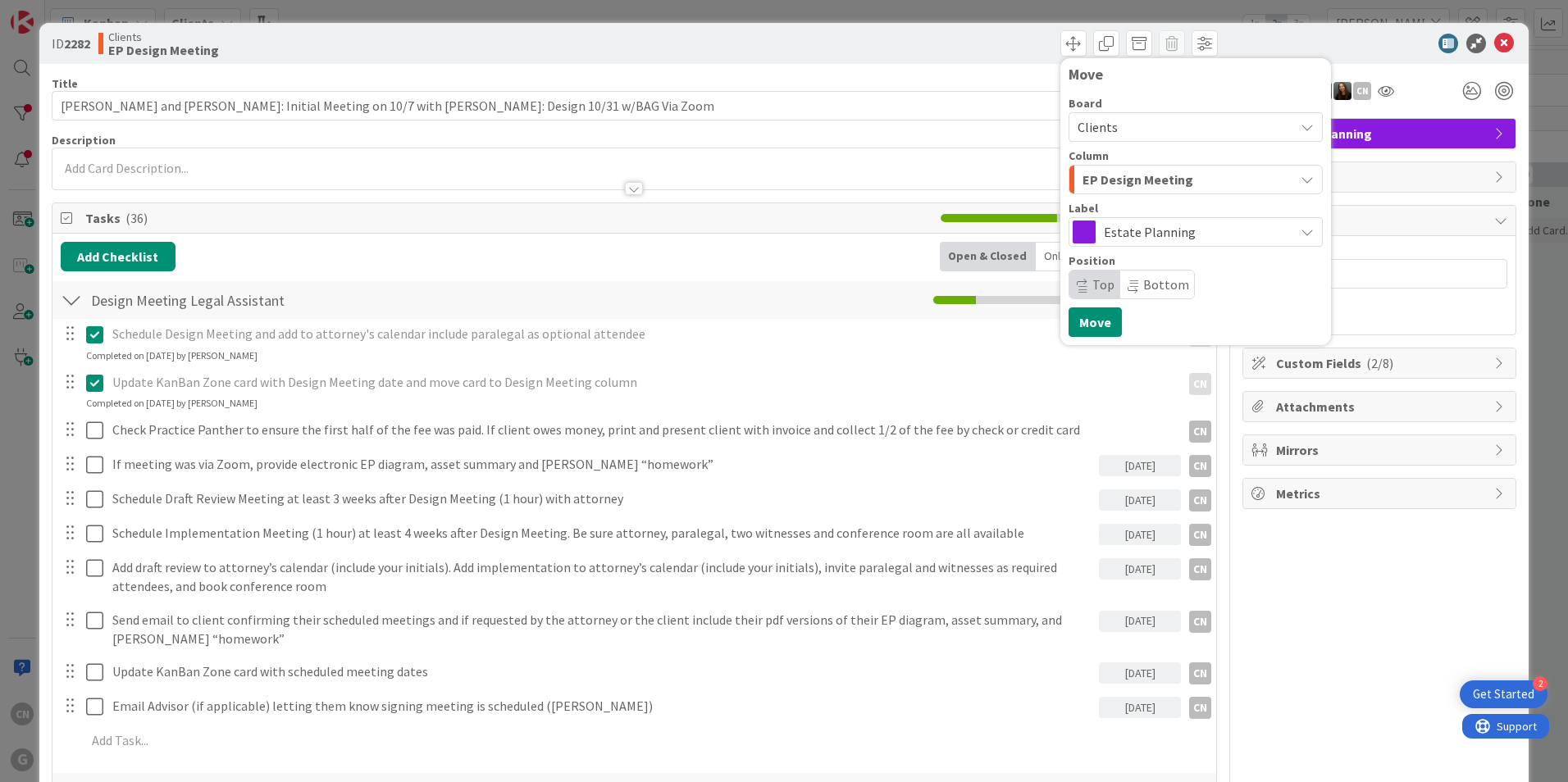
click at [1212, 184] on div "EP Design Meeting" at bounding box center [1185, 179] width 216 height 26
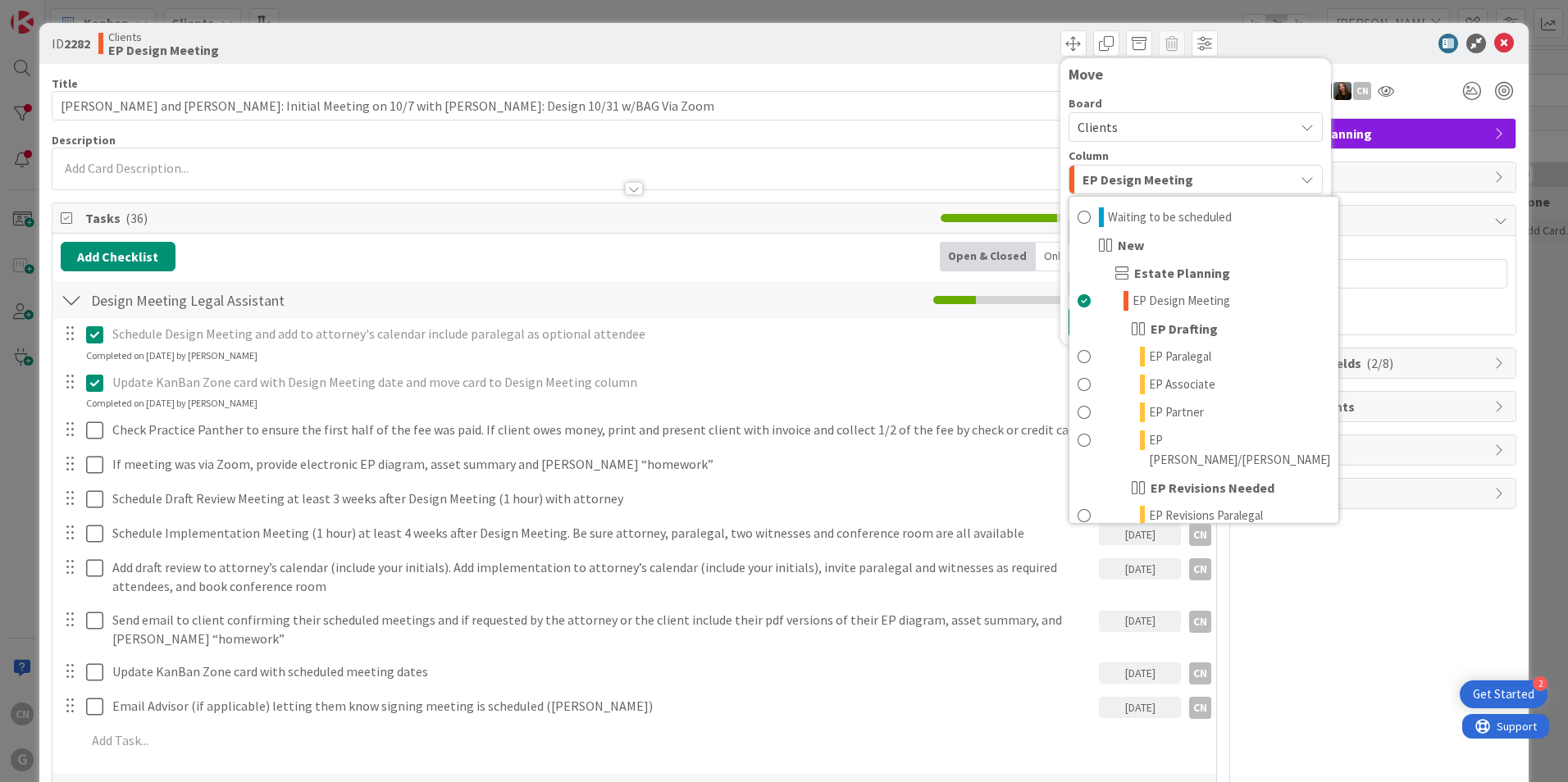
click at [1212, 184] on div "EP Design Meeting" at bounding box center [1185, 179] width 216 height 26
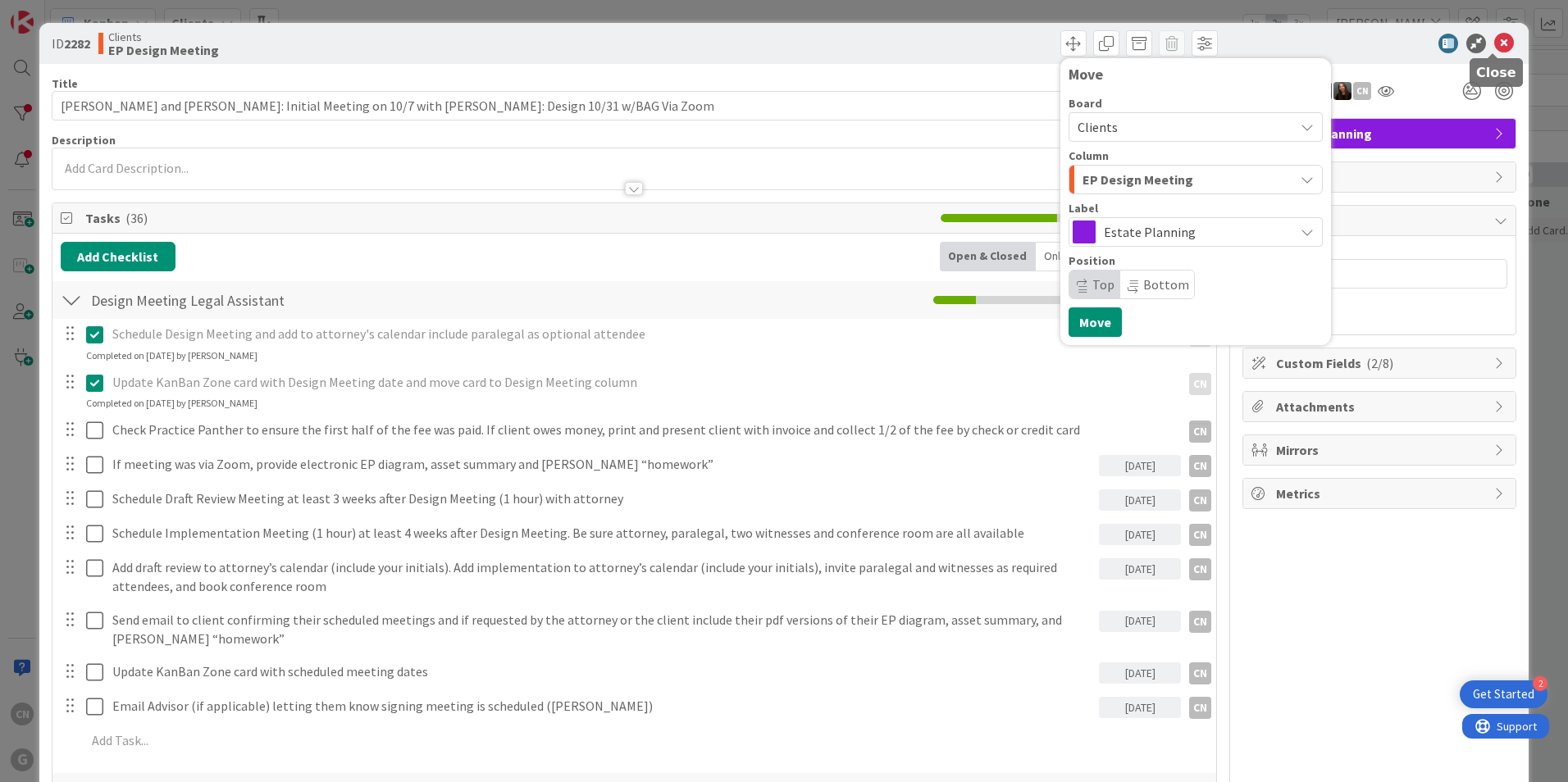
click at [1495, 44] on icon at bounding box center [1504, 43] width 19 height 19
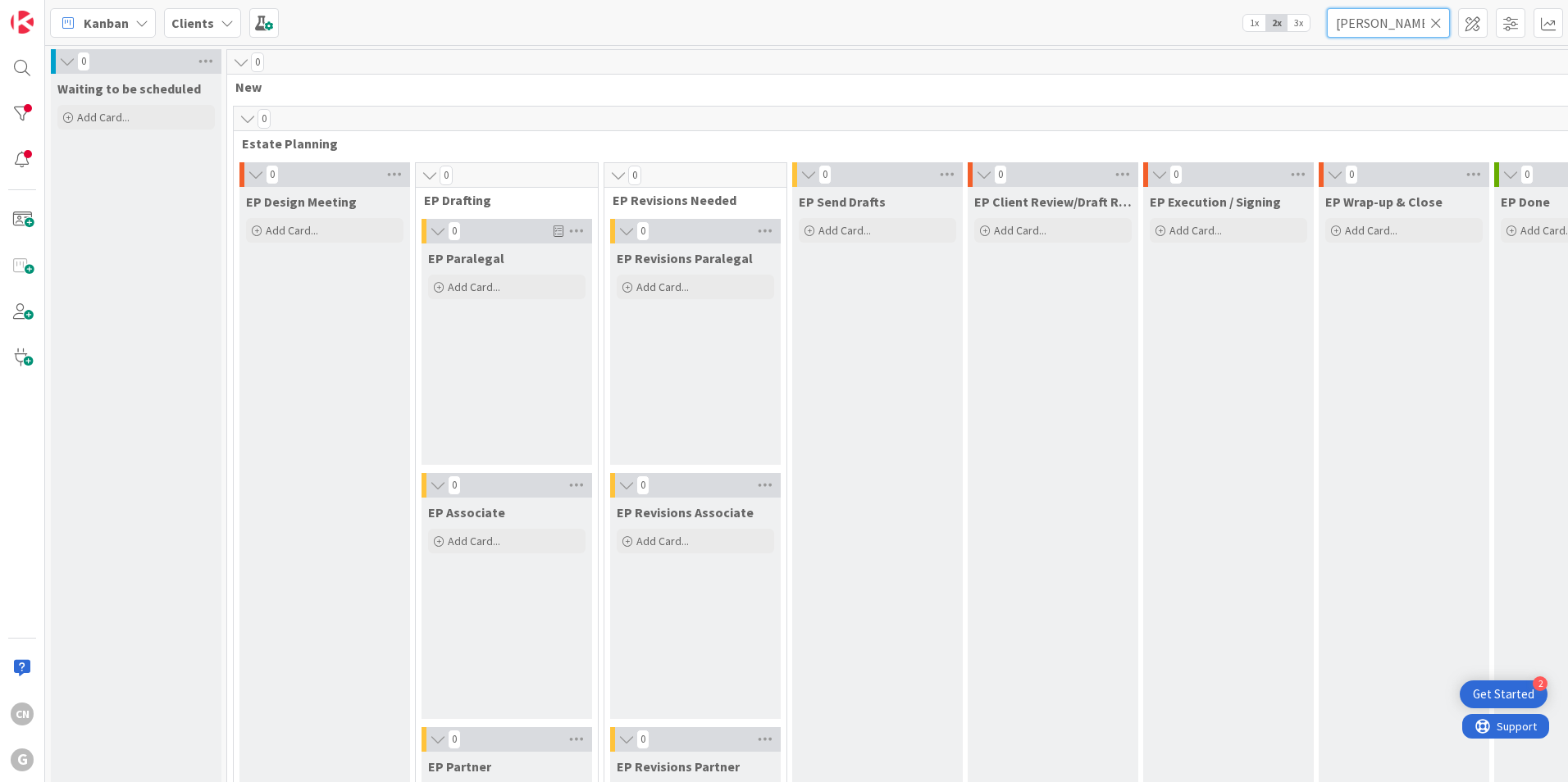
drag, startPoint x: 1386, startPoint y: 29, endPoint x: 1178, endPoint y: 34, distance: 208.1
click at [1179, 36] on div "Kanban Clients 1x 2x 3x gibson" at bounding box center [806, 22] width 1523 height 45
type input "carmichael"
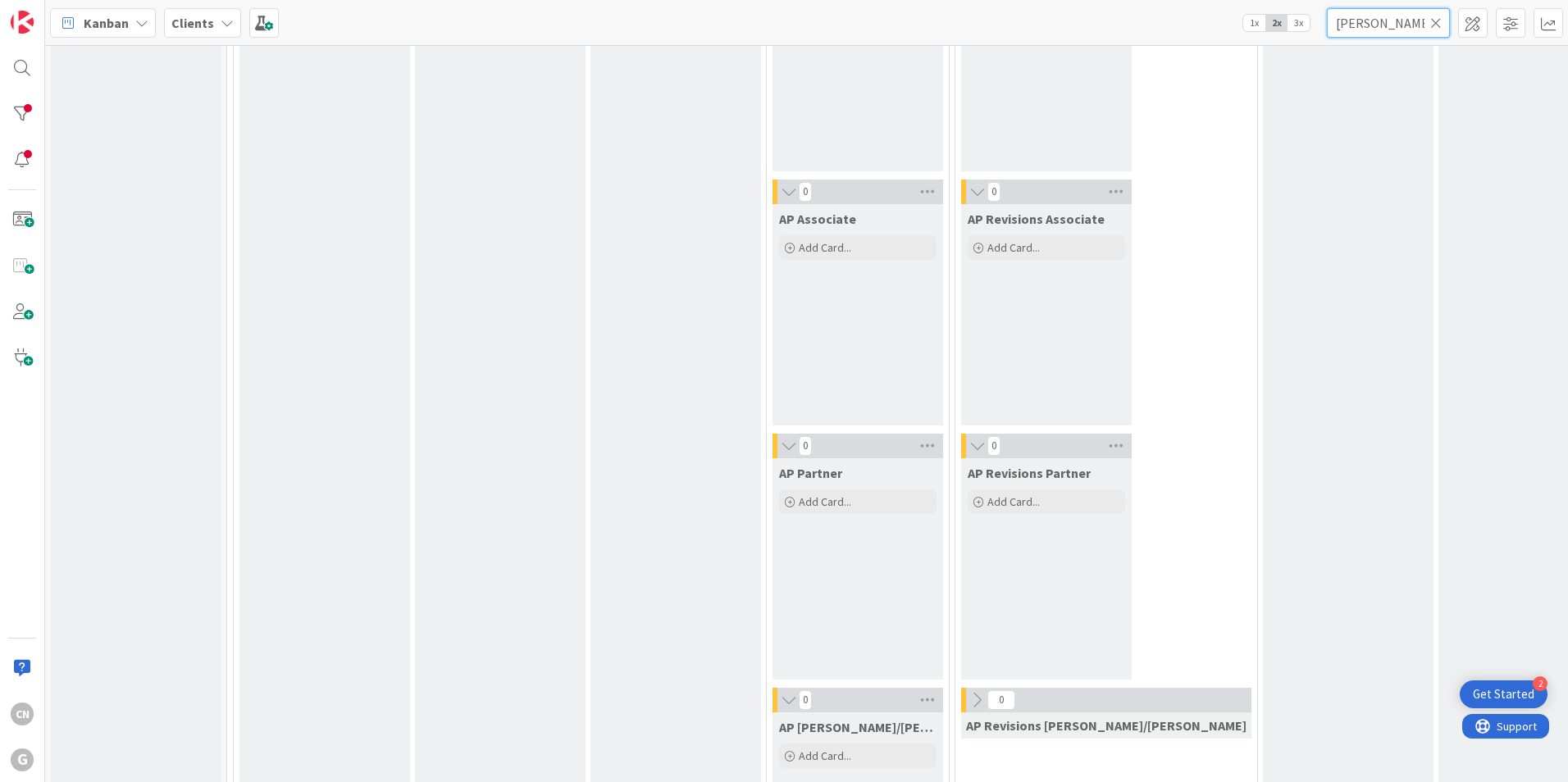
scroll to position [1470, 0]
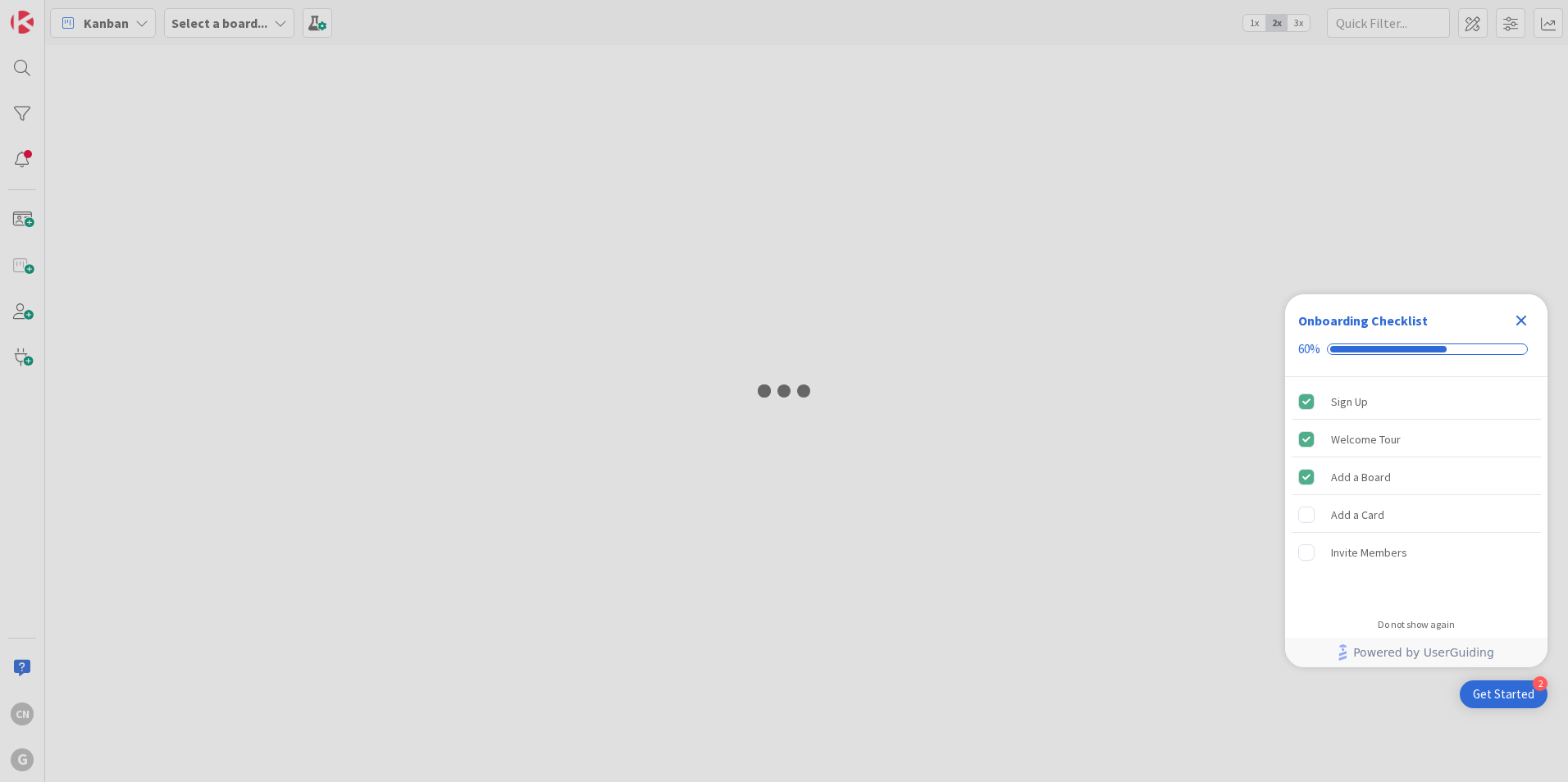
type input "gibson"
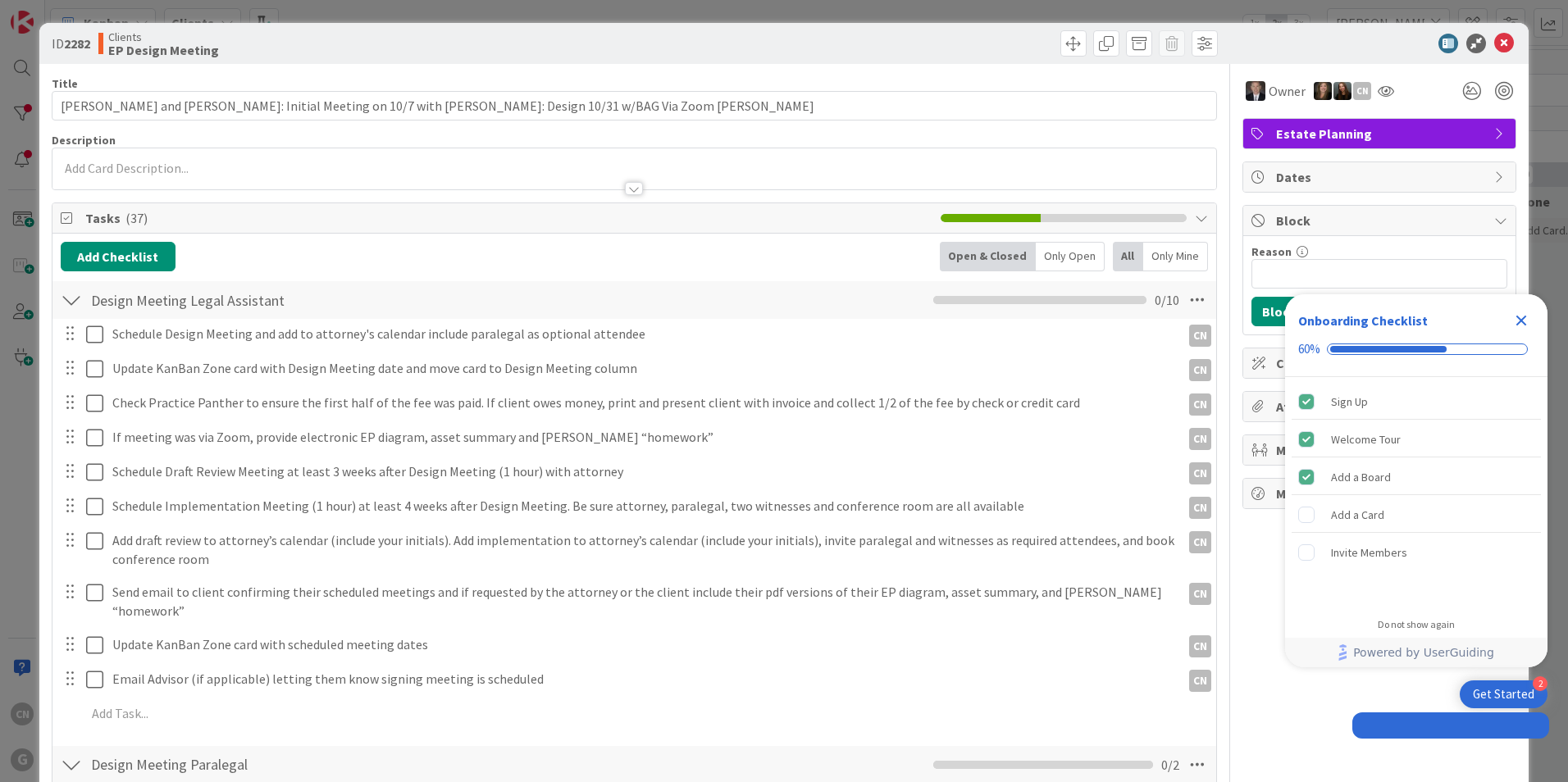
type input "Carmichael, Gerry and Jane: Initial Meeting on 10/7 with Brad: Design 10/31 w/B…"
